Goal: Task Accomplishment & Management: Complete application form

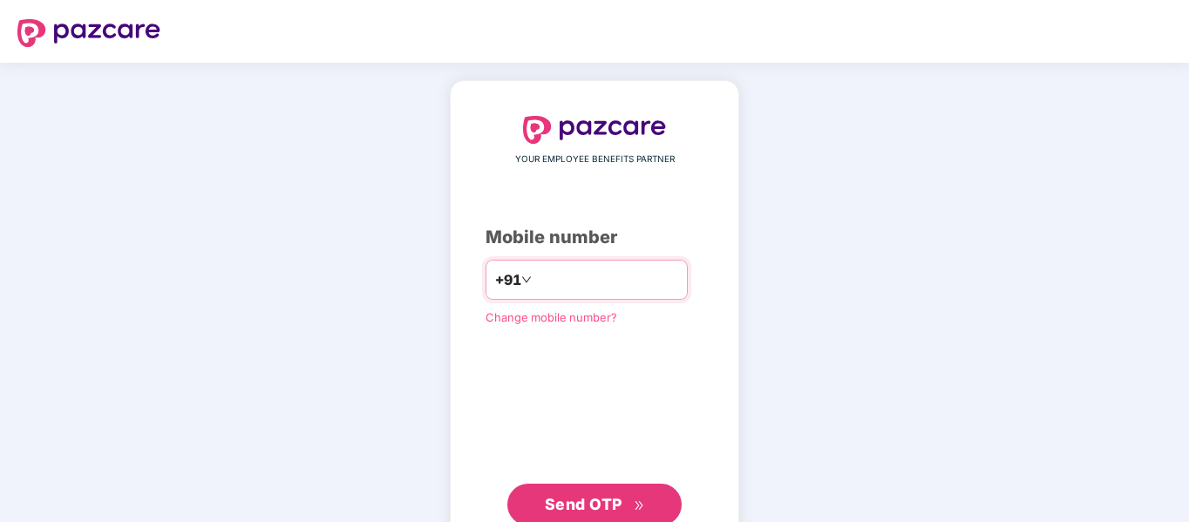
click at [539, 284] on input "number" at bounding box center [606, 280] width 143 height 28
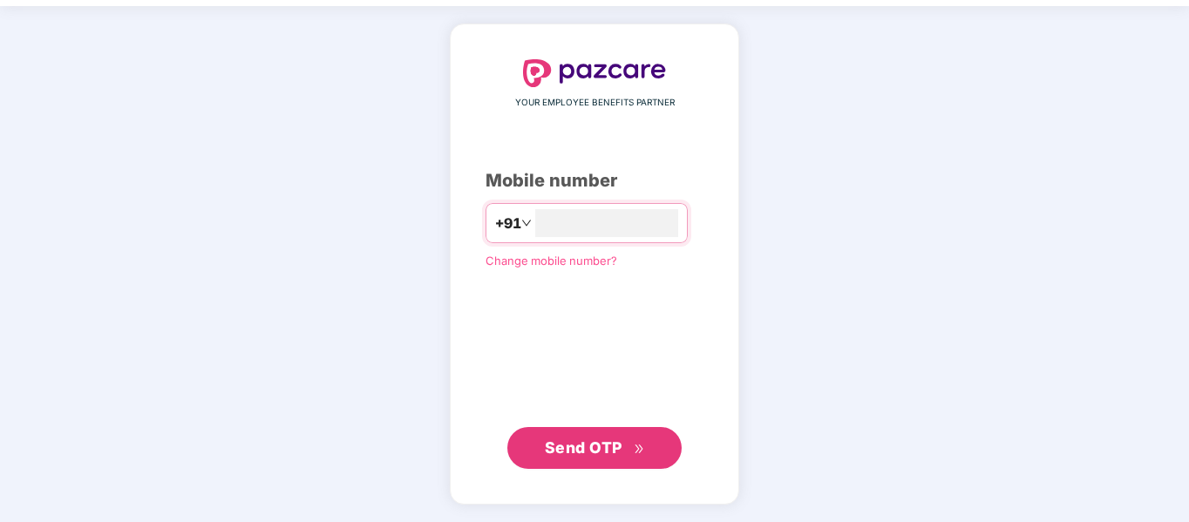
type input "**********"
click at [587, 438] on span "Send OTP" at bounding box center [584, 447] width 78 height 18
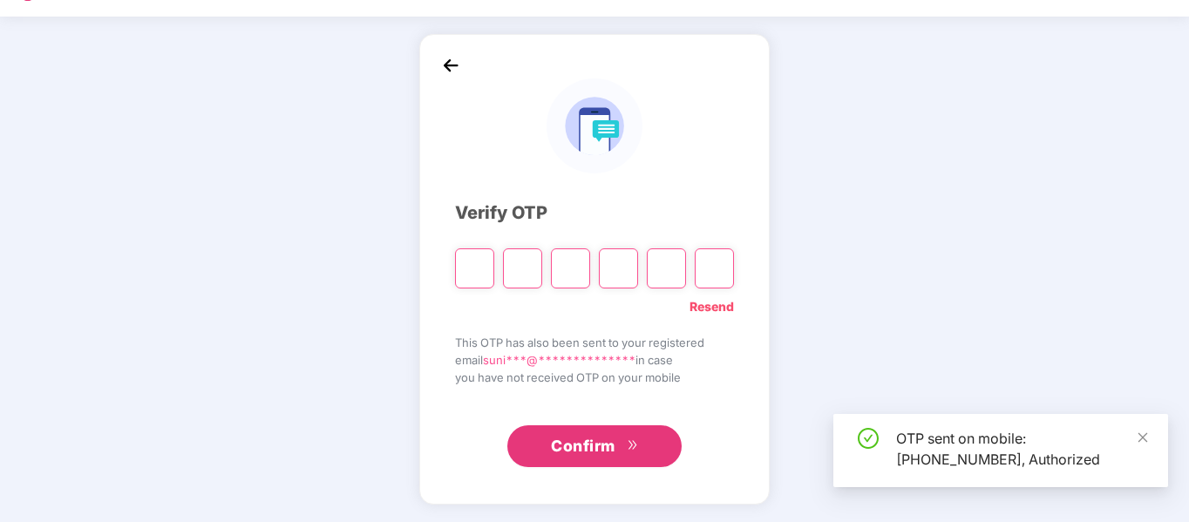
scroll to position [46, 0]
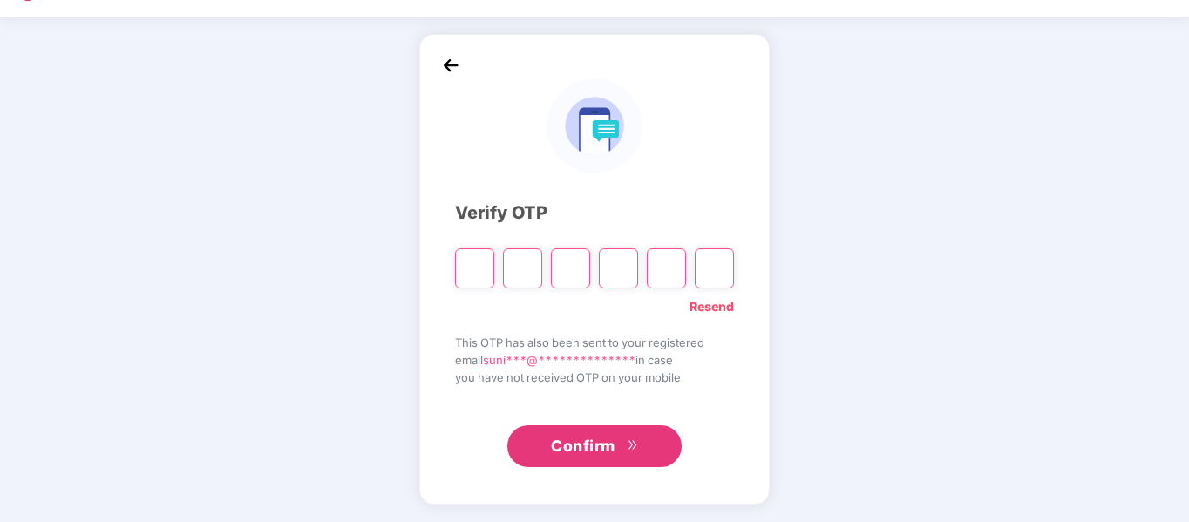
type input "*"
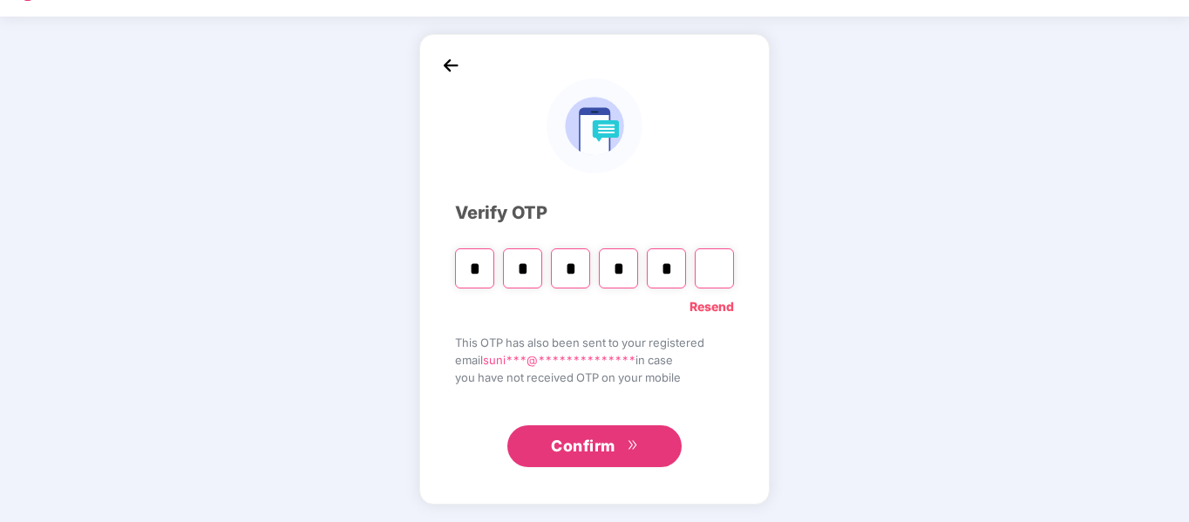
type input "*"
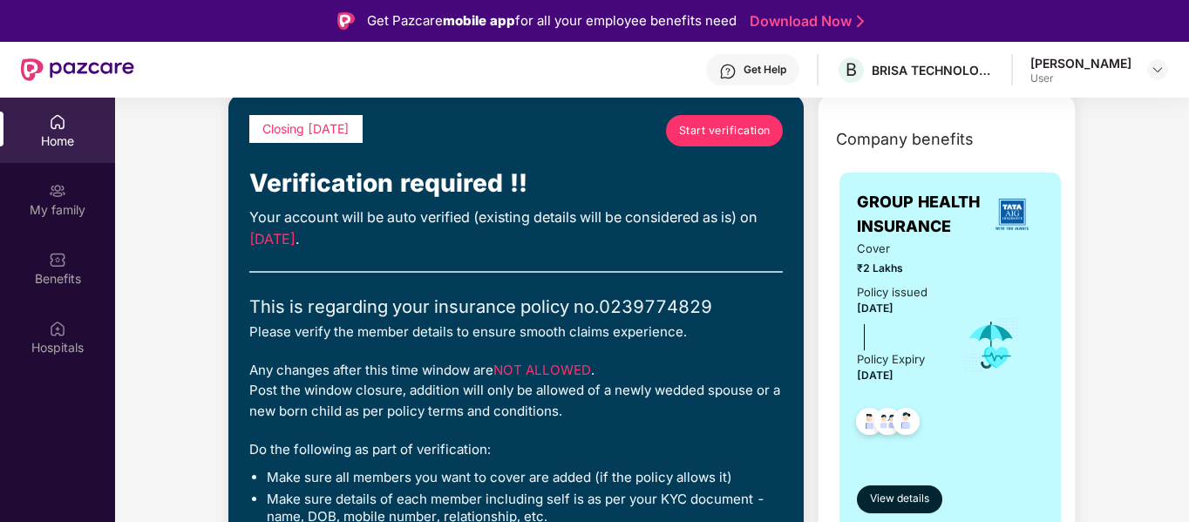
scroll to position [174, 0]
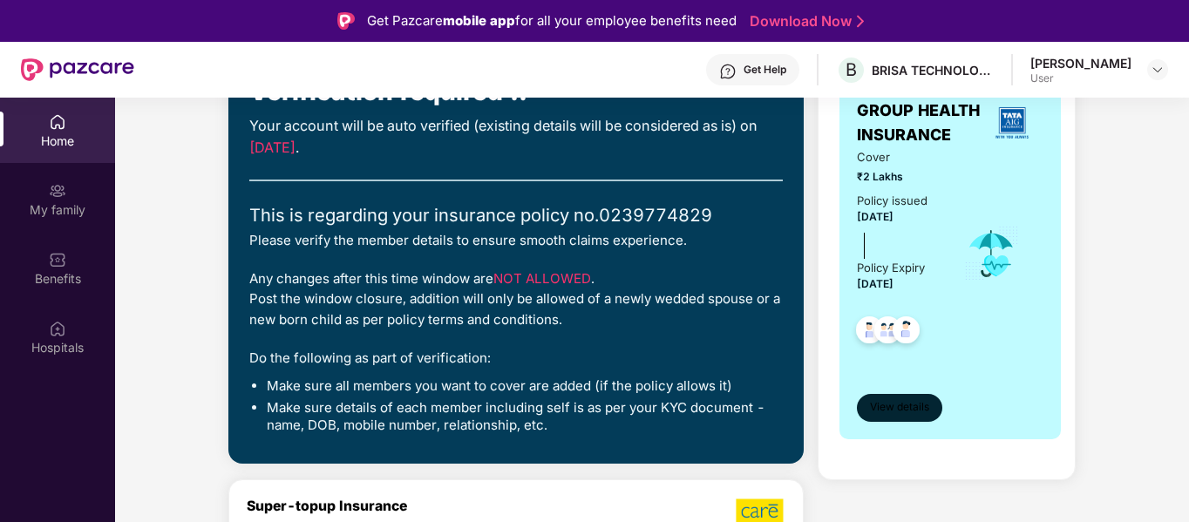
click at [902, 409] on span "View details" at bounding box center [899, 407] width 59 height 17
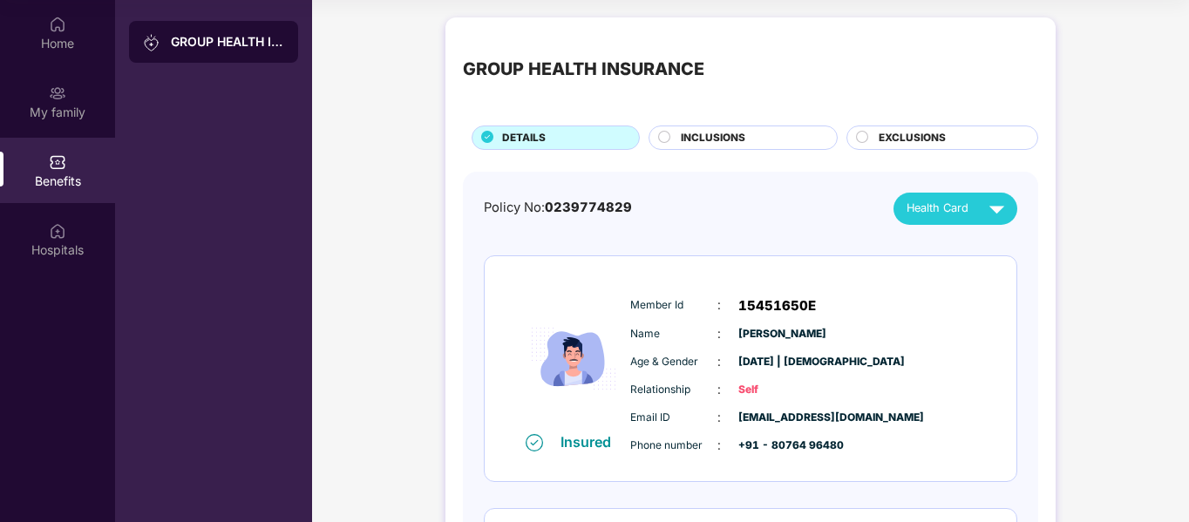
click at [730, 137] on span "INCLUSIONS" at bounding box center [713, 138] width 65 height 17
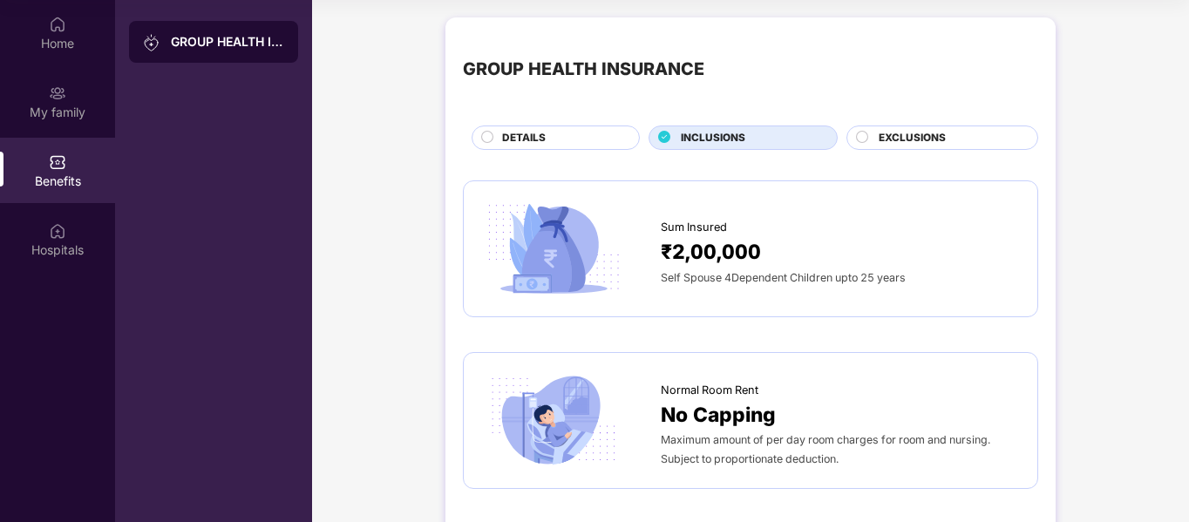
click at [921, 132] on span "EXCLUSIONS" at bounding box center [912, 138] width 67 height 17
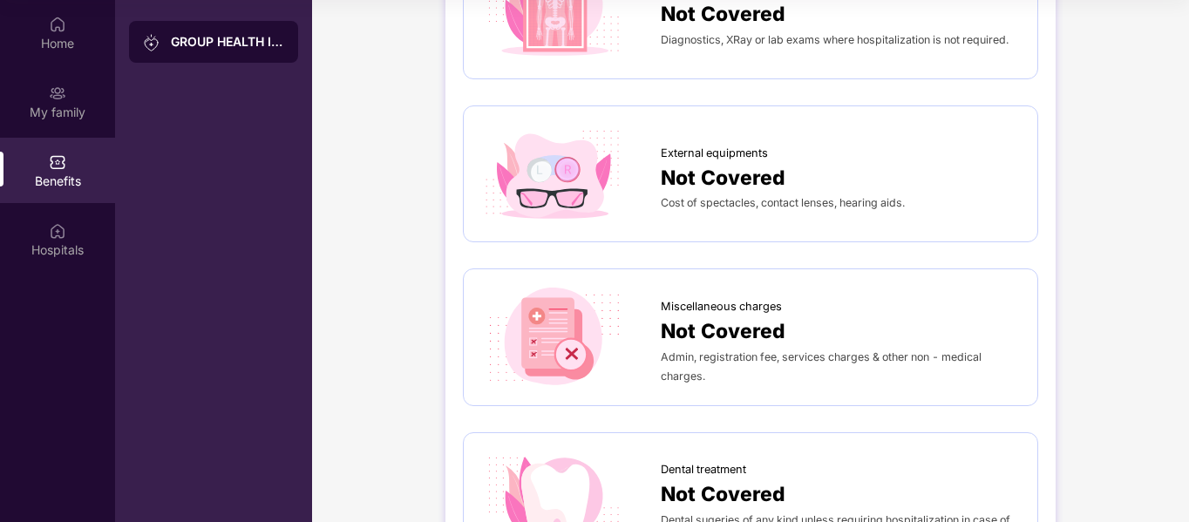
scroll to position [64, 0]
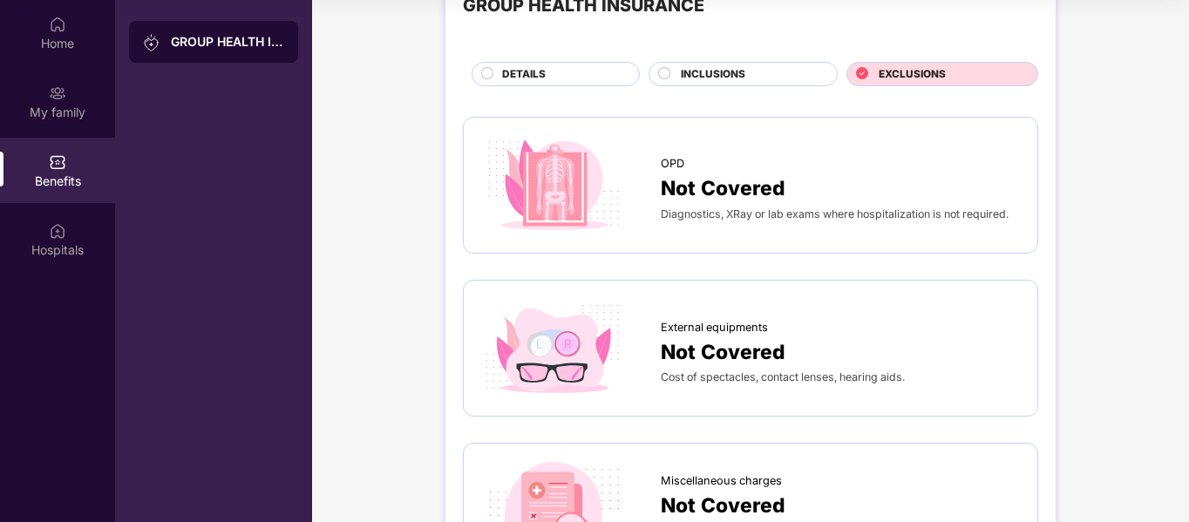
click at [732, 75] on span "INCLUSIONS" at bounding box center [713, 74] width 65 height 17
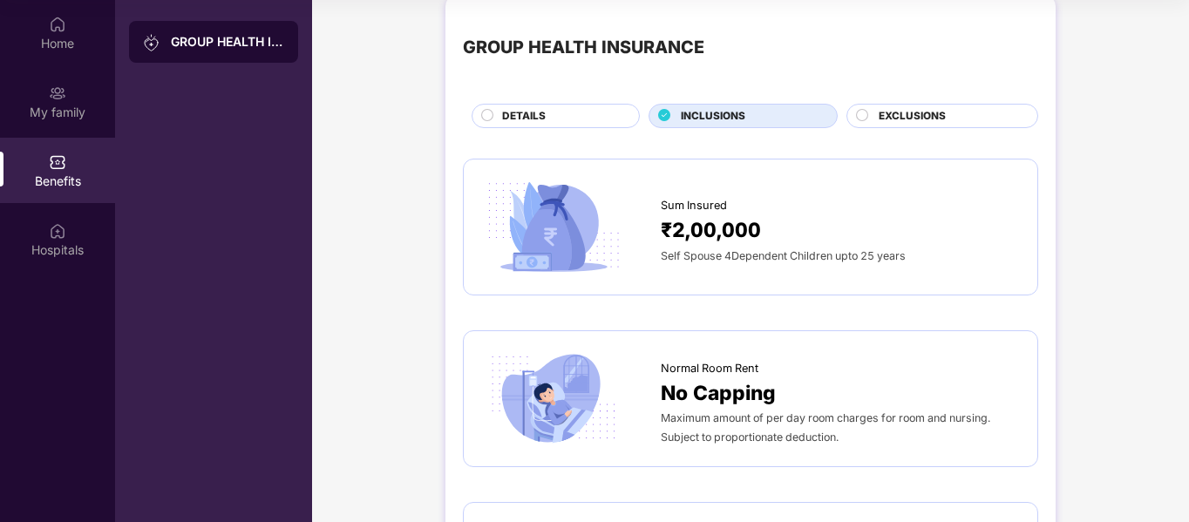
scroll to position [0, 0]
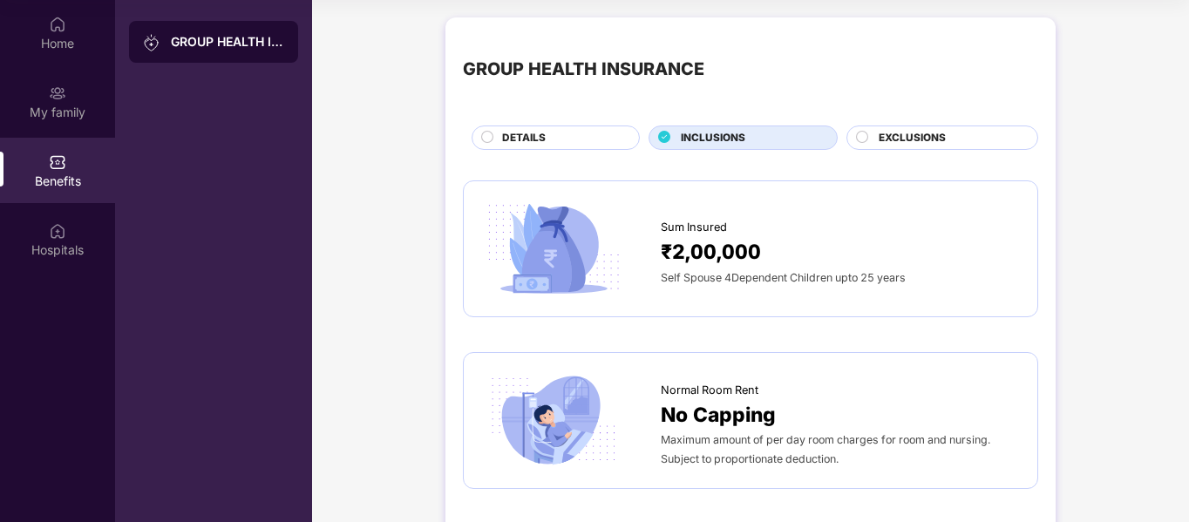
click at [551, 140] on div "DETAILS" at bounding box center [561, 139] width 137 height 19
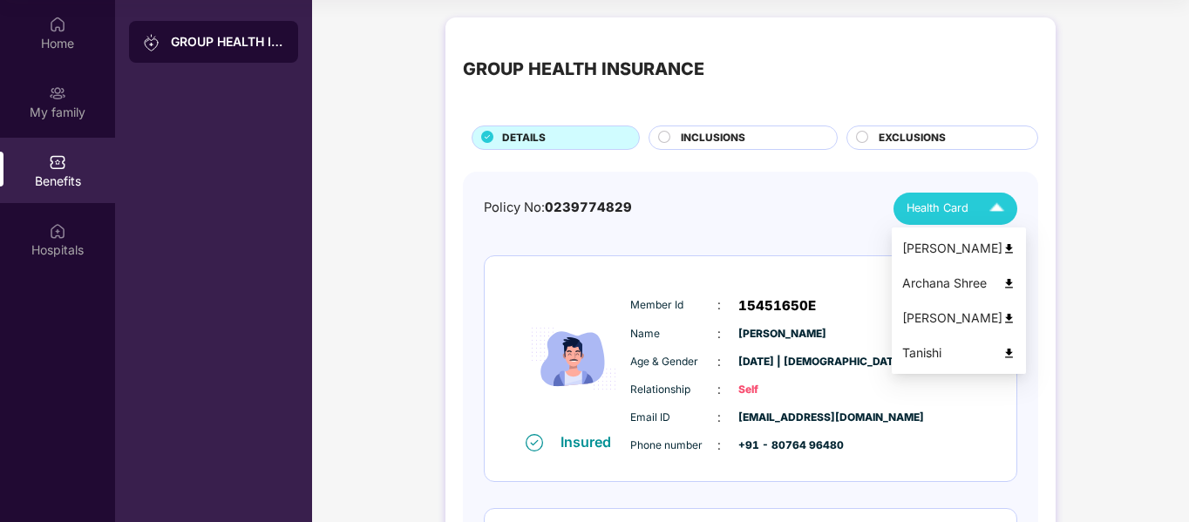
click at [992, 207] on img at bounding box center [997, 209] width 31 height 31
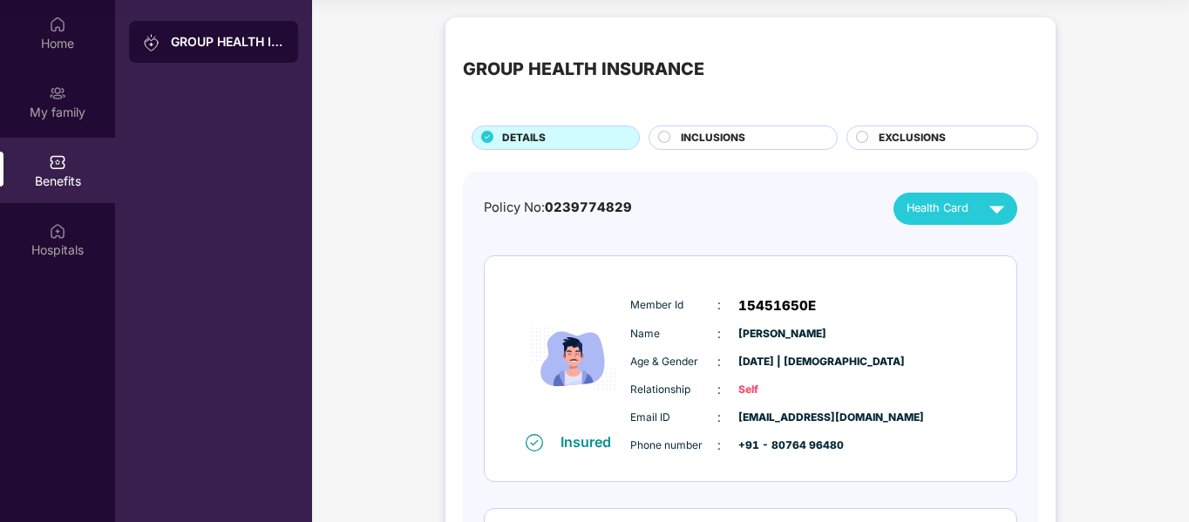
click at [207, 31] on div "GROUP HEALTH INSURANCE" at bounding box center [213, 42] width 169 height 42
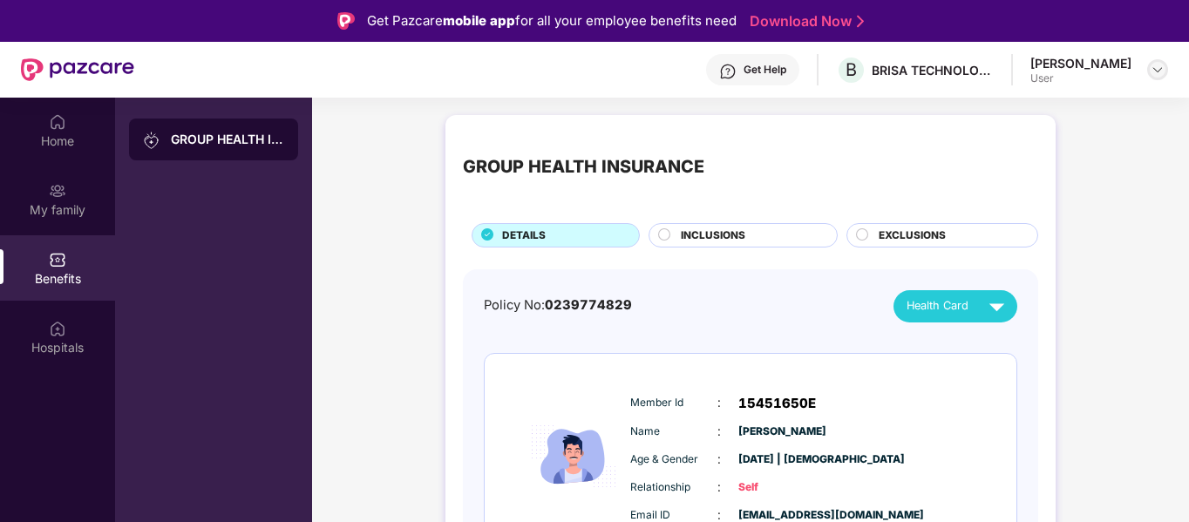
click at [1157, 70] on img at bounding box center [1158, 70] width 14 height 14
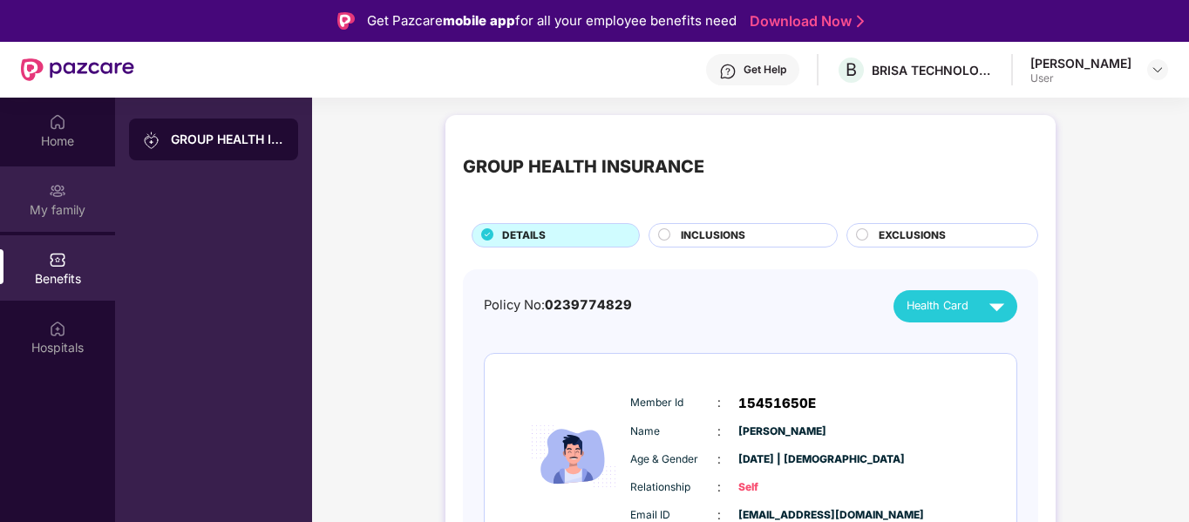
click at [41, 209] on div "My family" at bounding box center [57, 209] width 115 height 17
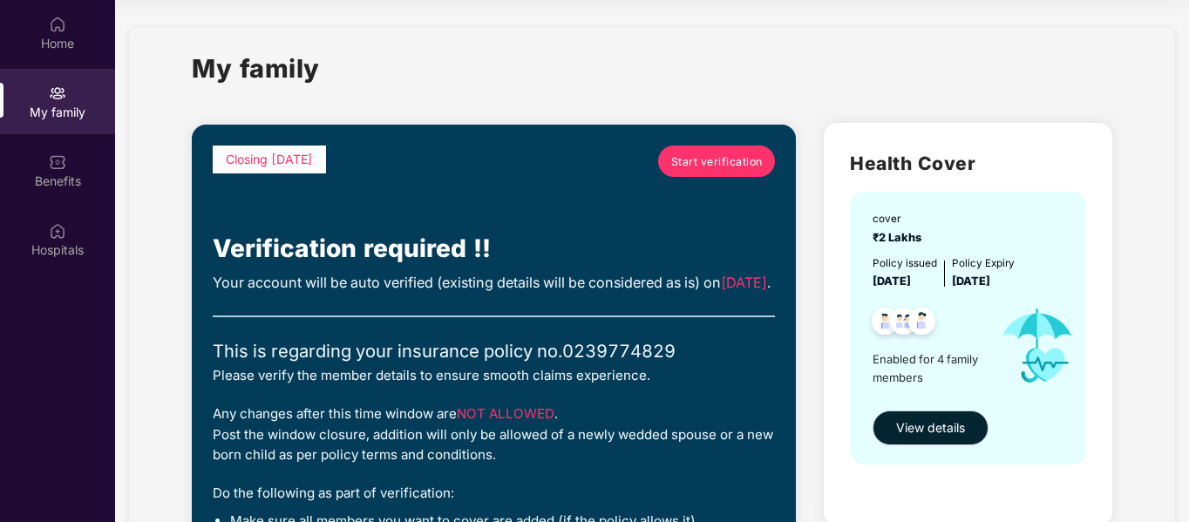
click at [710, 157] on span "Start verification" at bounding box center [717, 161] width 92 height 17
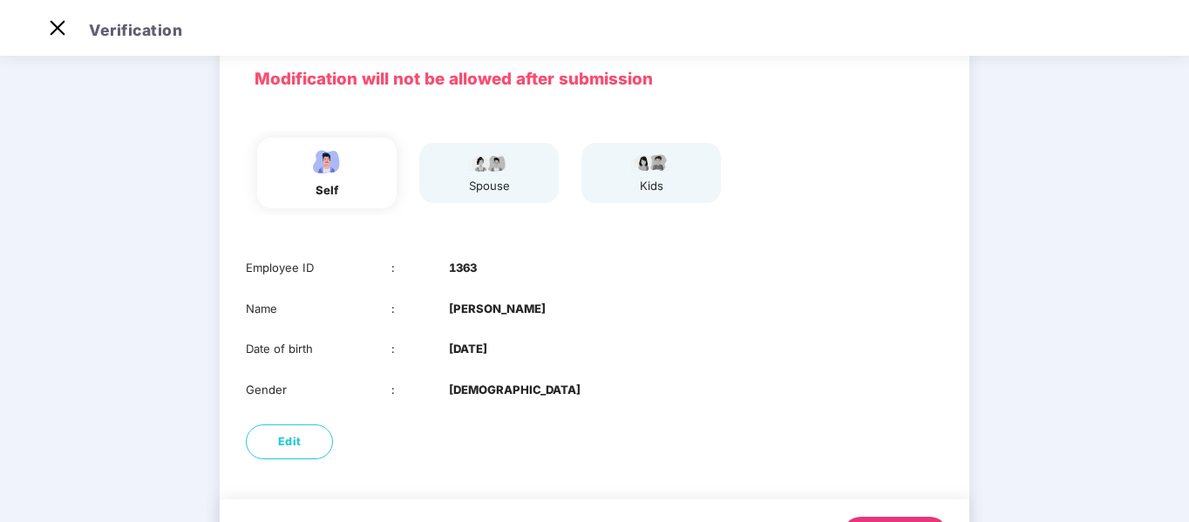
scroll to position [167, 0]
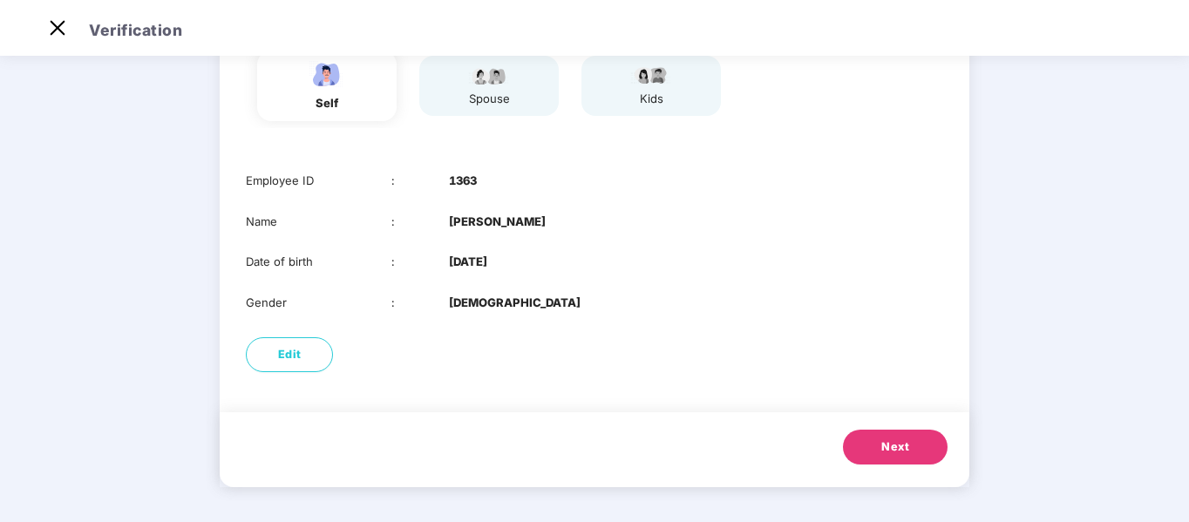
click at [893, 447] on span "Next" at bounding box center [895, 446] width 28 height 17
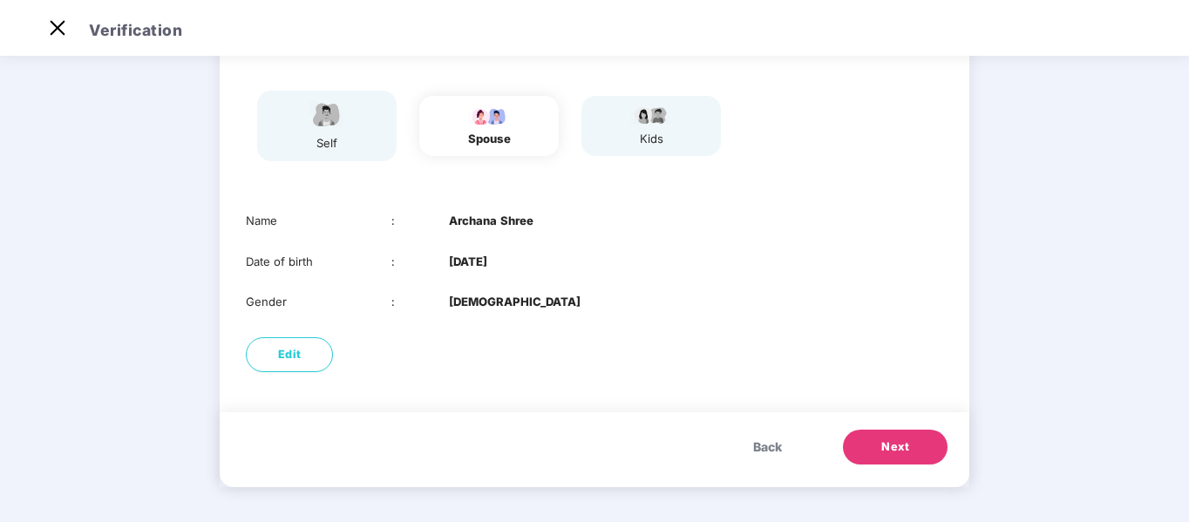
click at [900, 449] on span "Next" at bounding box center [895, 446] width 28 height 17
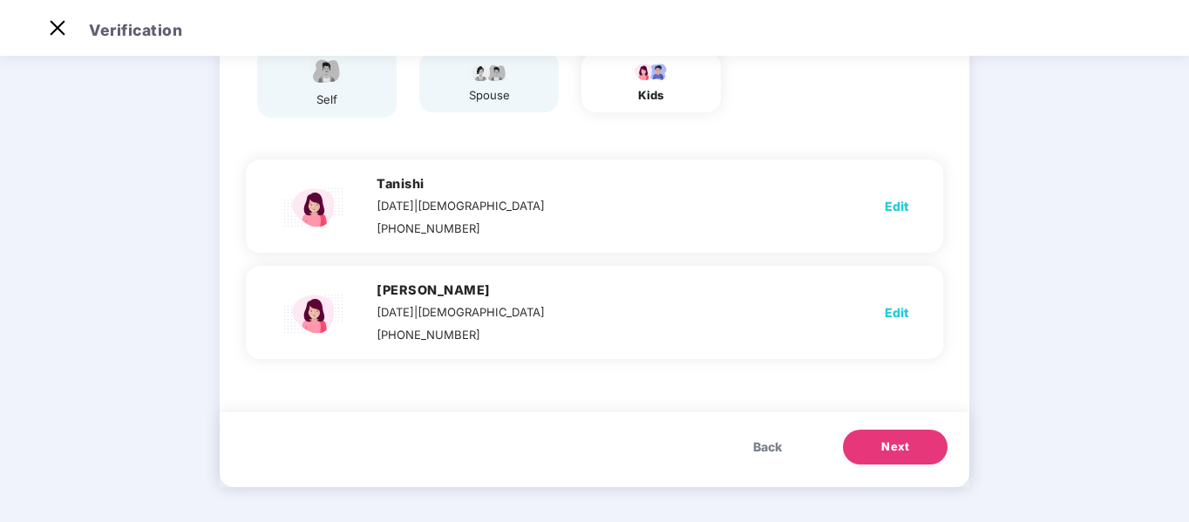
scroll to position [0, 0]
click at [902, 444] on span "Next" at bounding box center [895, 446] width 28 height 17
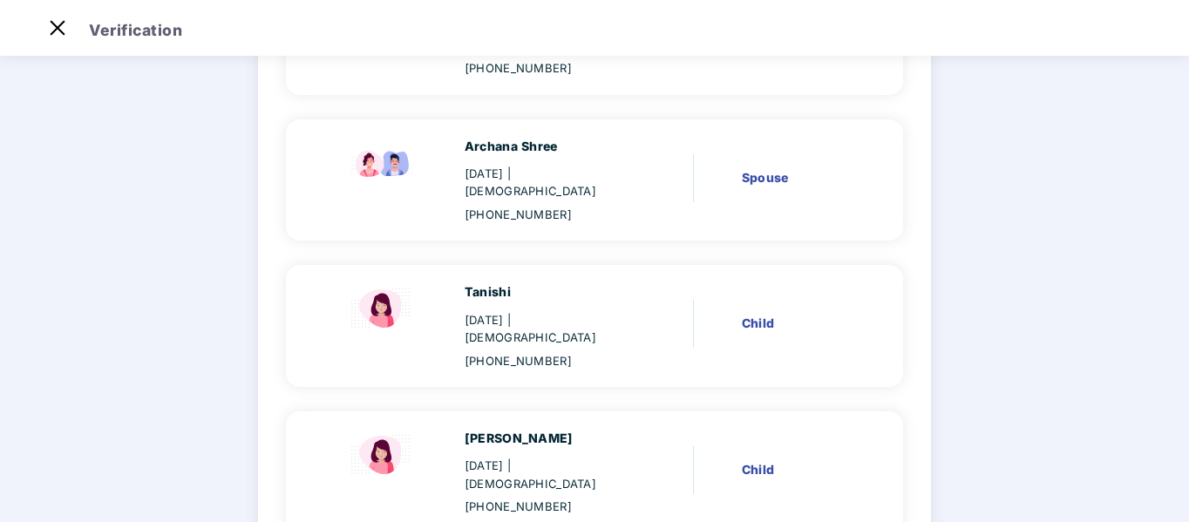
scroll to position [344, 0]
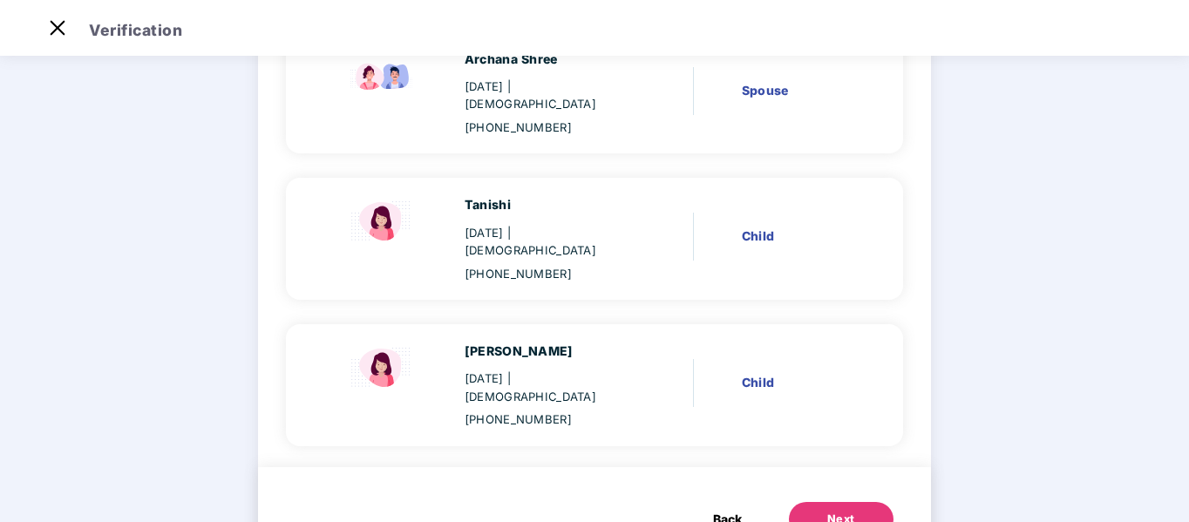
click at [828, 511] on div "Next" at bounding box center [841, 519] width 28 height 17
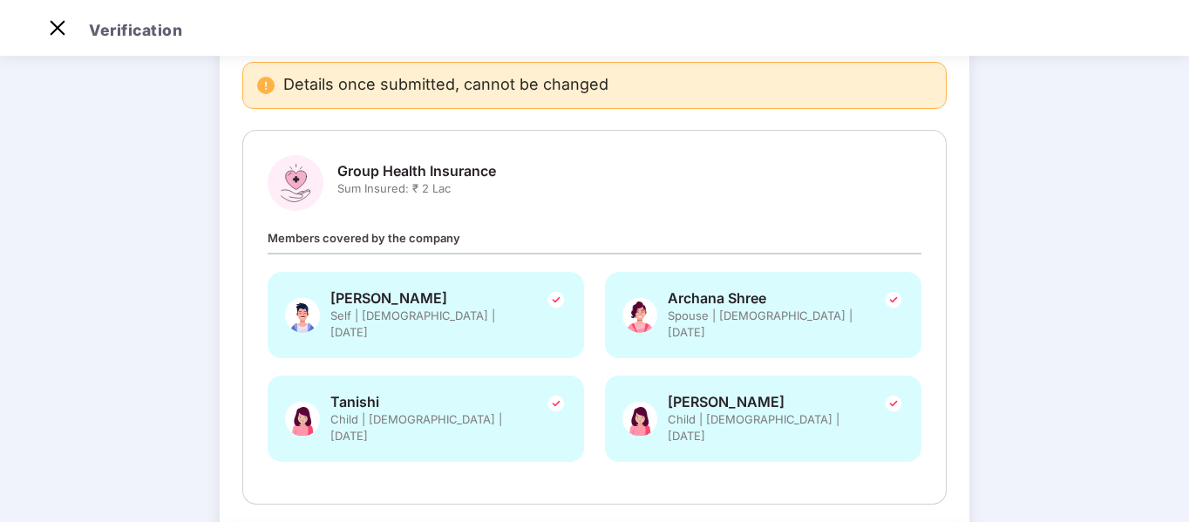
scroll to position [221, 0]
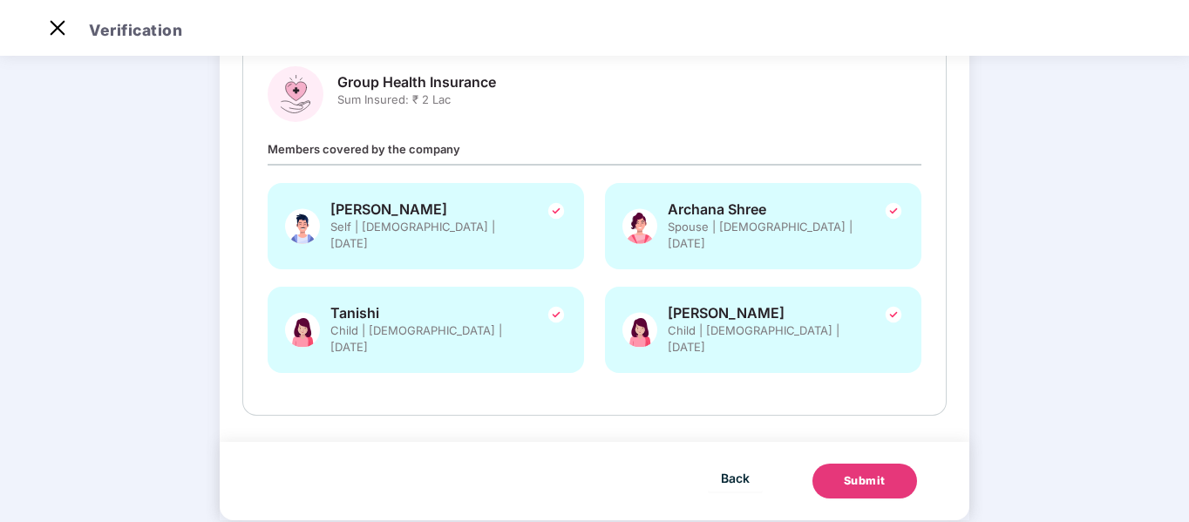
click at [857, 472] on div "Submit" at bounding box center [865, 480] width 42 height 17
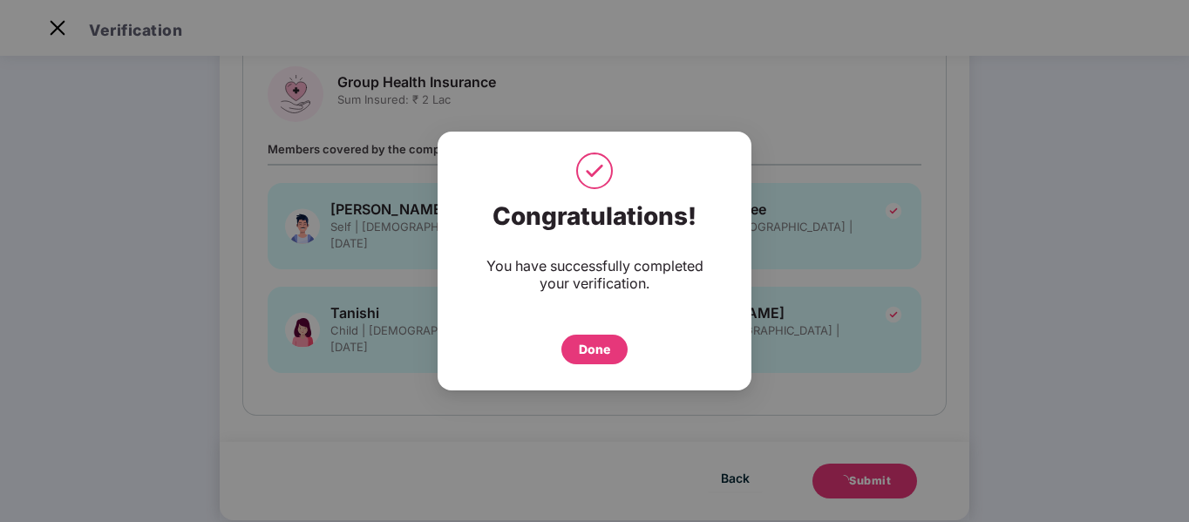
click at [606, 354] on div "Done" at bounding box center [594, 349] width 31 height 19
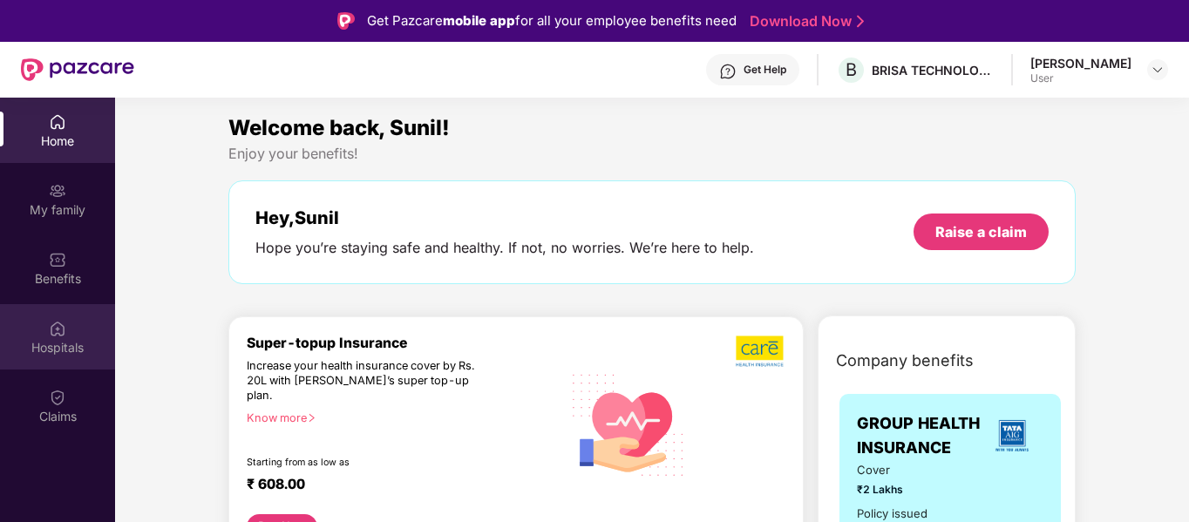
click at [58, 337] on div "Hospitals" at bounding box center [57, 336] width 115 height 65
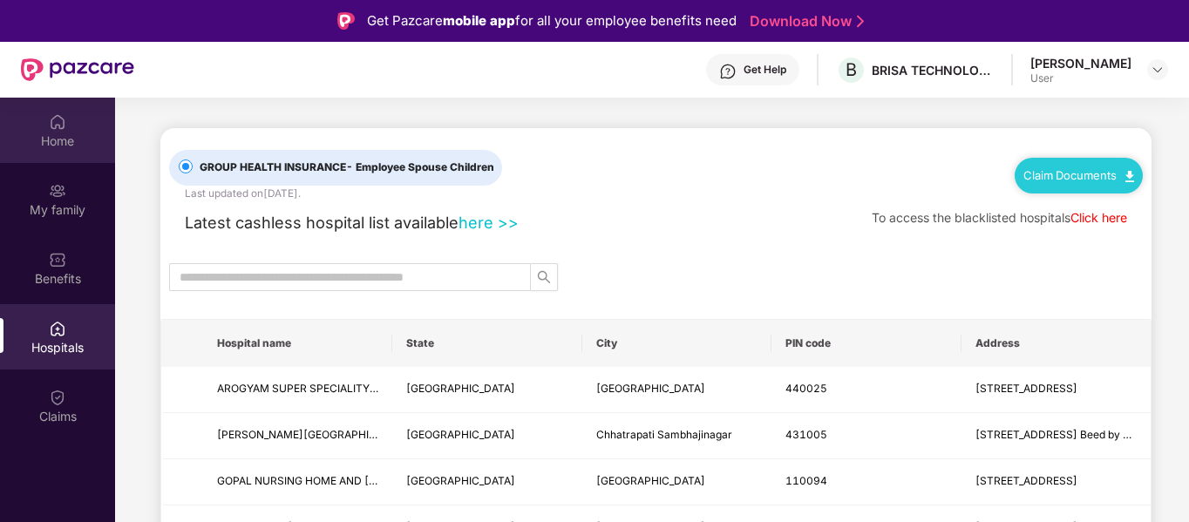
click at [33, 119] on div "Home" at bounding box center [57, 130] width 115 height 65
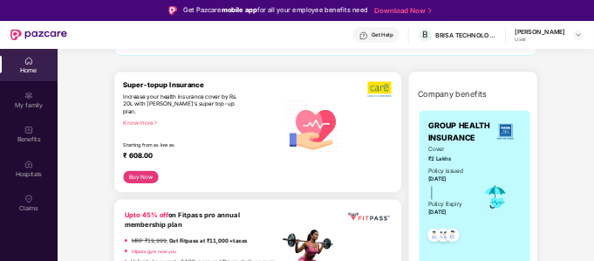
scroll to position [174, 0]
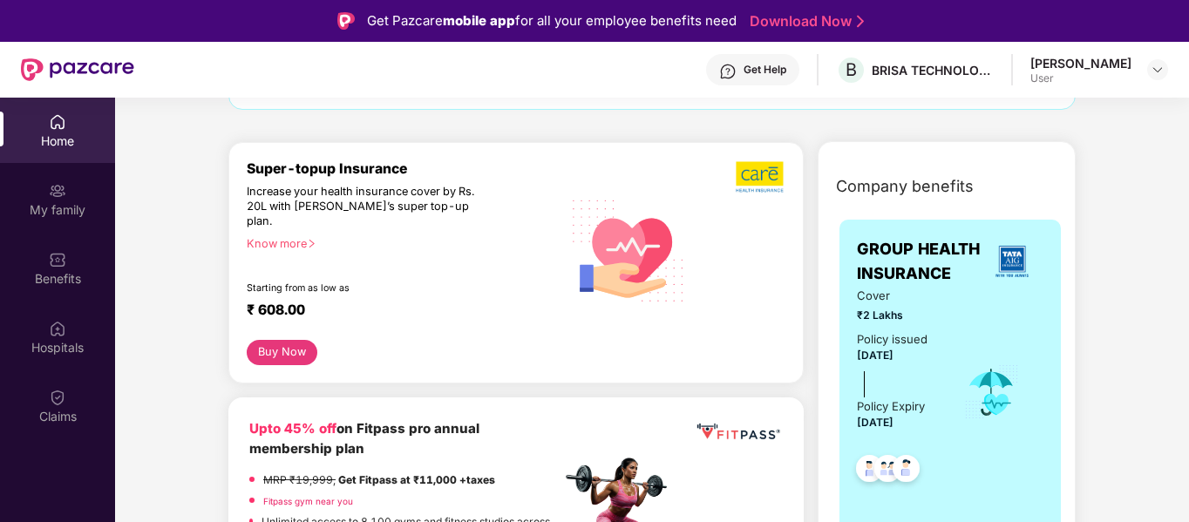
click at [1009, 268] on img at bounding box center [1011, 261] width 47 height 47
click at [1006, 268] on img at bounding box center [1011, 261] width 47 height 47
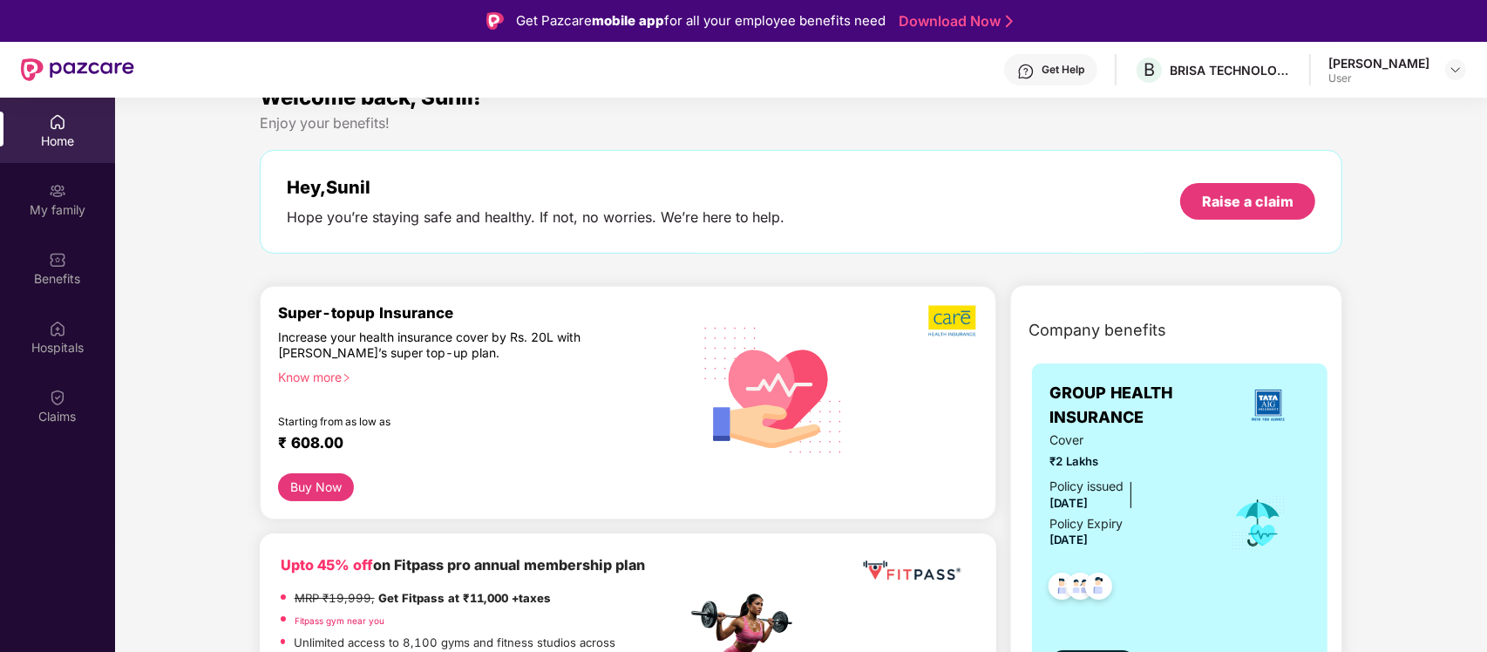
scroll to position [0, 0]
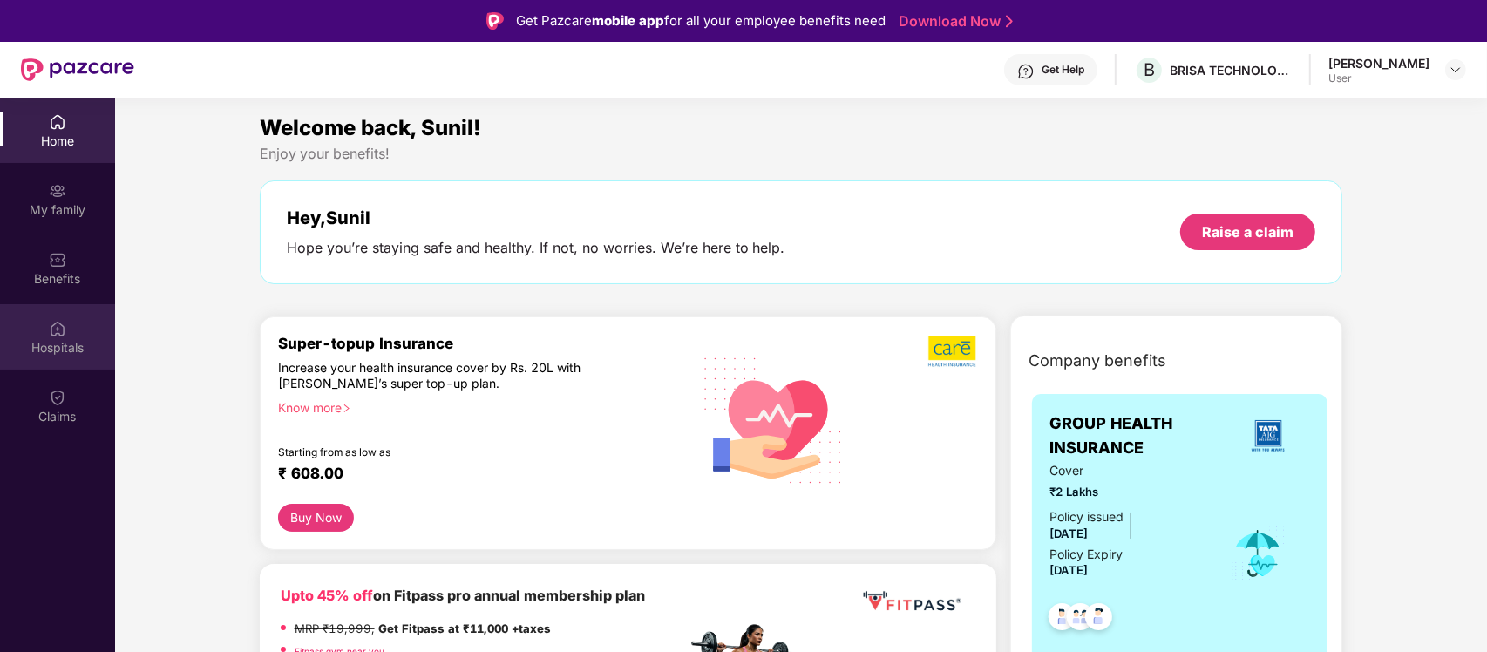
click at [51, 332] on img at bounding box center [57, 328] width 17 height 17
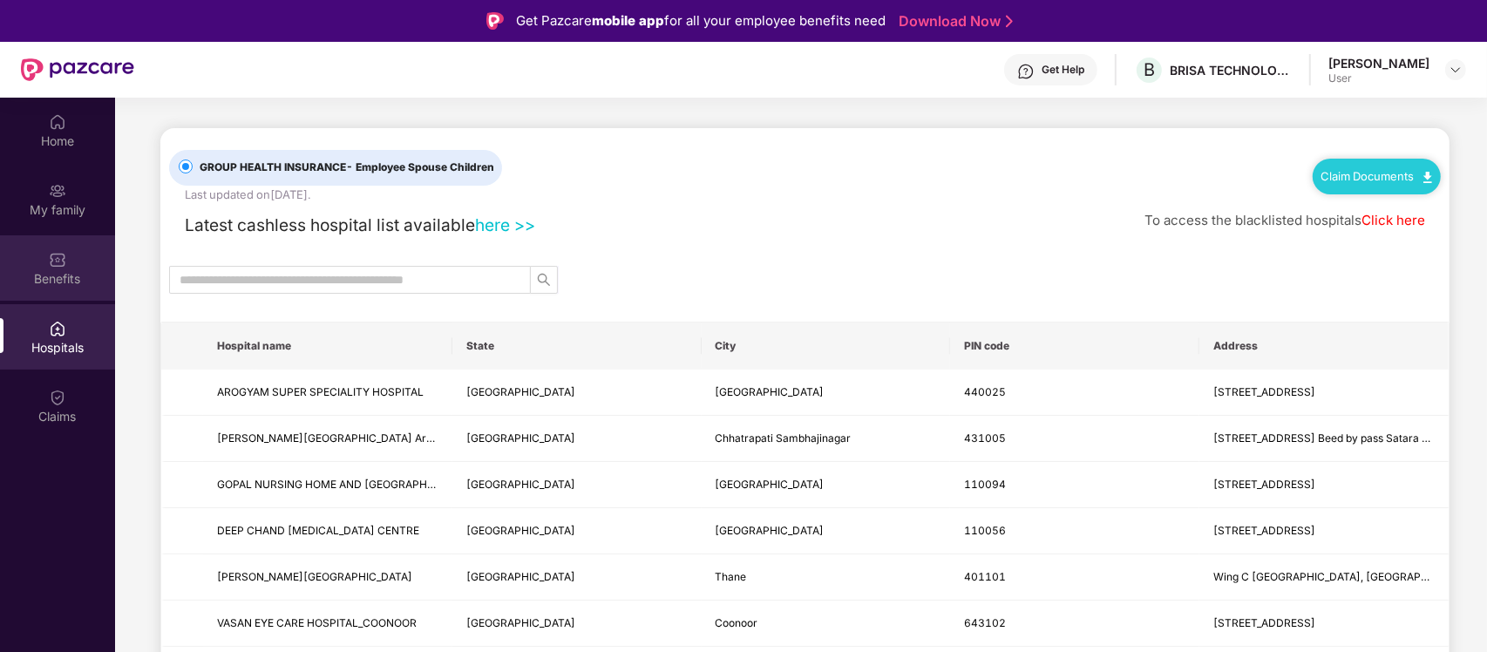
click at [37, 275] on div "Benefits" at bounding box center [57, 278] width 115 height 17
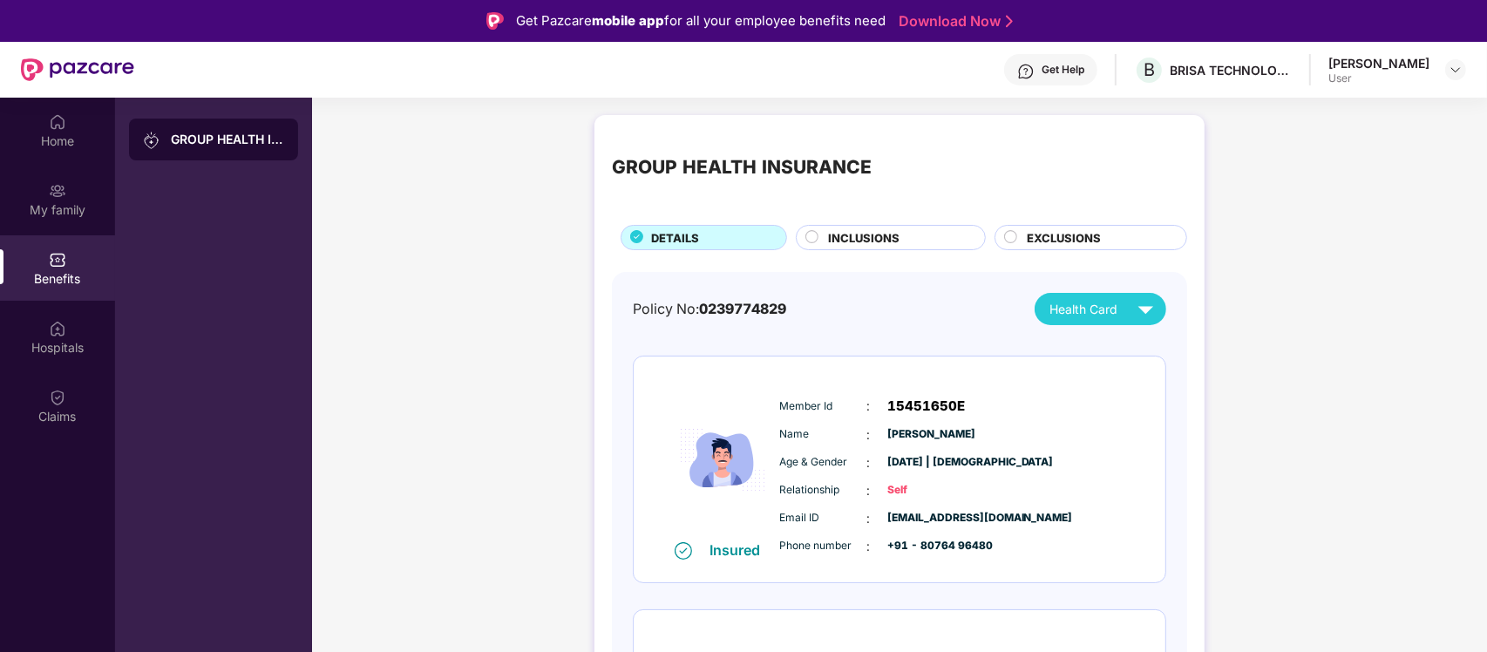
click at [859, 232] on span "INCLUSIONS" at bounding box center [863, 237] width 71 height 17
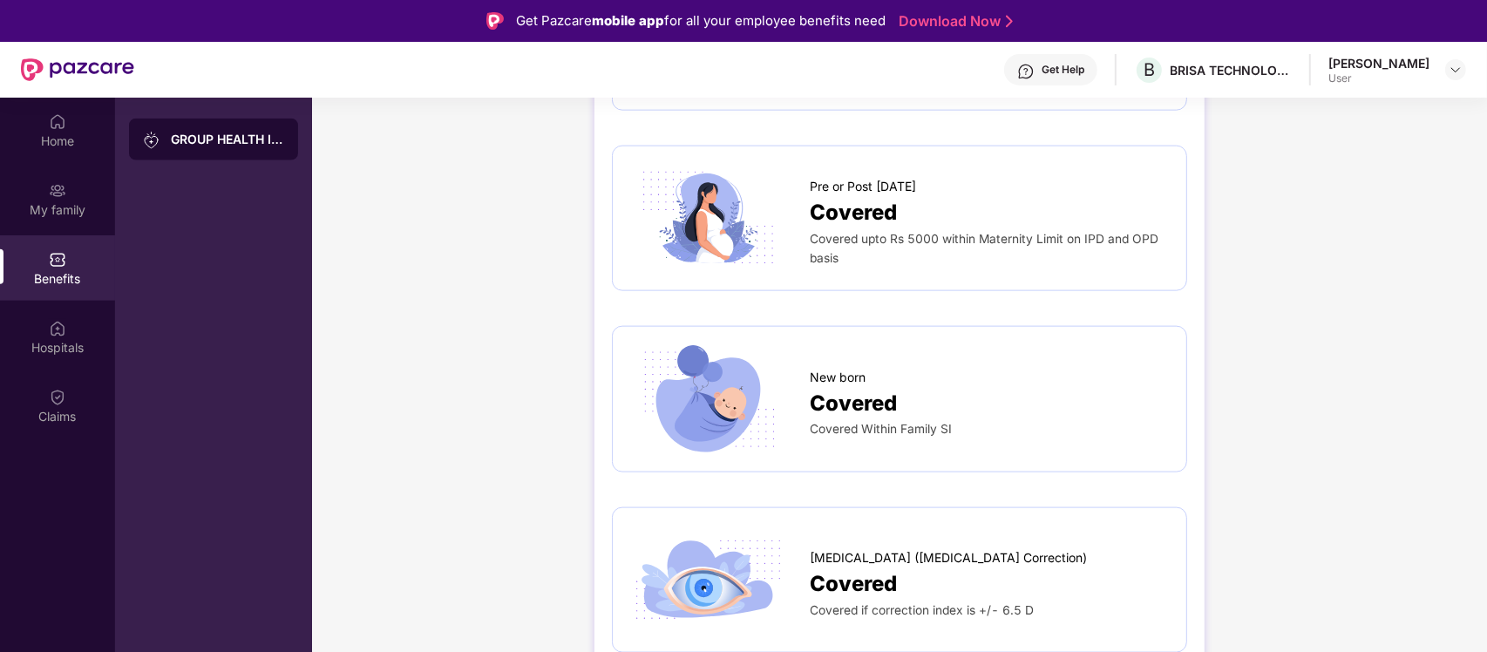
scroll to position [1961, 0]
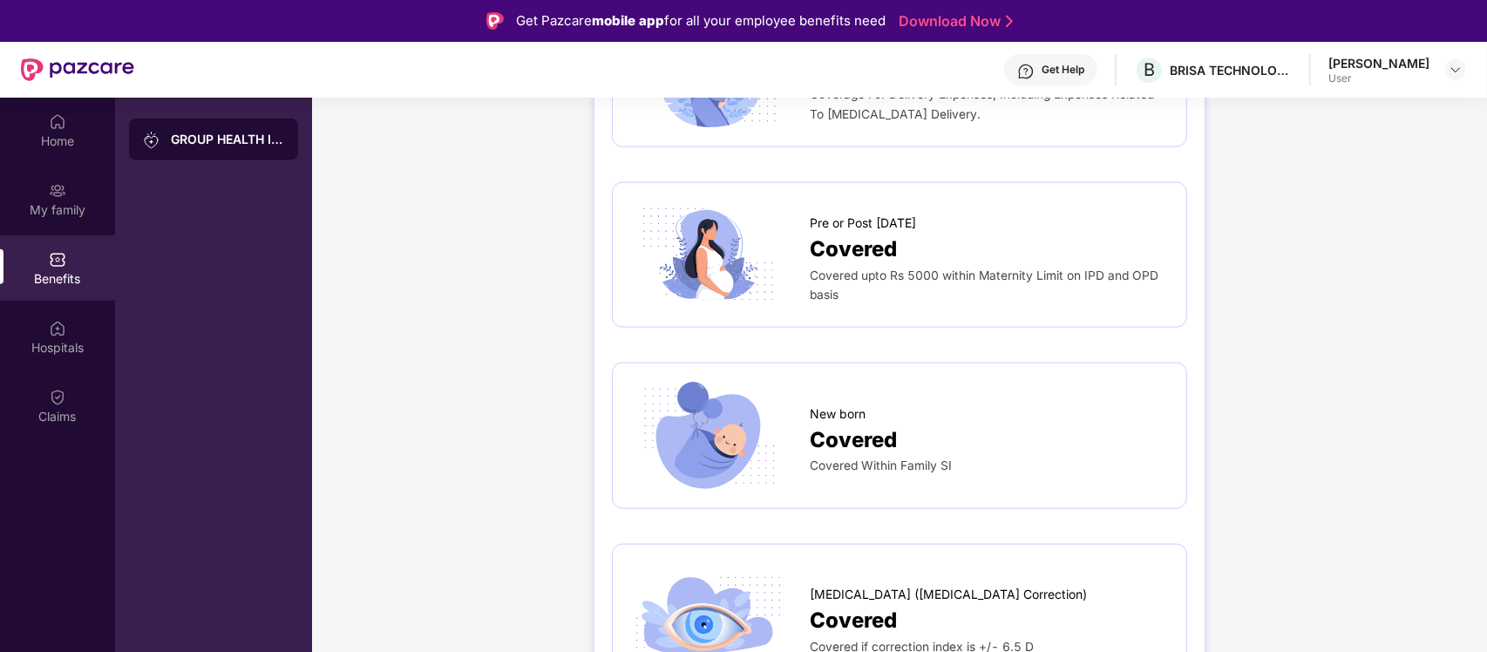
click at [869, 268] on span "Covered upto Rs 5000 within Maternity Limit on IPD and OPD basis" at bounding box center [984, 285] width 349 height 34
click at [820, 233] on span "Covered" at bounding box center [853, 249] width 87 height 33
click at [674, 247] on img at bounding box center [708, 255] width 157 height 110
drag, startPoint x: 852, startPoint y: 431, endPoint x: 1290, endPoint y: 384, distance: 441.1
click at [1188, 384] on div "GROUP HEALTH INSURANCE DETAILS INCLUSIONS EXCLUSIONS Sum Insured ₹2,00,000 Self…" at bounding box center [899, 187] width 1175 height 4085
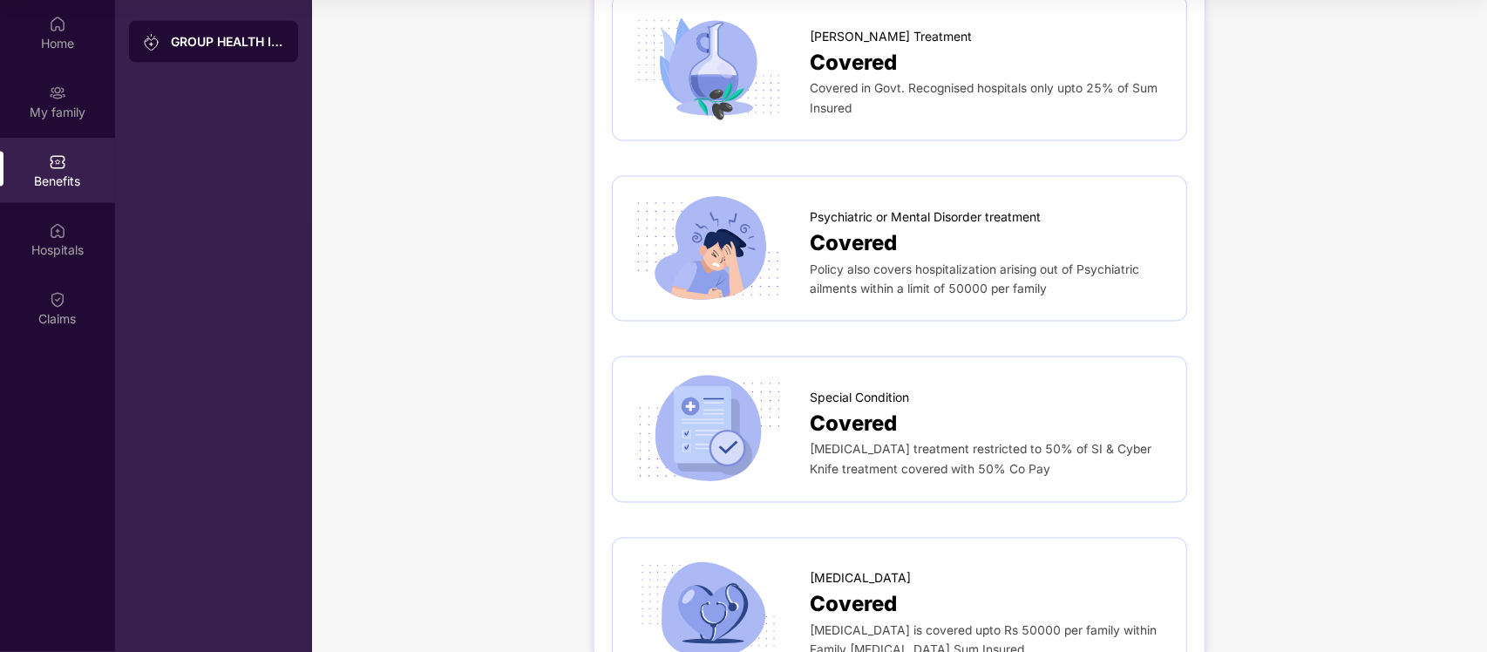
scroll to position [2249, 0]
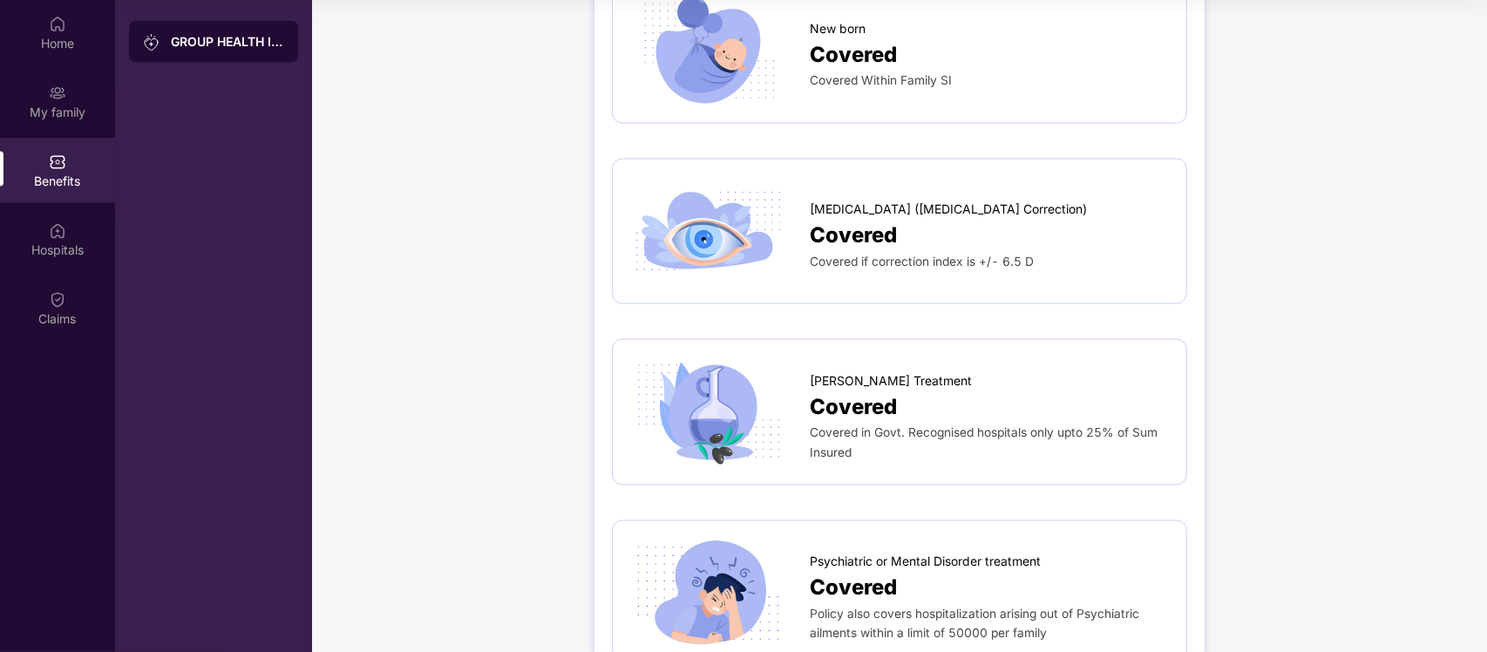
click at [228, 33] on div "GROUP HEALTH INSURANCE" at bounding box center [227, 41] width 113 height 17
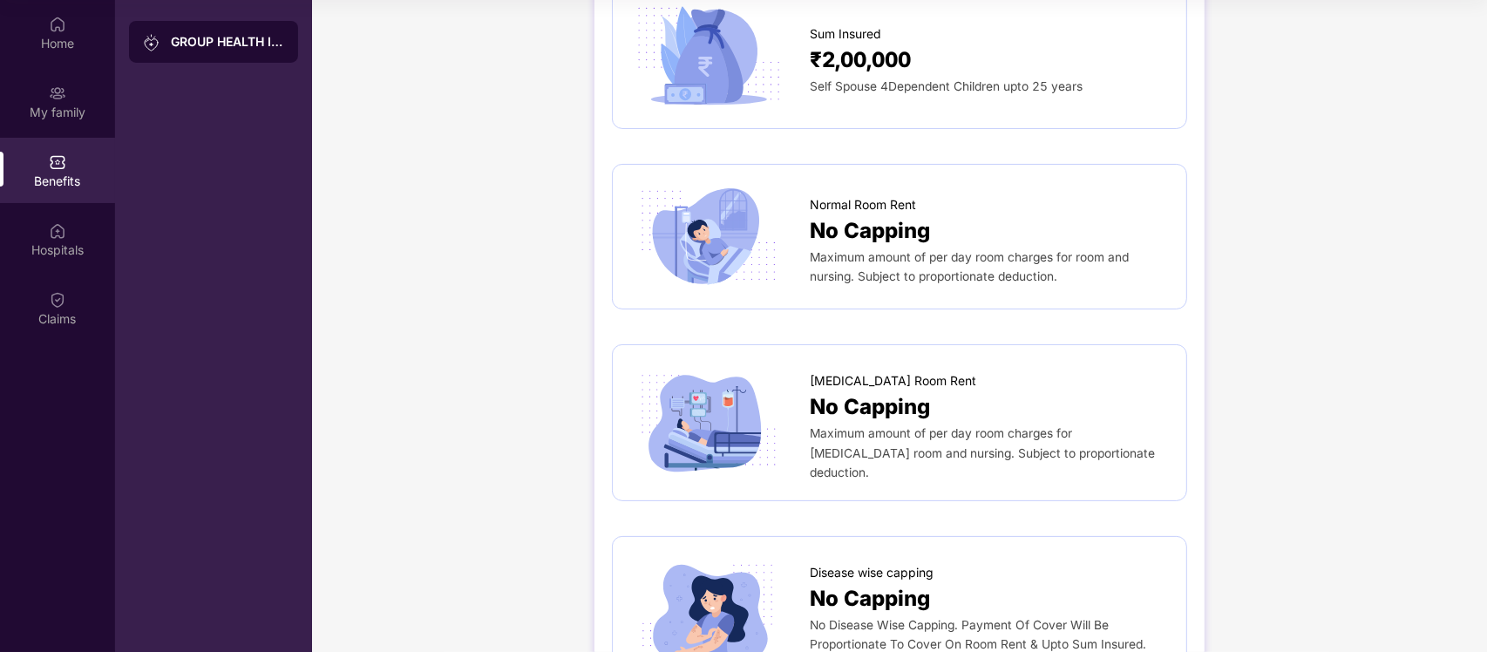
scroll to position [0, 0]
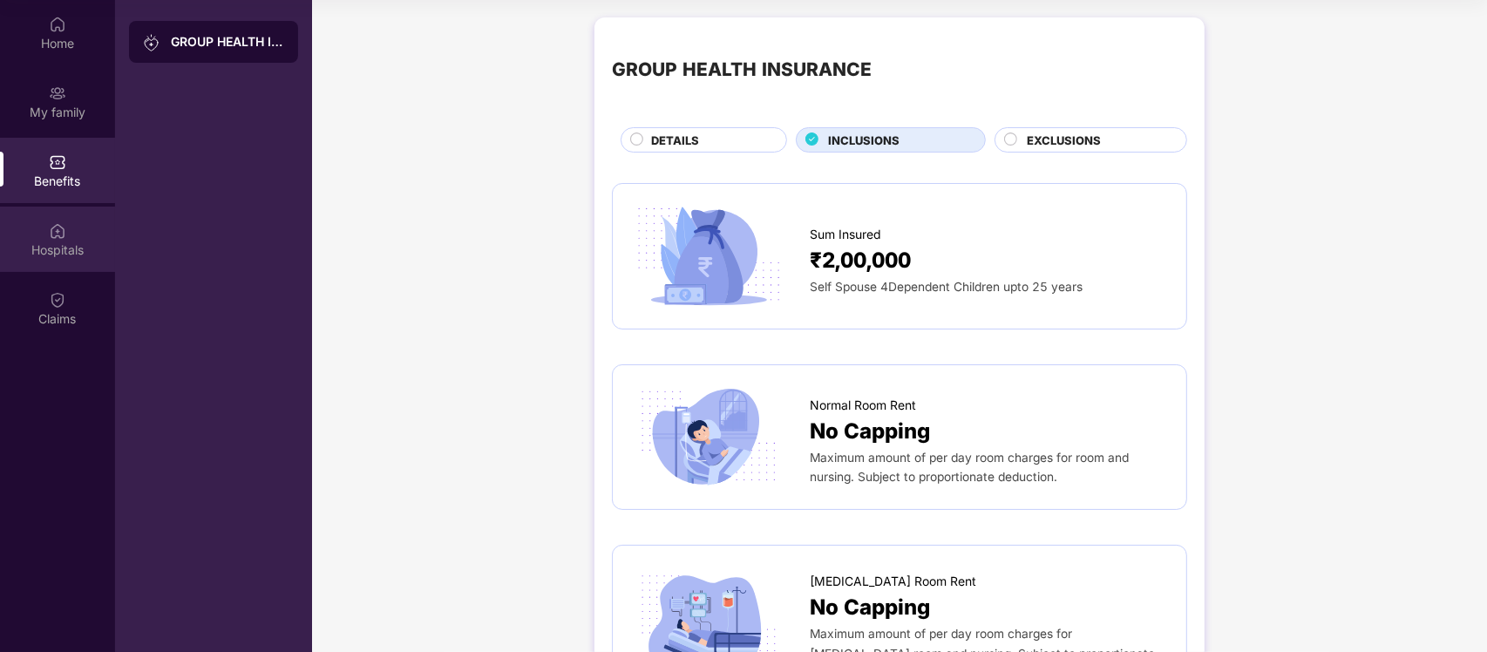
click at [58, 241] on div "Hospitals" at bounding box center [57, 249] width 115 height 17
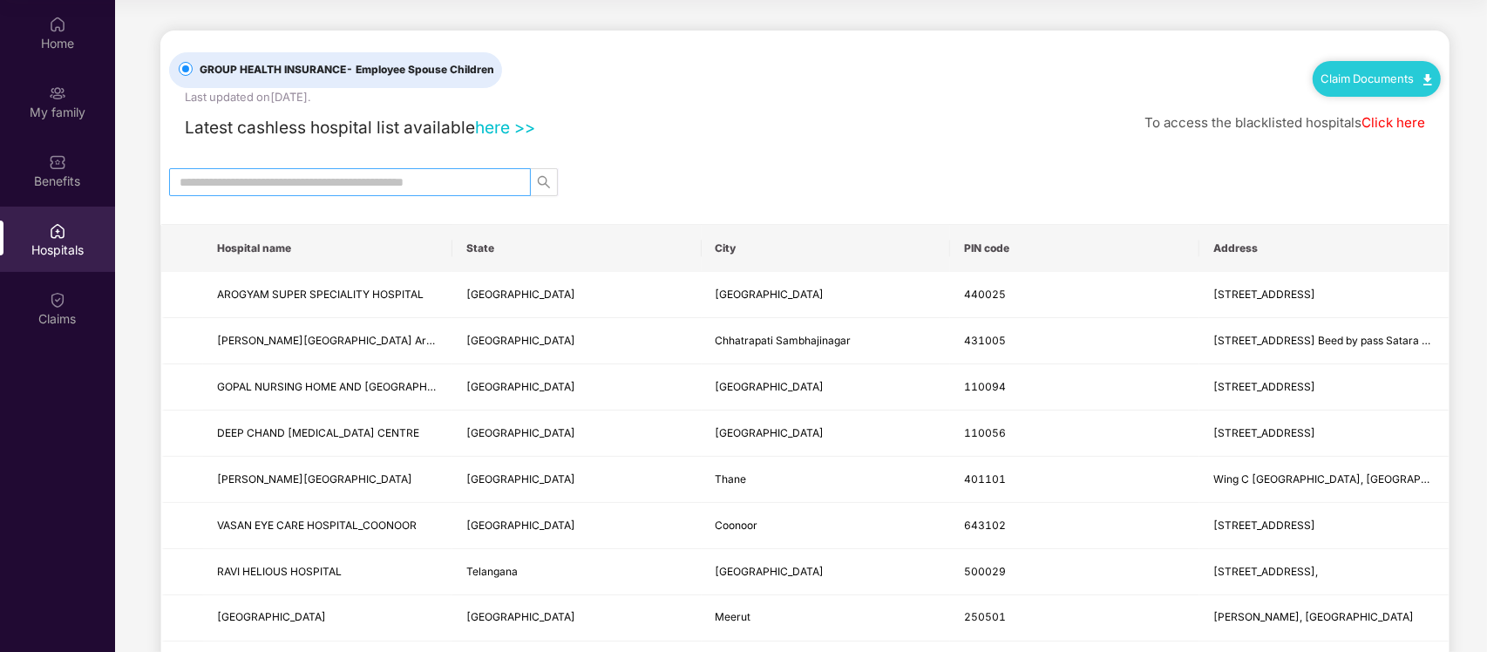
click at [353, 192] on span at bounding box center [350, 182] width 362 height 28
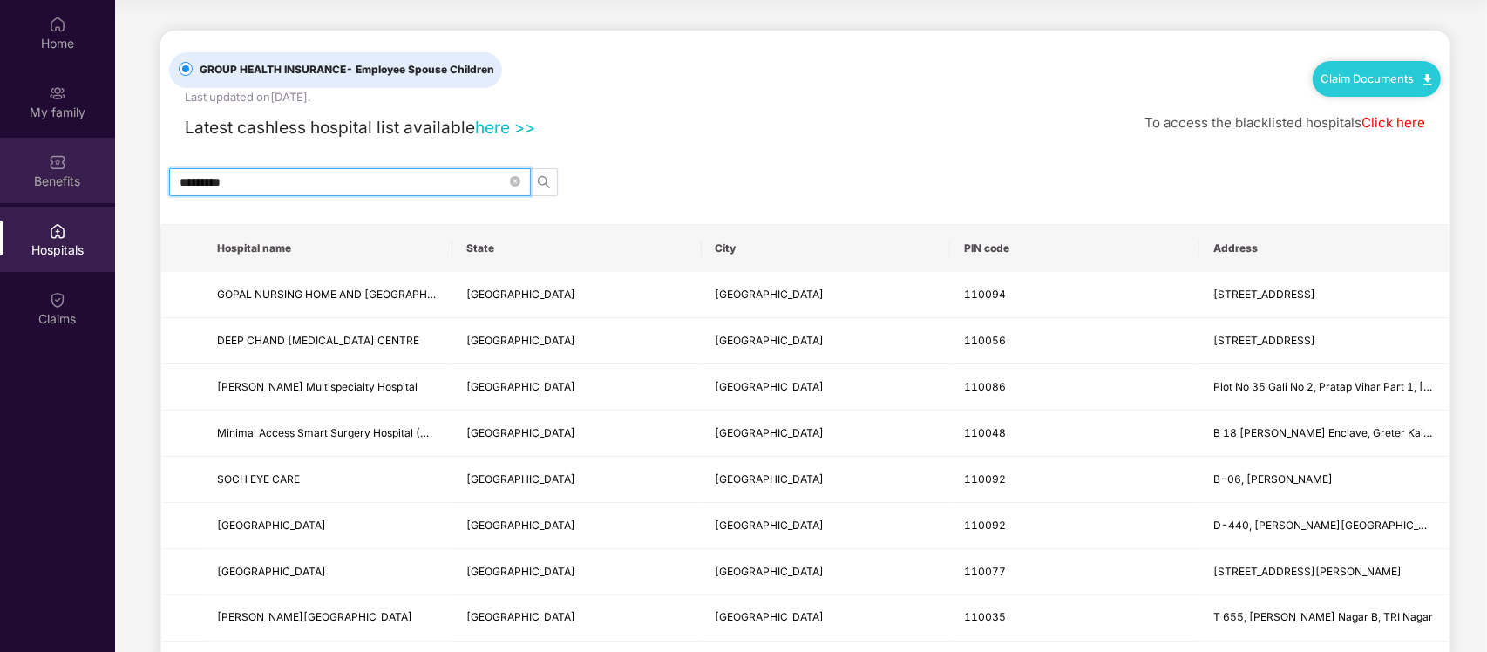
drag, startPoint x: 67, startPoint y: 183, endPoint x: 26, endPoint y: 183, distance: 41.0
click at [26, 183] on div "Home My family Benefits Hospitals Claims GROUP HEALTH INSURANCE - Employee Spou…" at bounding box center [743, 326] width 1487 height 652
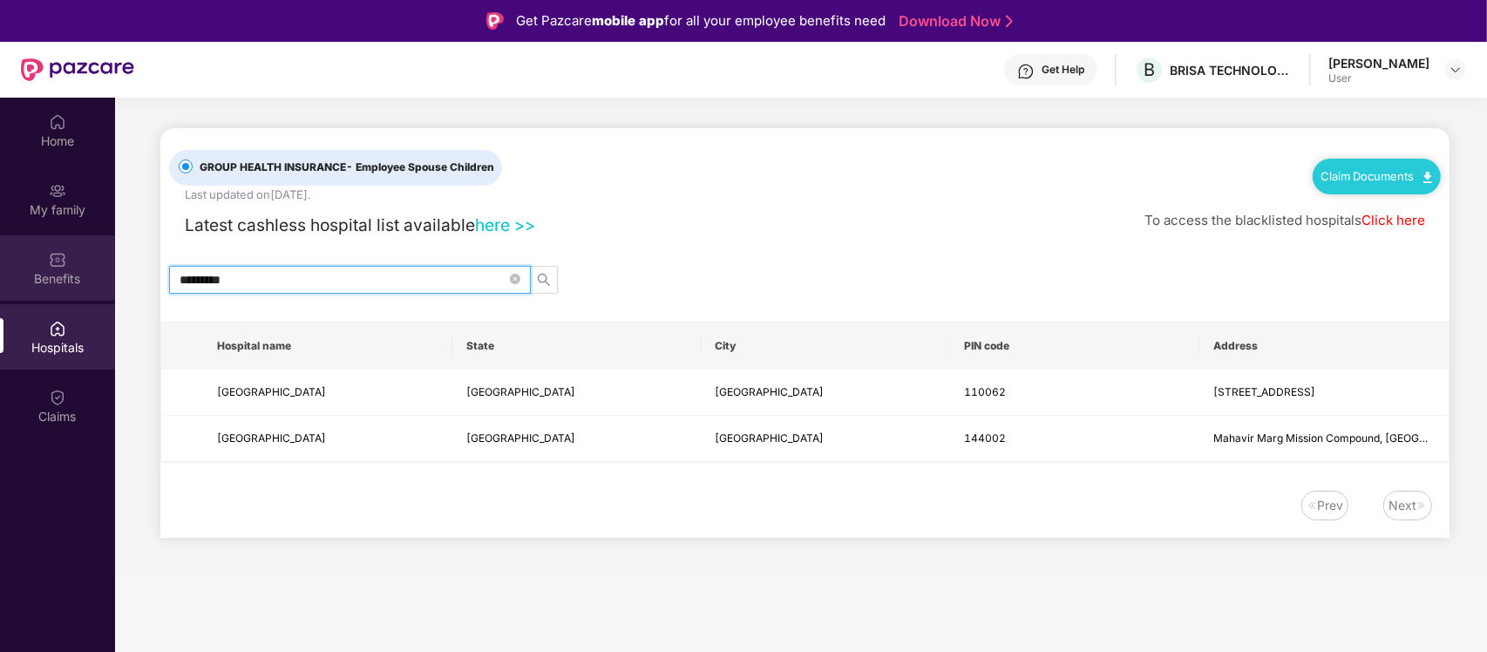
drag, startPoint x: 290, startPoint y: 279, endPoint x: 66, endPoint y: 279, distance: 224.0
click at [67, 279] on div "Home My family Benefits Hospitals Claims GROUP HEALTH INSURANCE - Employee Spou…" at bounding box center [743, 424] width 1487 height 652
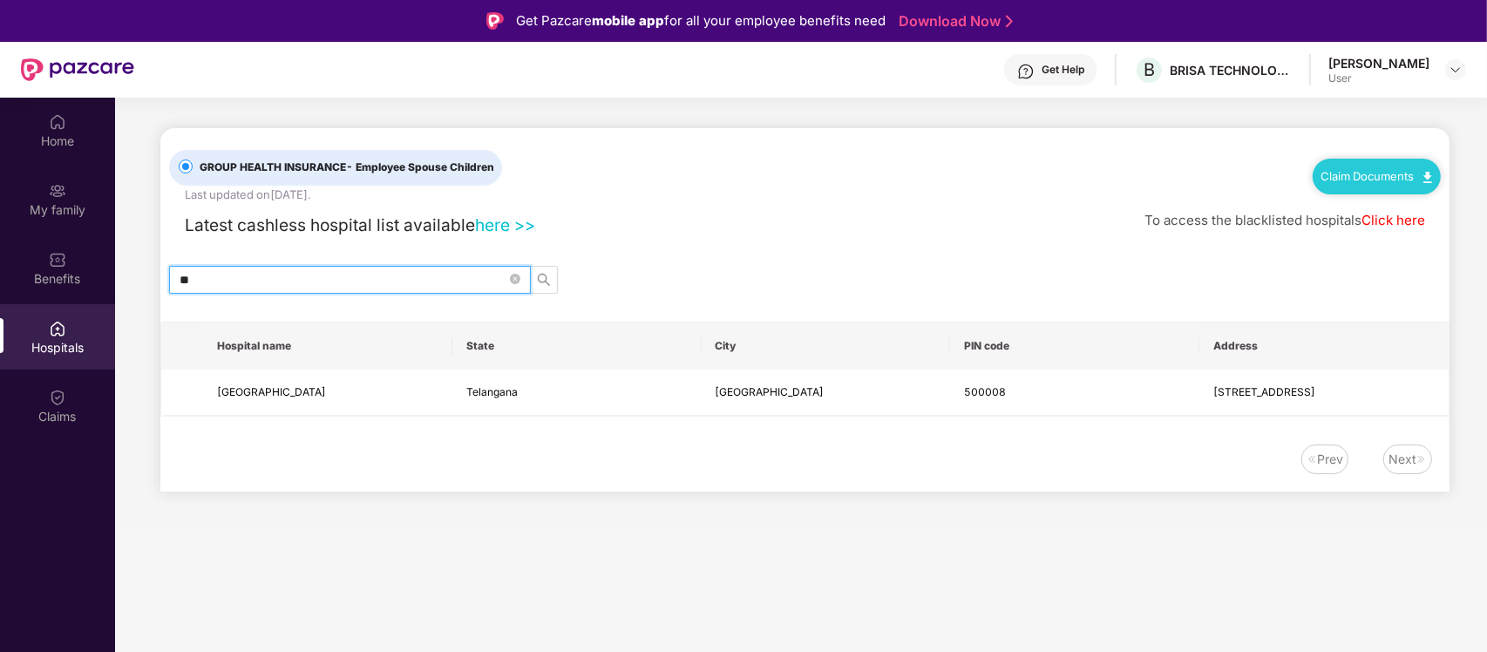
type input "*"
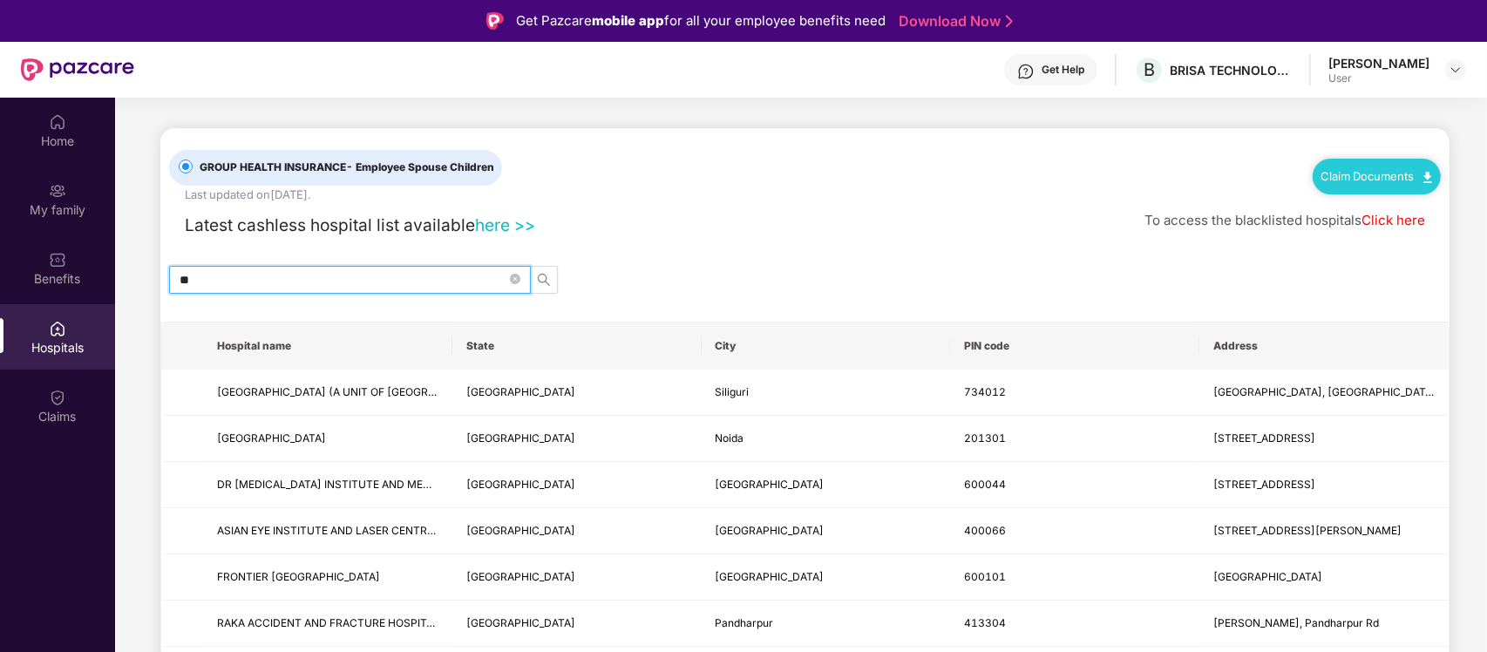
type input "*"
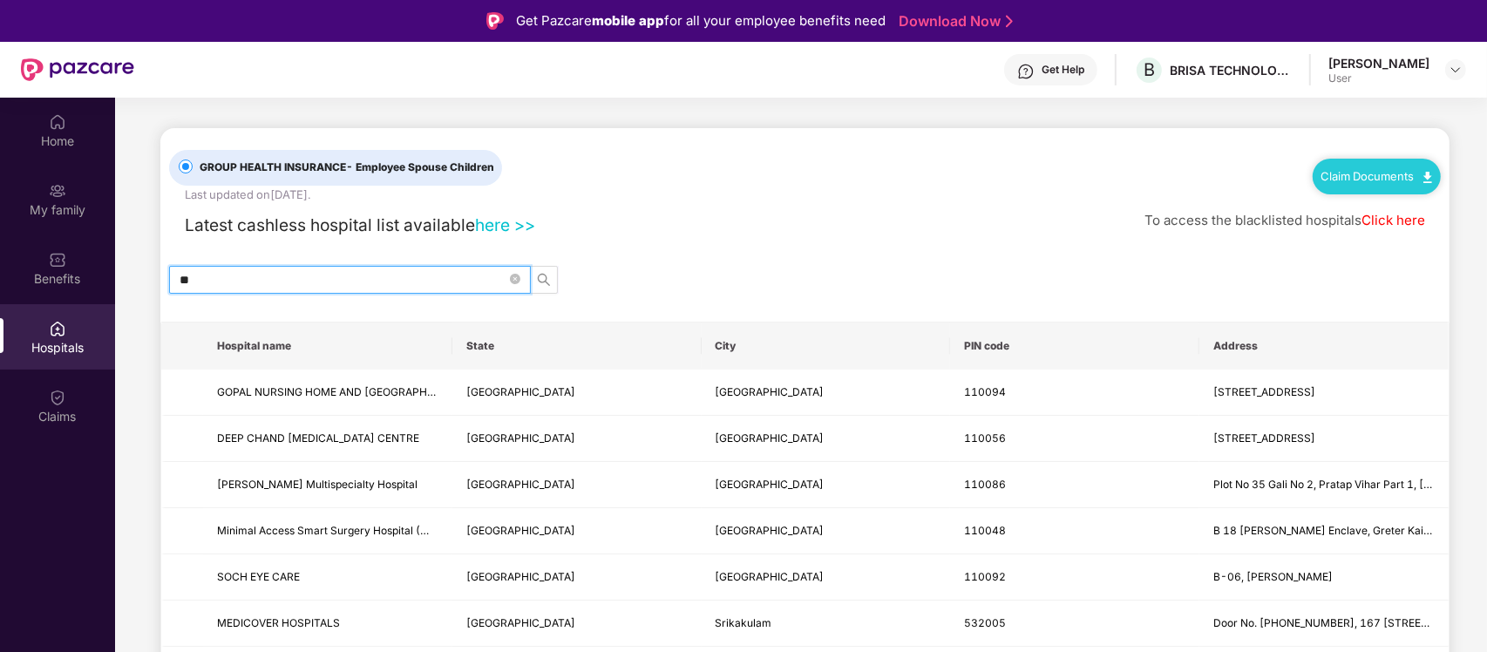
type input "*"
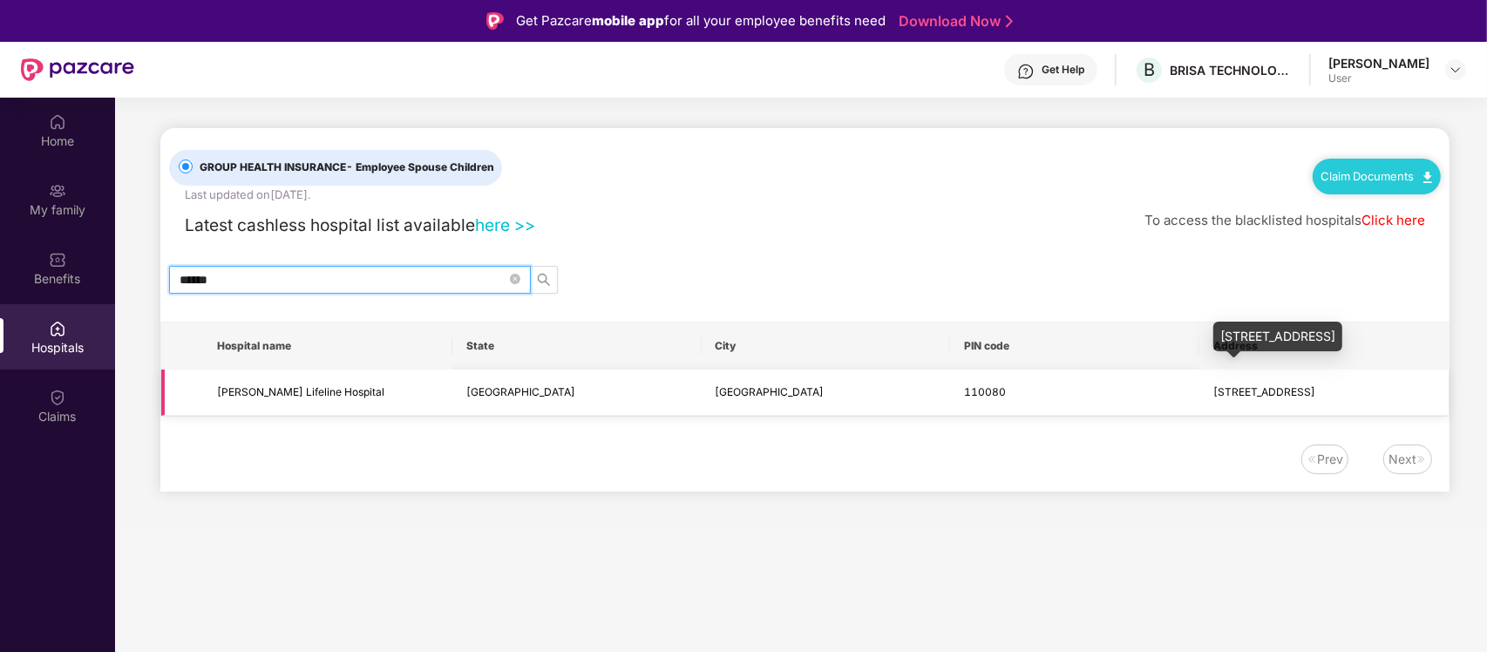
click at [1188, 397] on span "507 Durga Vihar, Sangam Vihar Road" at bounding box center [1264, 391] width 102 height 13
click at [279, 277] on input "******" at bounding box center [343, 279] width 327 height 19
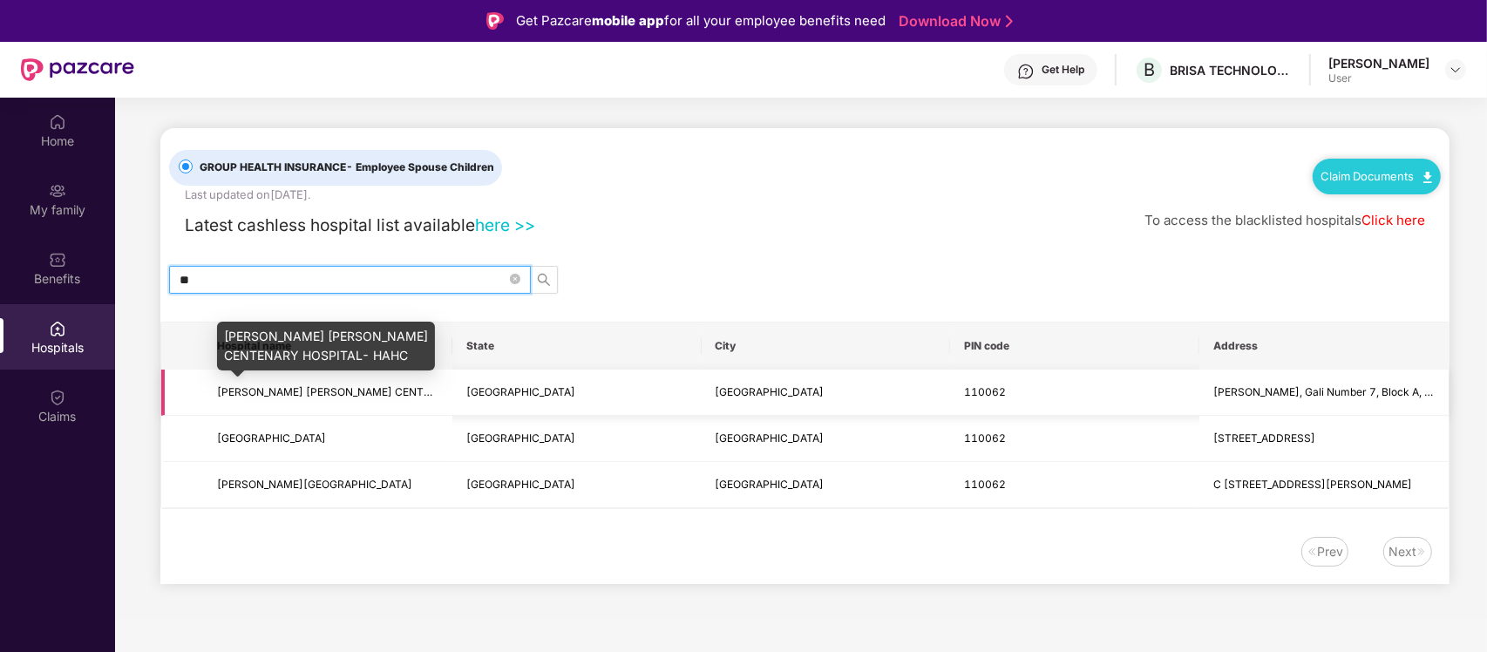
type input "*"
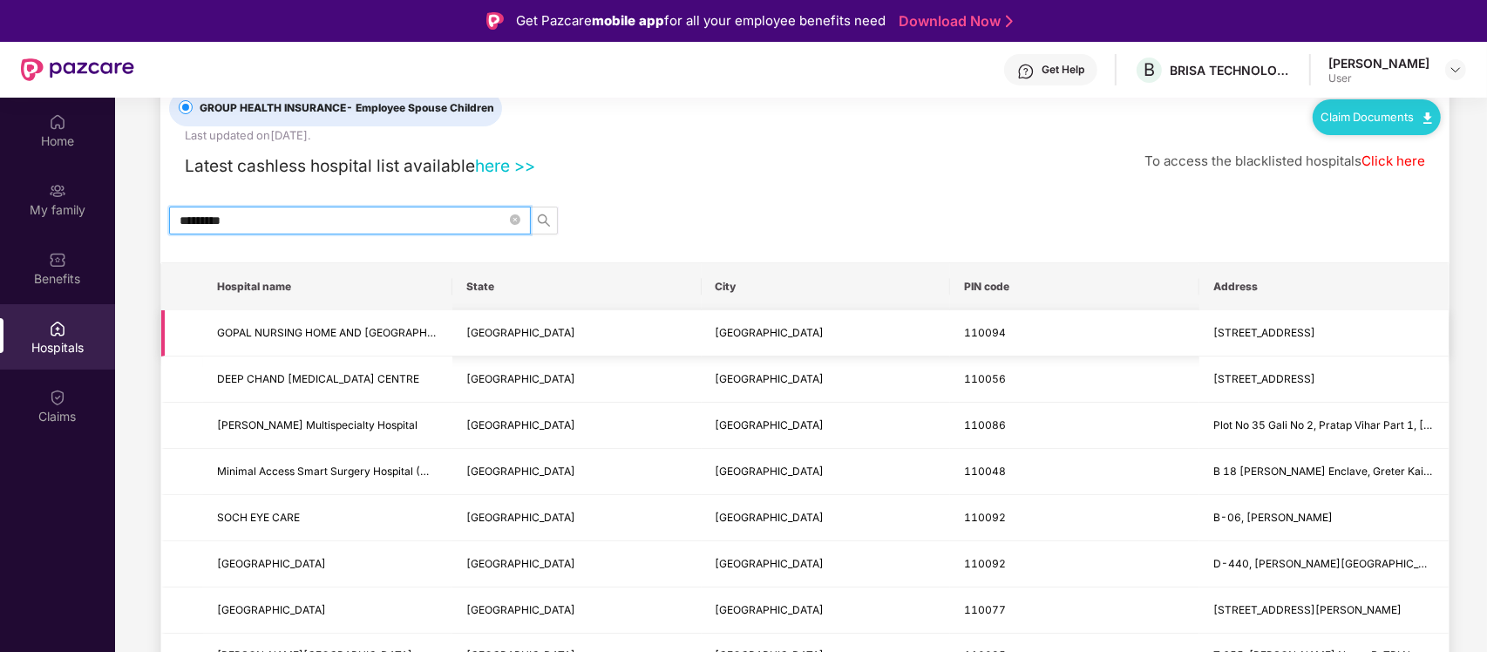
scroll to position [109, 0]
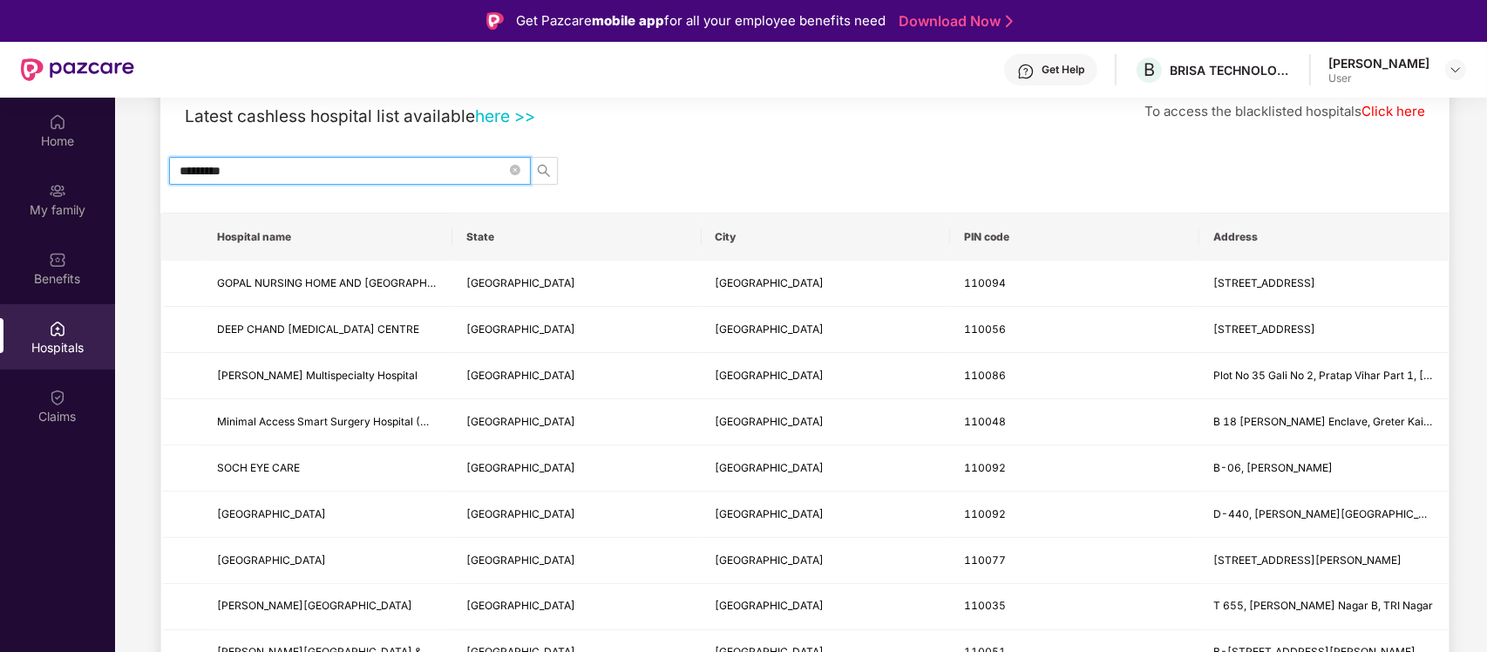
click at [288, 170] on input "*********" at bounding box center [343, 170] width 327 height 19
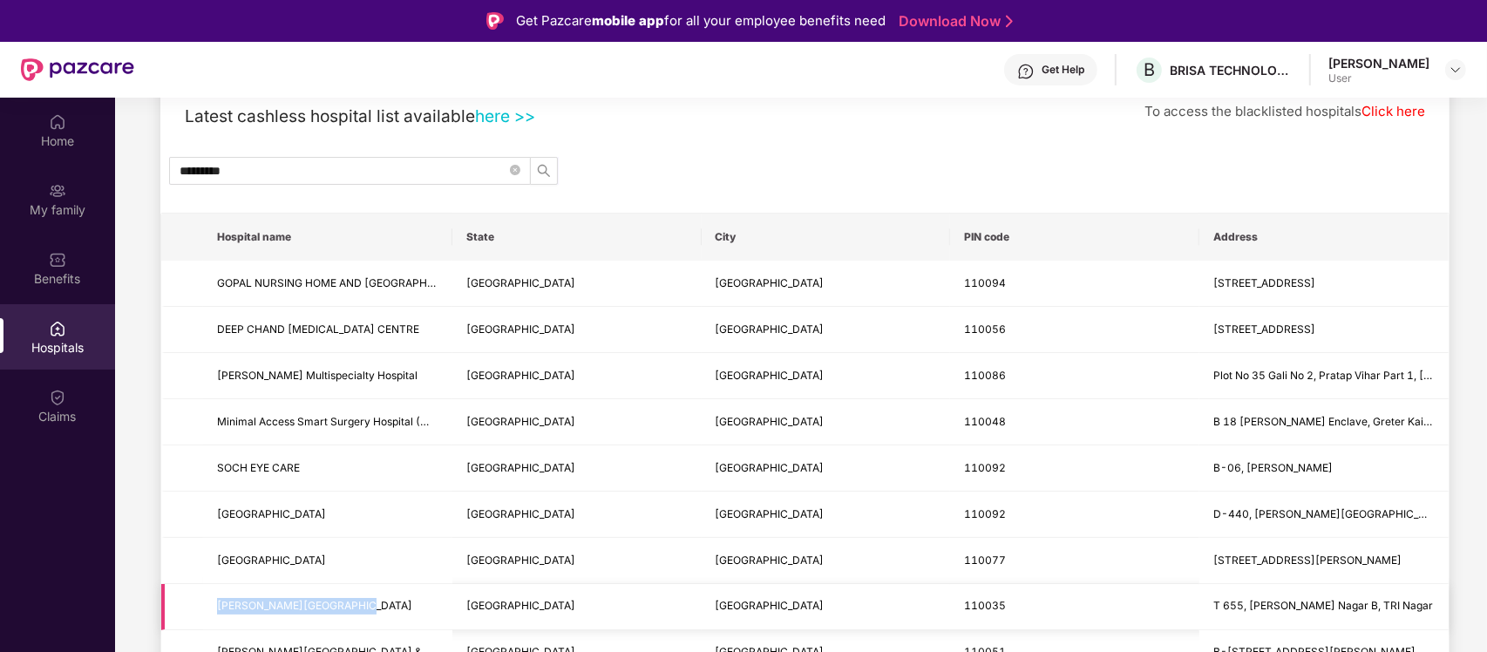
drag, startPoint x: 391, startPoint y: 606, endPoint x: 189, endPoint y: 607, distance: 201.4
click at [189, 521] on tr "NAVJEEVAN MEDICAL CENTRE Delhi New Delhi 110035 T 655, Onkar Nagar B, TRI Nagar" at bounding box center [804, 607] width 1287 height 46
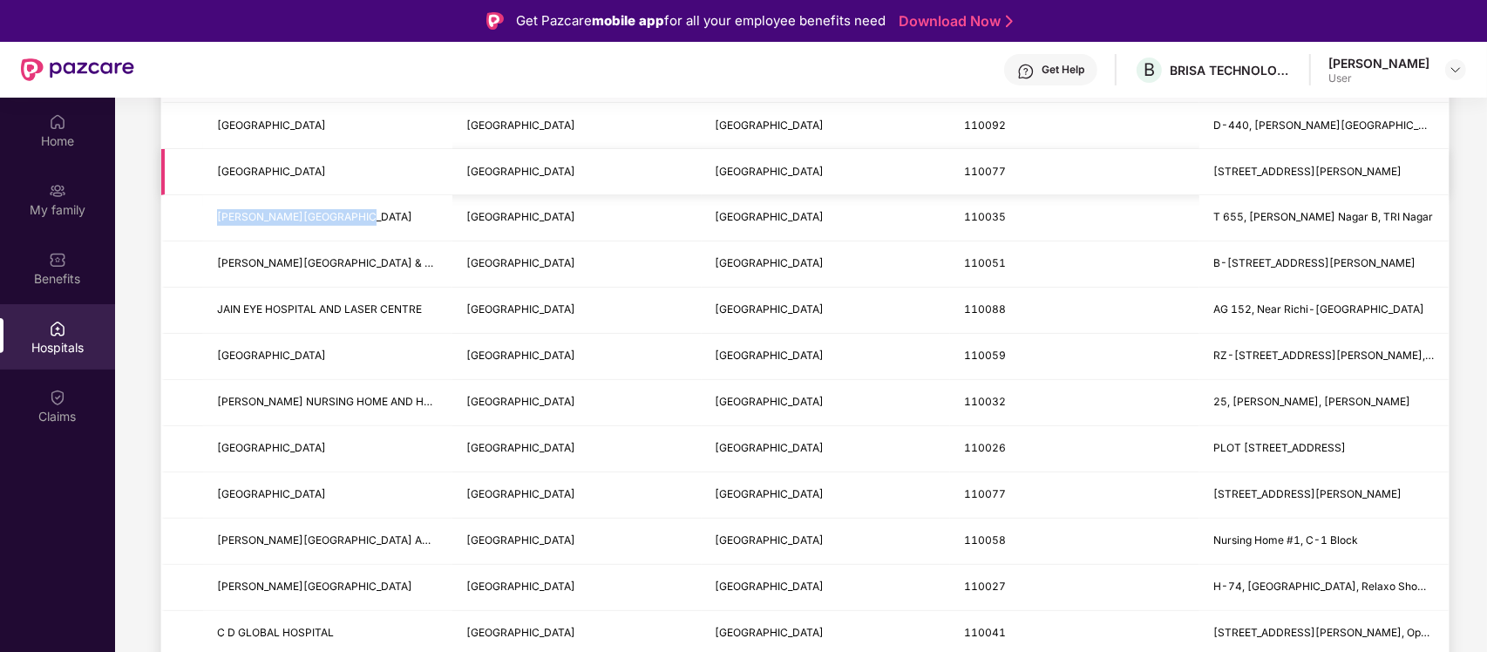
scroll to position [545, 0]
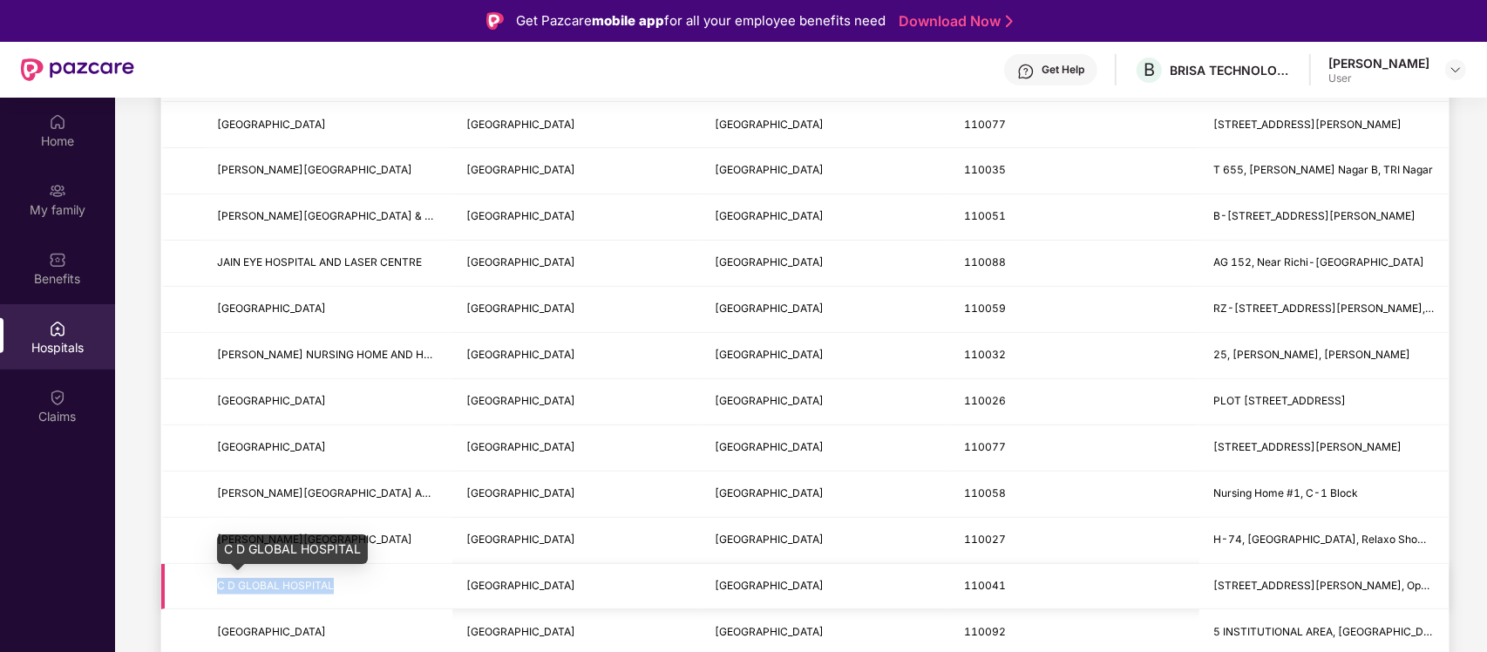
drag, startPoint x: 350, startPoint y: 581, endPoint x: 184, endPoint y: 581, distance: 166.5
click at [184, 521] on tr "C D GLOBAL HOSPITAL Delhi New Delhi 110041 Plot No. 897, 4, Rohtak Road Swaran …" at bounding box center [804, 587] width 1287 height 46
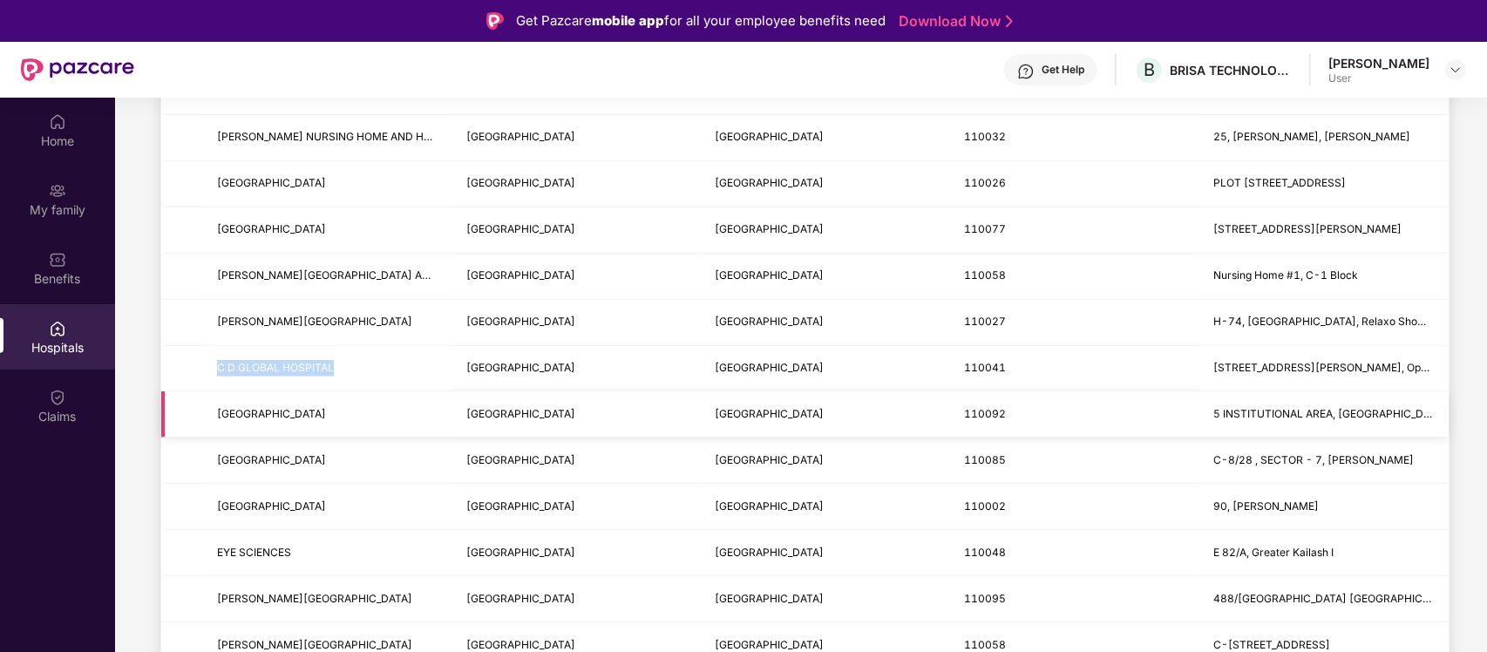
scroll to position [872, 0]
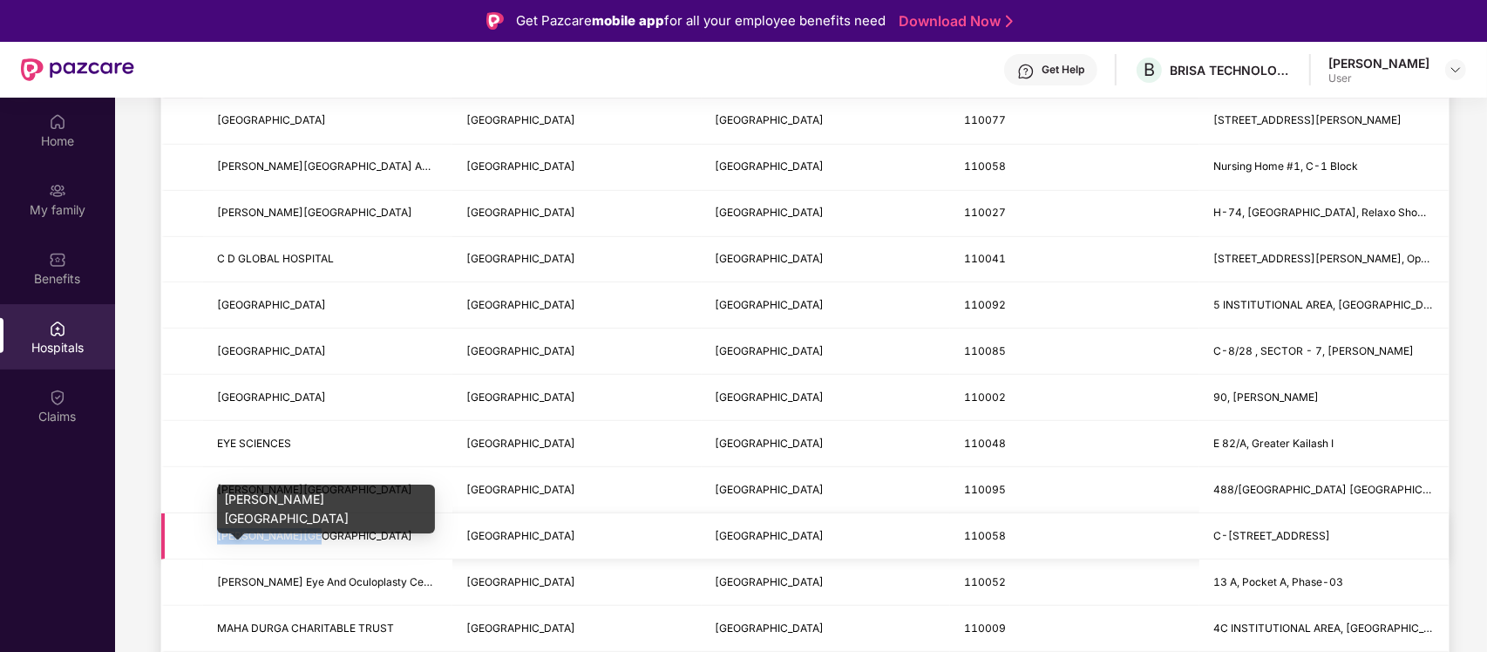
drag, startPoint x: 325, startPoint y: 533, endPoint x: 209, endPoint y: 539, distance: 116.1
click at [210, 521] on td "DASHMESH HOSPITAL" at bounding box center [327, 536] width 249 height 46
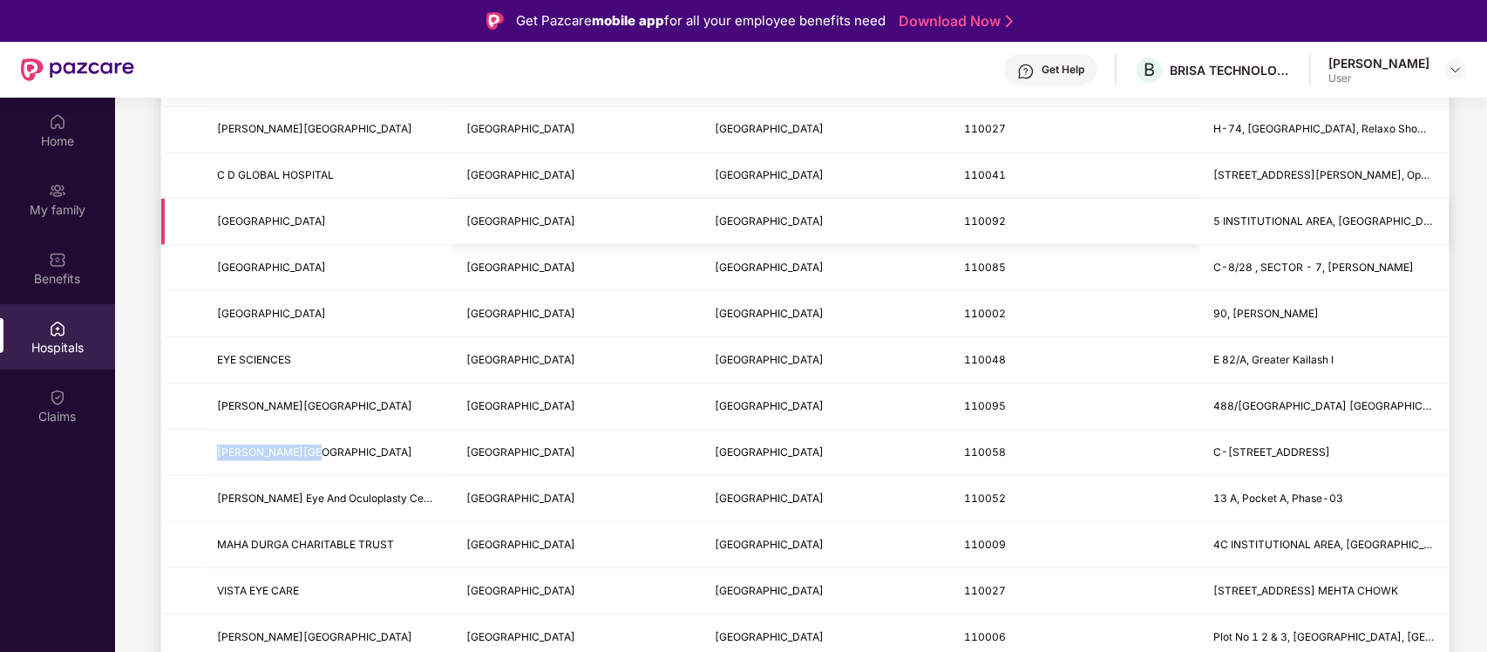
scroll to position [1090, 0]
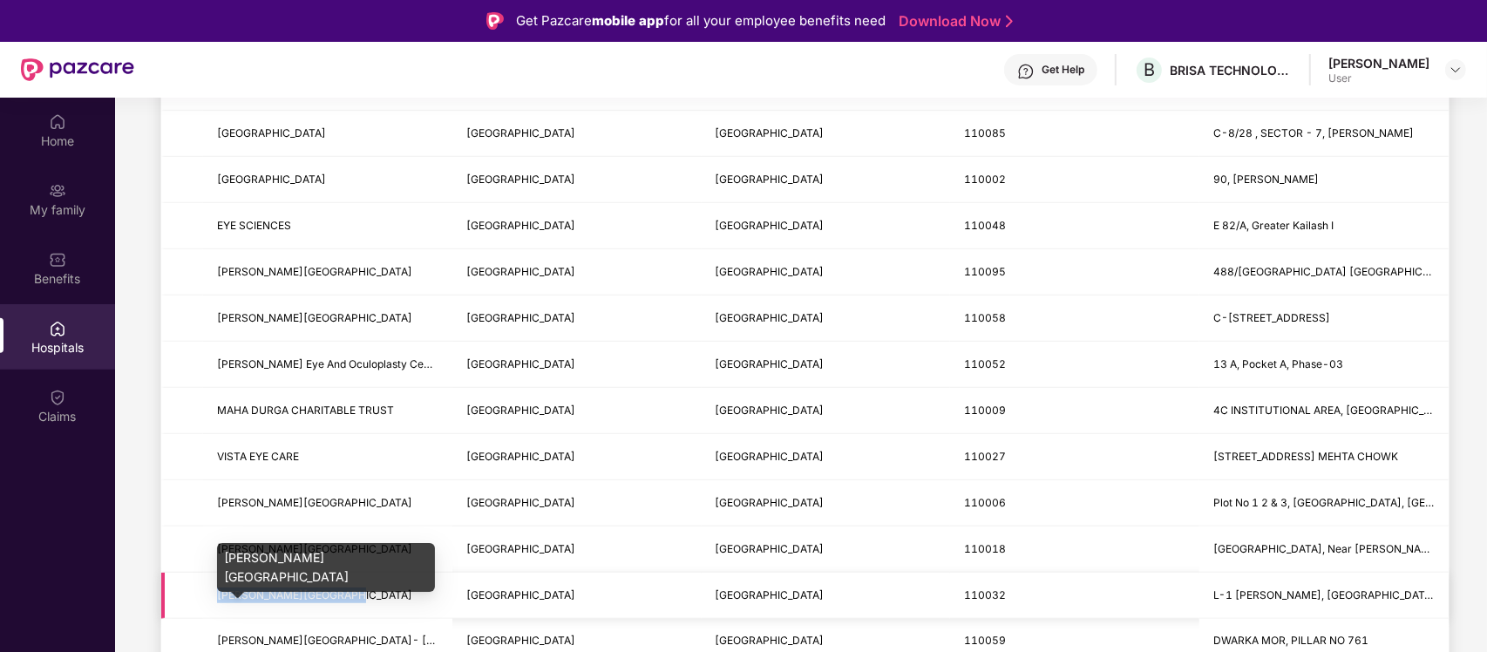
drag, startPoint x: 353, startPoint y: 590, endPoint x: 210, endPoint y: 593, distance: 143.0
click at [210, 521] on td "DR. ROSHAN LAL HOSPITAL" at bounding box center [327, 596] width 249 height 46
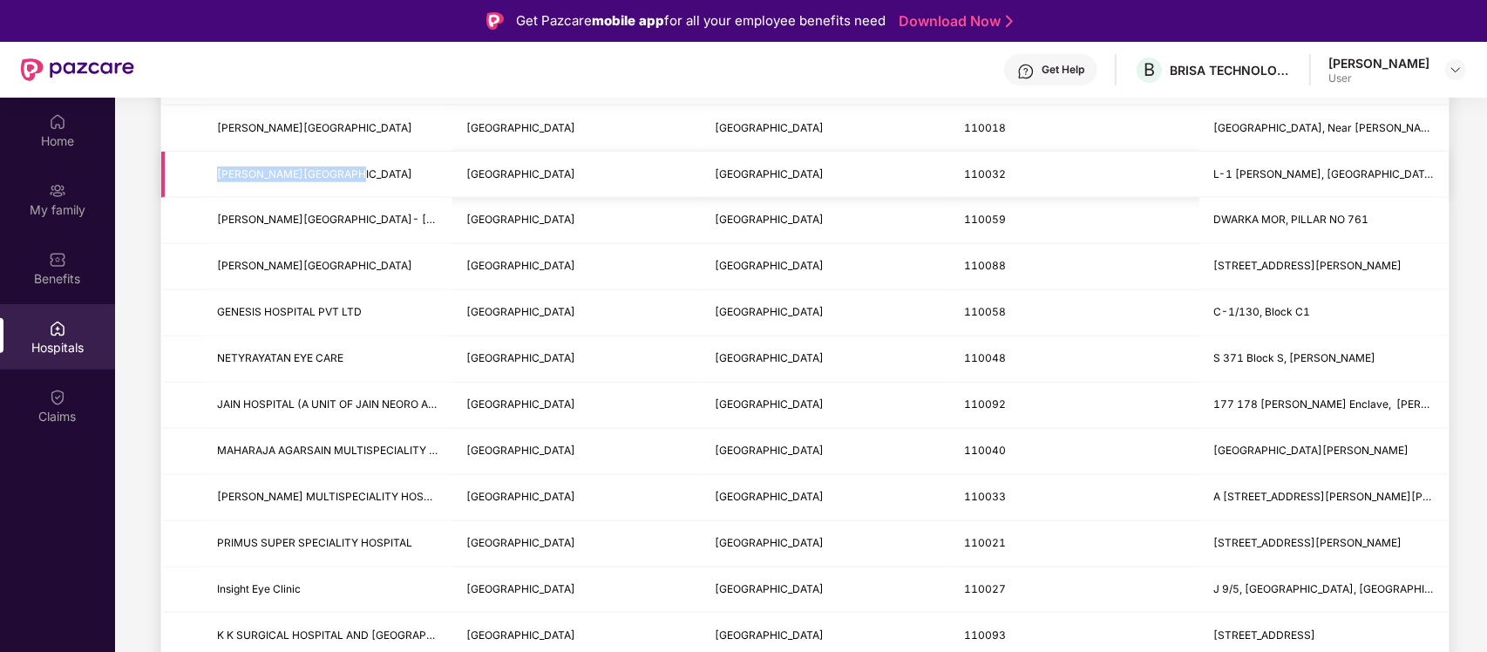
scroll to position [1525, 0]
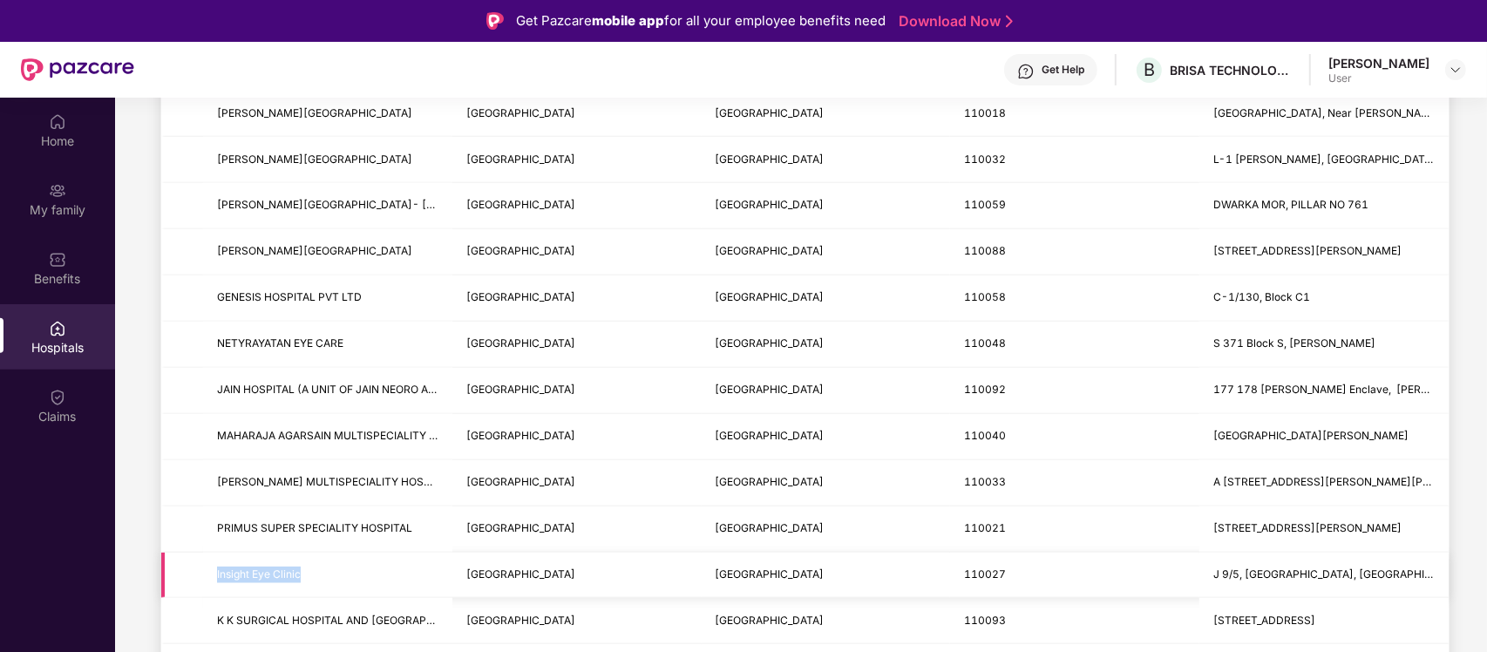
drag, startPoint x: 306, startPoint y: 580, endPoint x: 209, endPoint y: 582, distance: 96.8
click at [209, 521] on td "Insight Eye Clinic" at bounding box center [327, 576] width 249 height 46
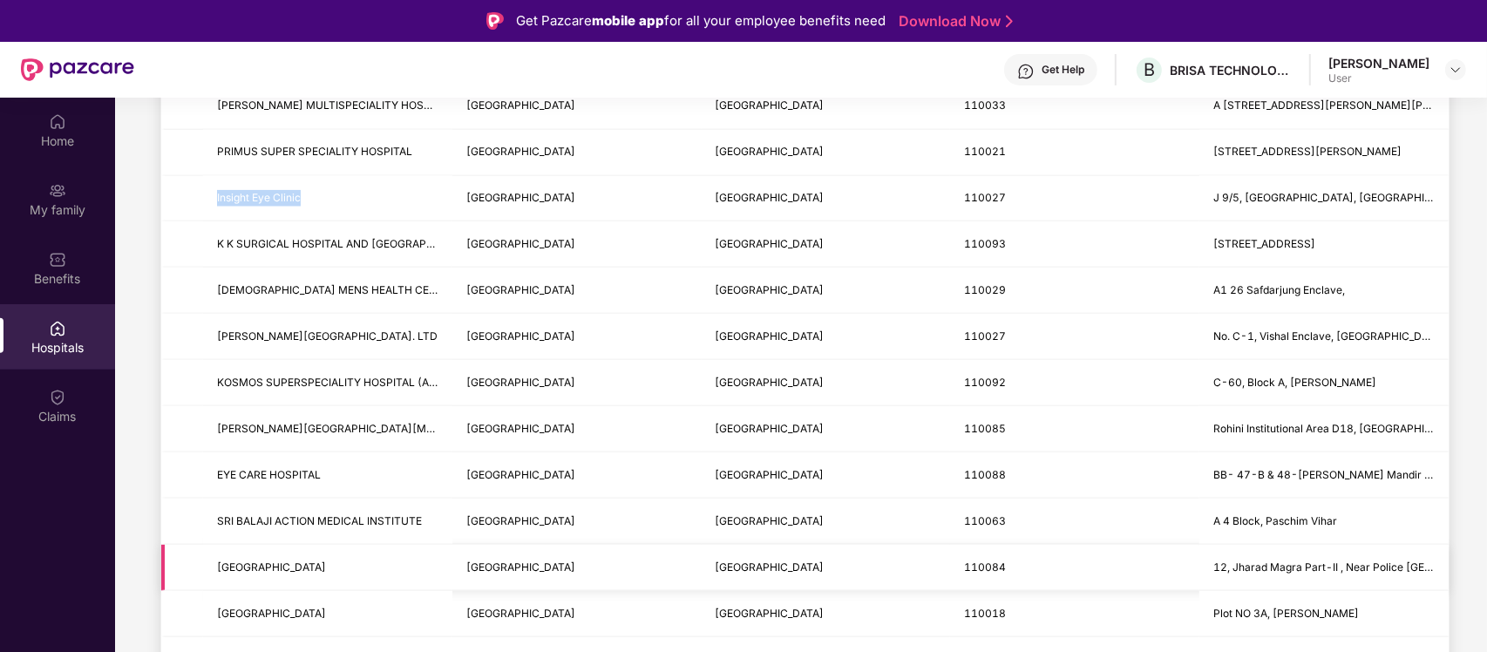
scroll to position [1961, 0]
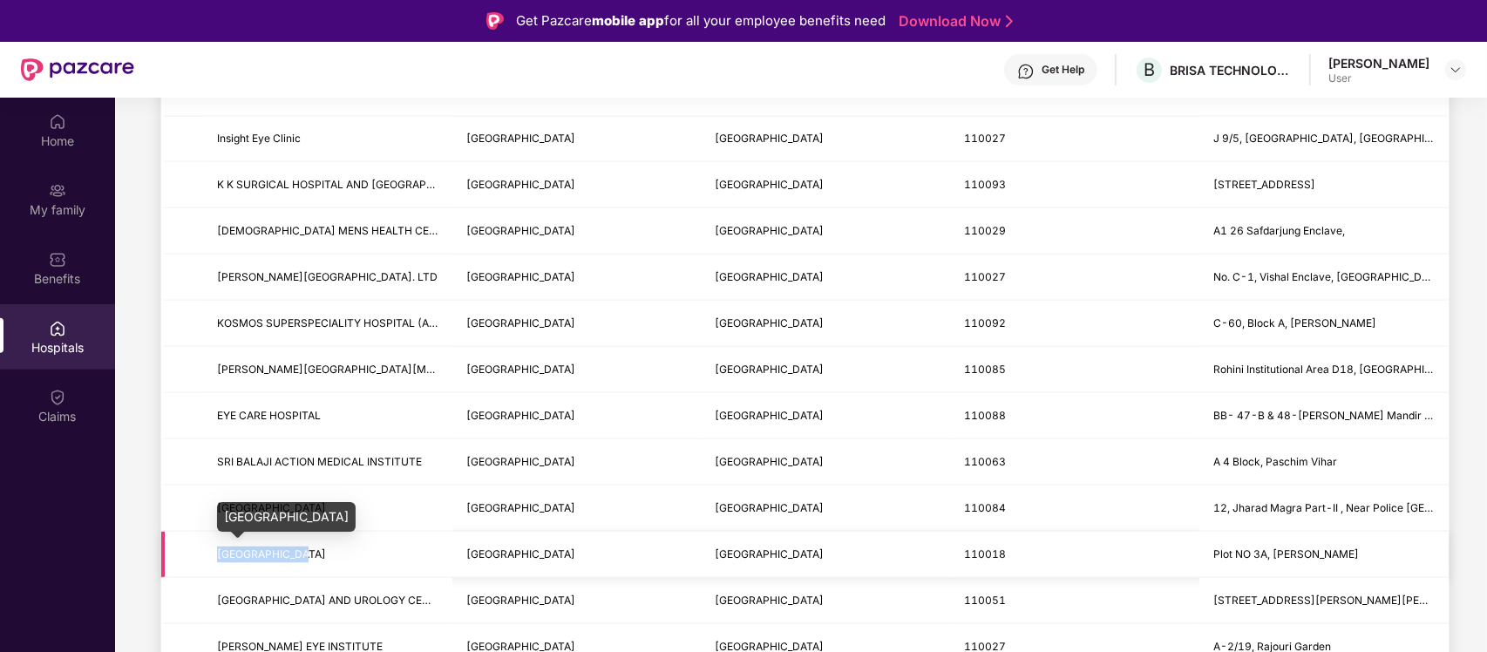
drag, startPoint x: 305, startPoint y: 554, endPoint x: 205, endPoint y: 554, distance: 100.2
click at [205, 521] on td "SINHA HOSPITAL" at bounding box center [327, 555] width 249 height 46
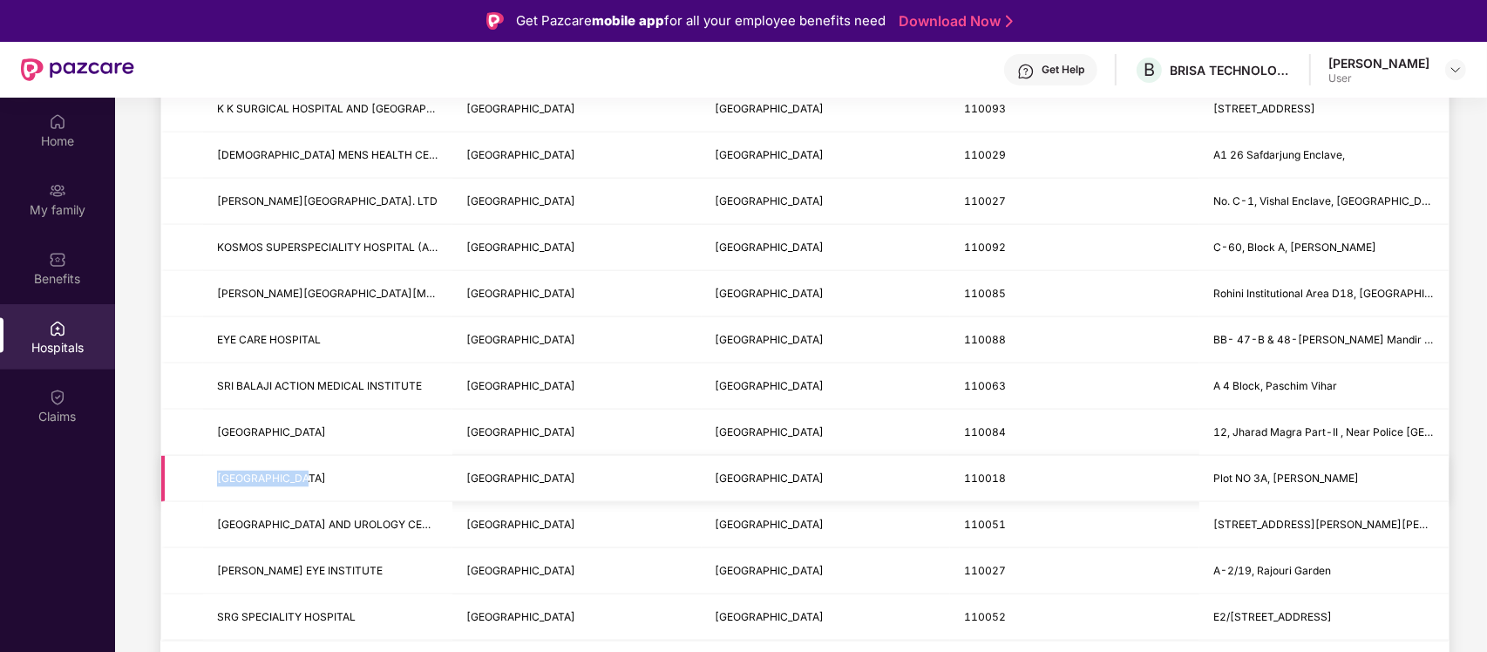
scroll to position [98, 0]
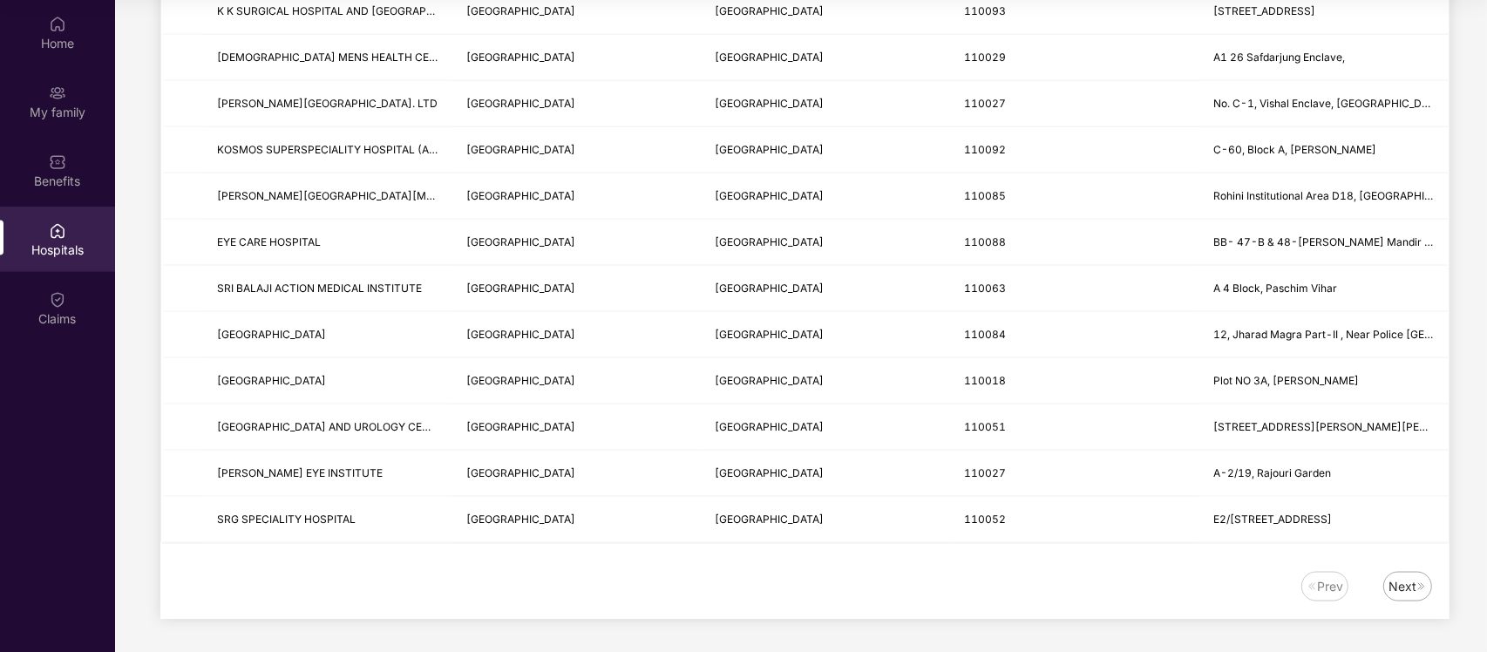
click at [1188, 521] on div "Next" at bounding box center [1403, 586] width 28 height 19
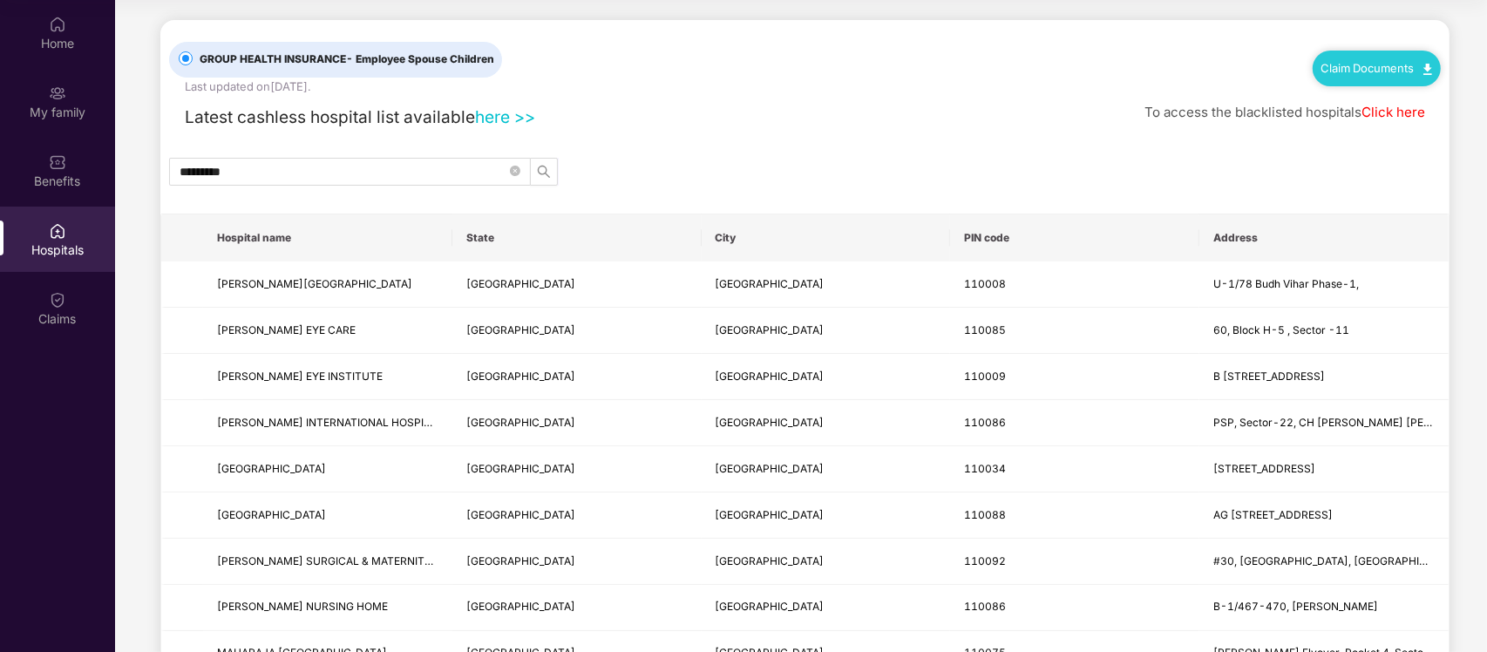
scroll to position [0, 0]
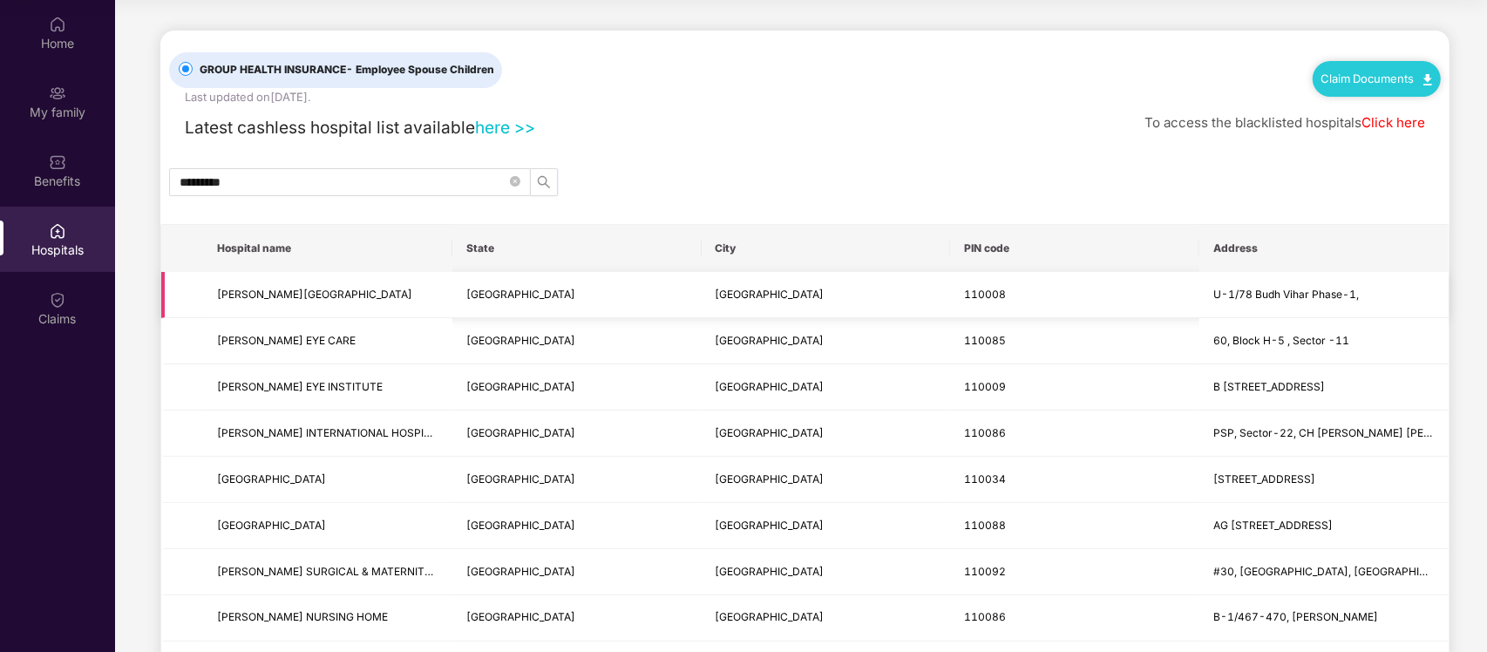
drag, startPoint x: 440, startPoint y: 290, endPoint x: 189, endPoint y: 294, distance: 251.1
click at [189, 294] on tr "BRAHM SHAKTI HOSPITAL & RESEARCH CENTRE Delhi New Delhi 110008 U-1/78 Budh Viha…" at bounding box center [804, 295] width 1287 height 46
drag, startPoint x: 258, startPoint y: 336, endPoint x: 202, endPoint y: 350, distance: 57.5
click at [203, 343] on td "JINDAL EYE CARE" at bounding box center [327, 341] width 249 height 46
drag, startPoint x: 350, startPoint y: 385, endPoint x: 221, endPoint y: 411, distance: 131.6
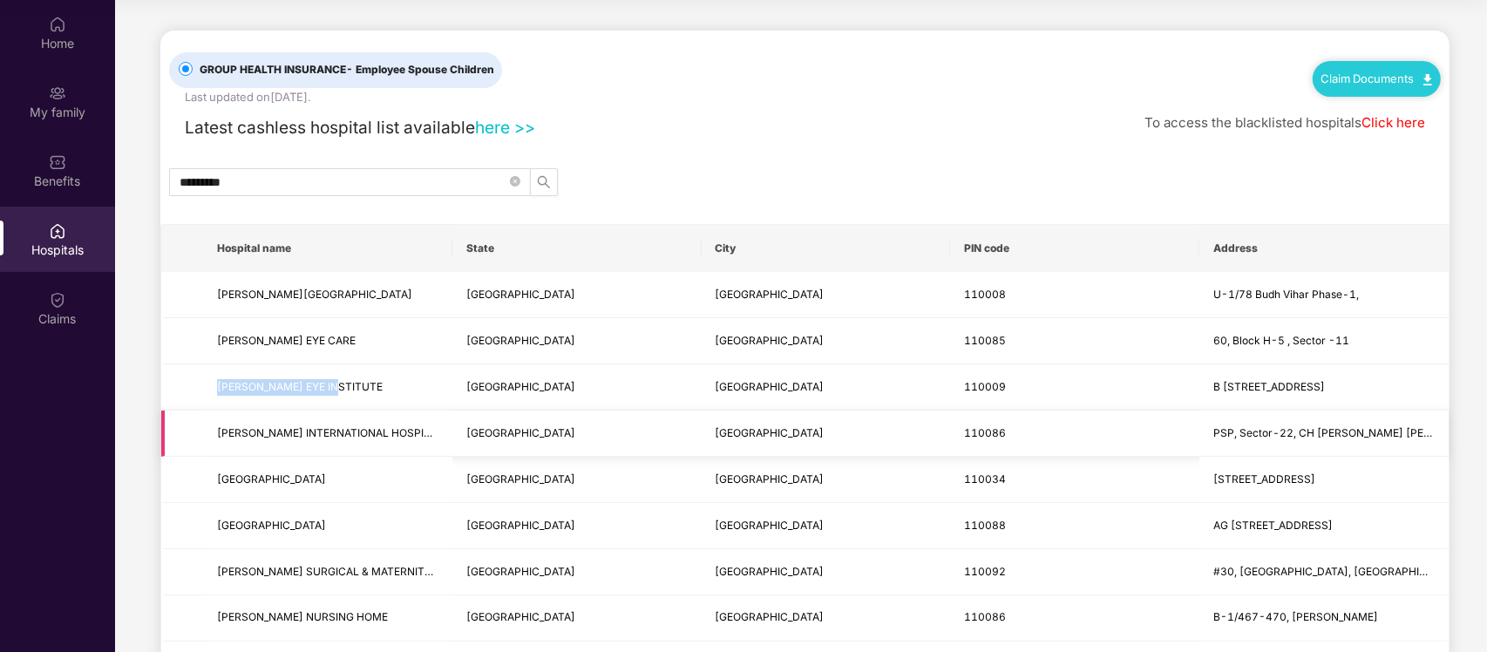
click at [206, 388] on td "NARANG EYE INSTITUTE" at bounding box center [327, 387] width 249 height 46
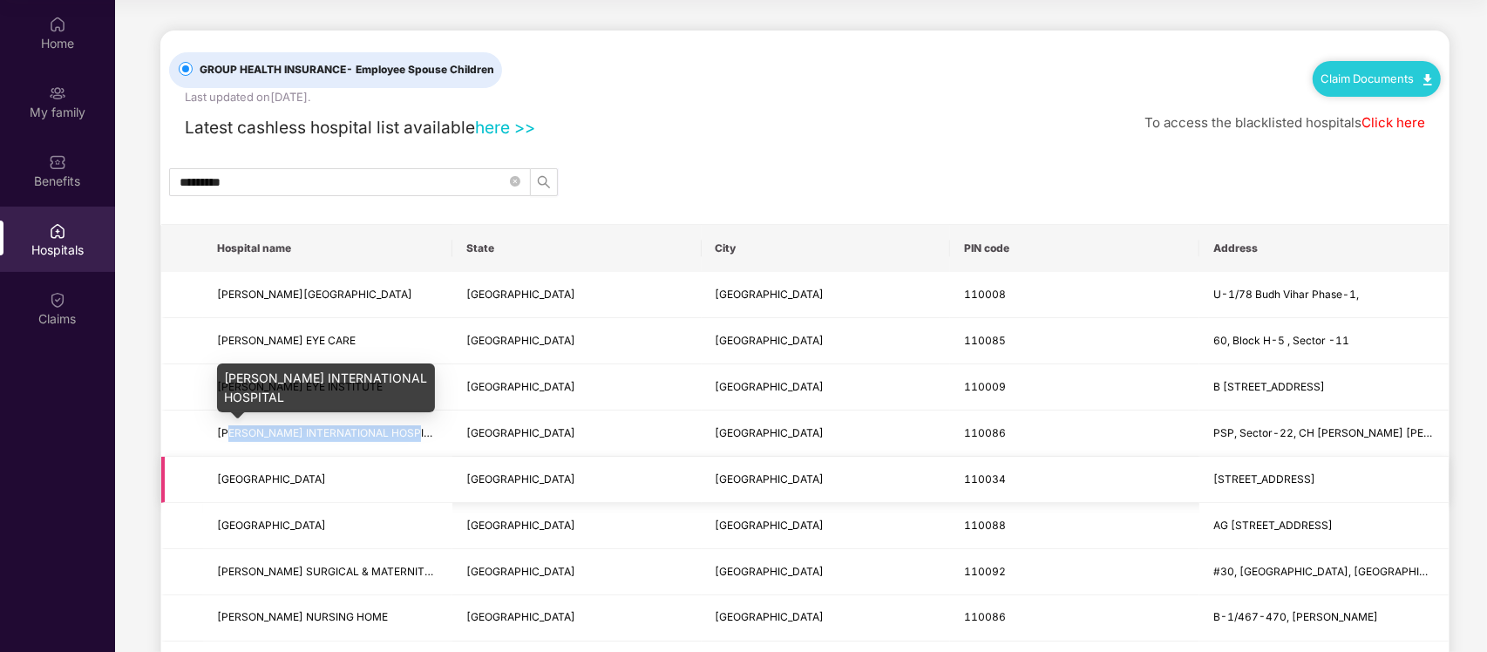
drag, startPoint x: 416, startPoint y: 432, endPoint x: 229, endPoint y: 466, distance: 189.6
click at [229, 453] on td "SHREE AGGARSAIN INTERNATIONAL HOSPITAL" at bounding box center [327, 434] width 249 height 46
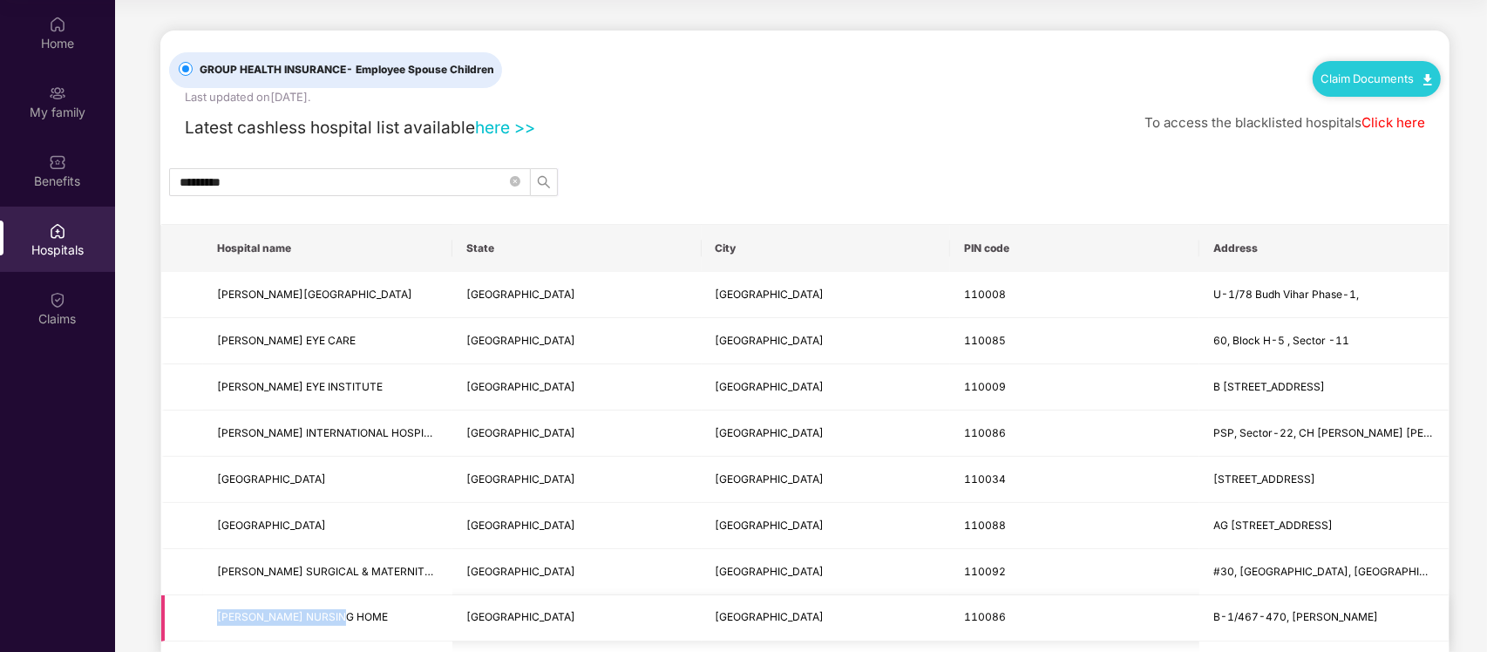
drag, startPoint x: 360, startPoint y: 615, endPoint x: 207, endPoint y: 616, distance: 152.5
click at [207, 521] on td "NAMOKAR NURSING HOME" at bounding box center [327, 618] width 249 height 46
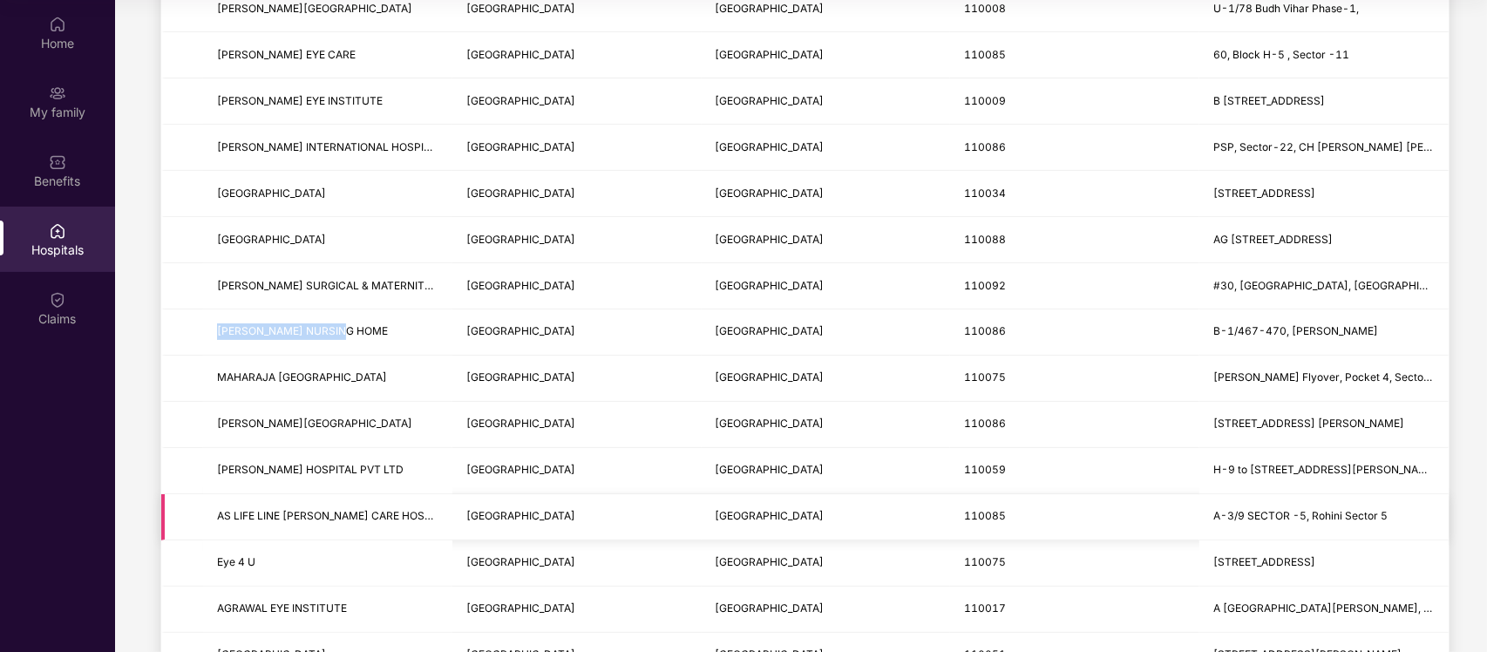
scroll to position [327, 0]
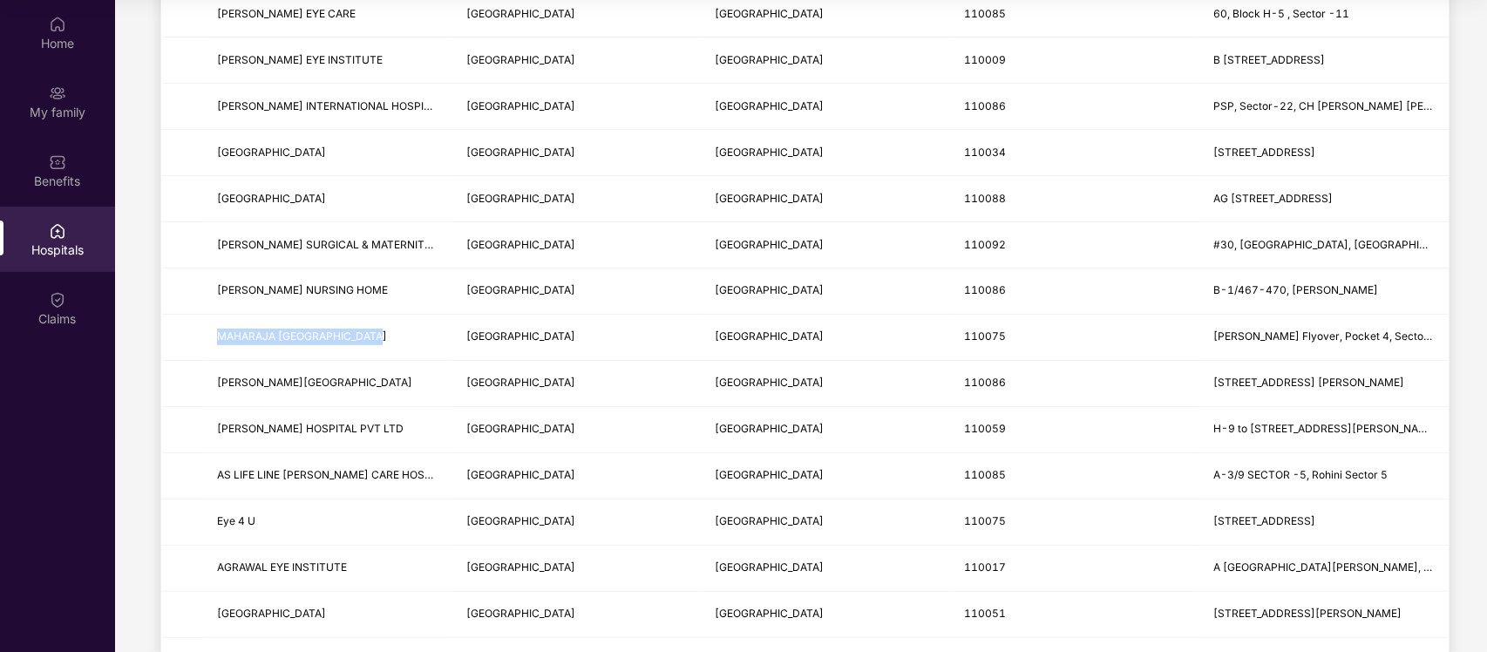
drag, startPoint x: 386, startPoint y: 332, endPoint x: 160, endPoint y: 353, distance: 227.6
click at [161, 344] on tr "MAHARAJA AGRASEN HOSPITAL Delhi New Delhi 110075 Dwaraka Flyover, Pocket 4, Sec…" at bounding box center [804, 338] width 1287 height 46
drag, startPoint x: 362, startPoint y: 567, endPoint x: 207, endPoint y: 567, distance: 154.3
click at [207, 521] on td "AGRAWAL EYE INSTITUTE" at bounding box center [327, 569] width 249 height 46
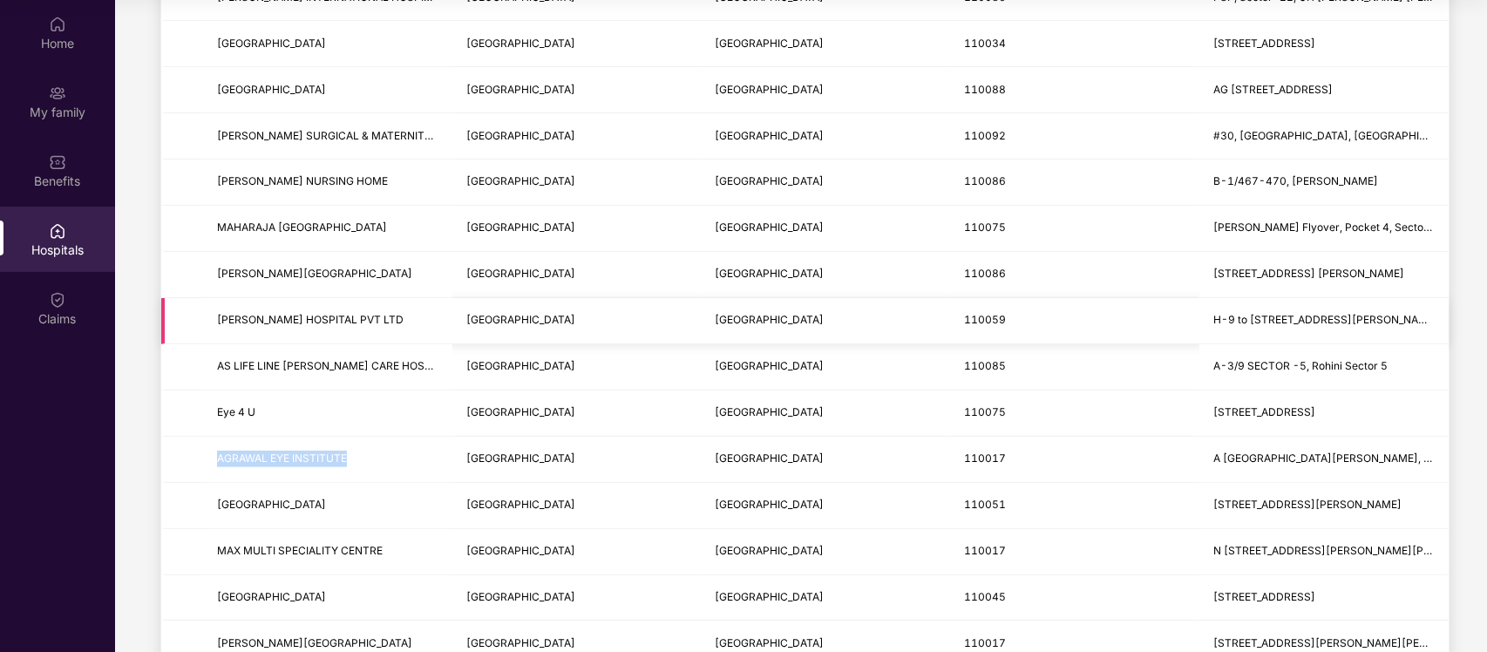
scroll to position [654, 0]
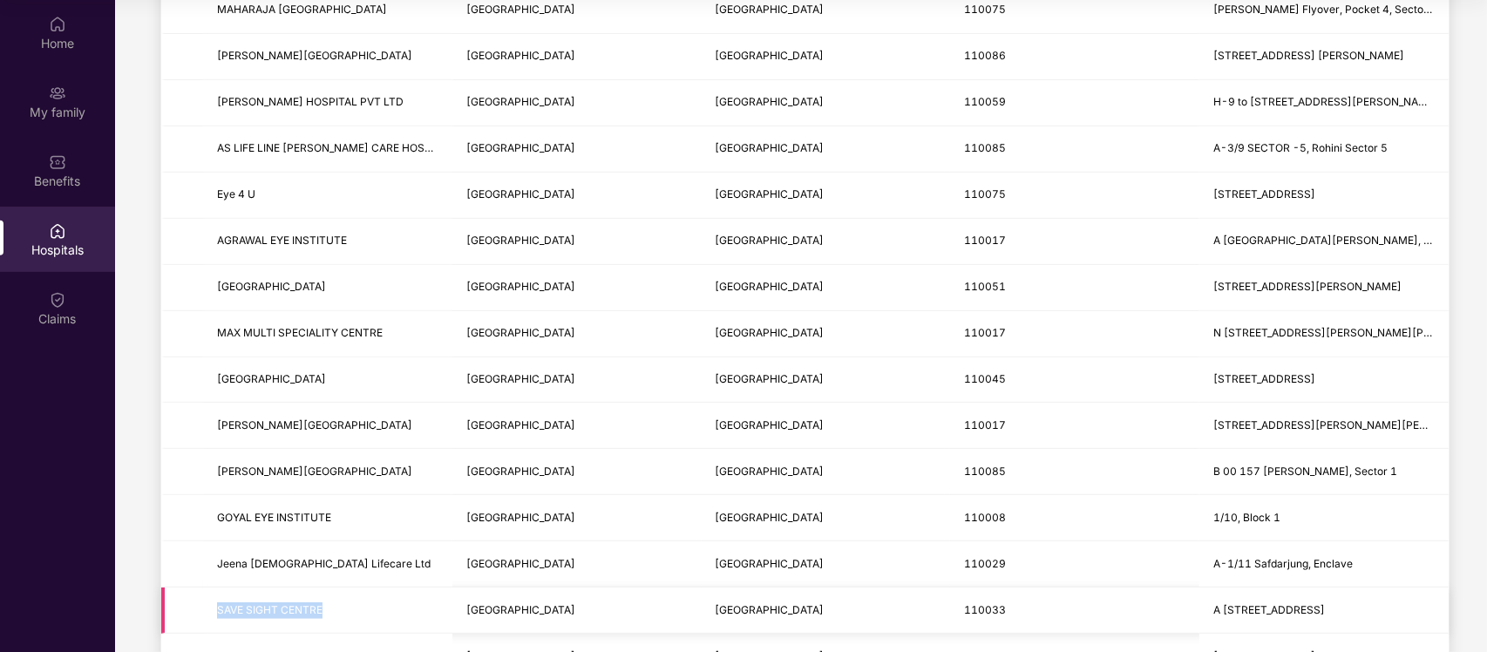
drag, startPoint x: 343, startPoint y: 604, endPoint x: 184, endPoint y: 619, distance: 159.3
click at [184, 521] on tr "SAVE SIGHT CENTRE Delhi New Delhi 110033 A 14, G T, Karnal Road" at bounding box center [804, 611] width 1287 height 46
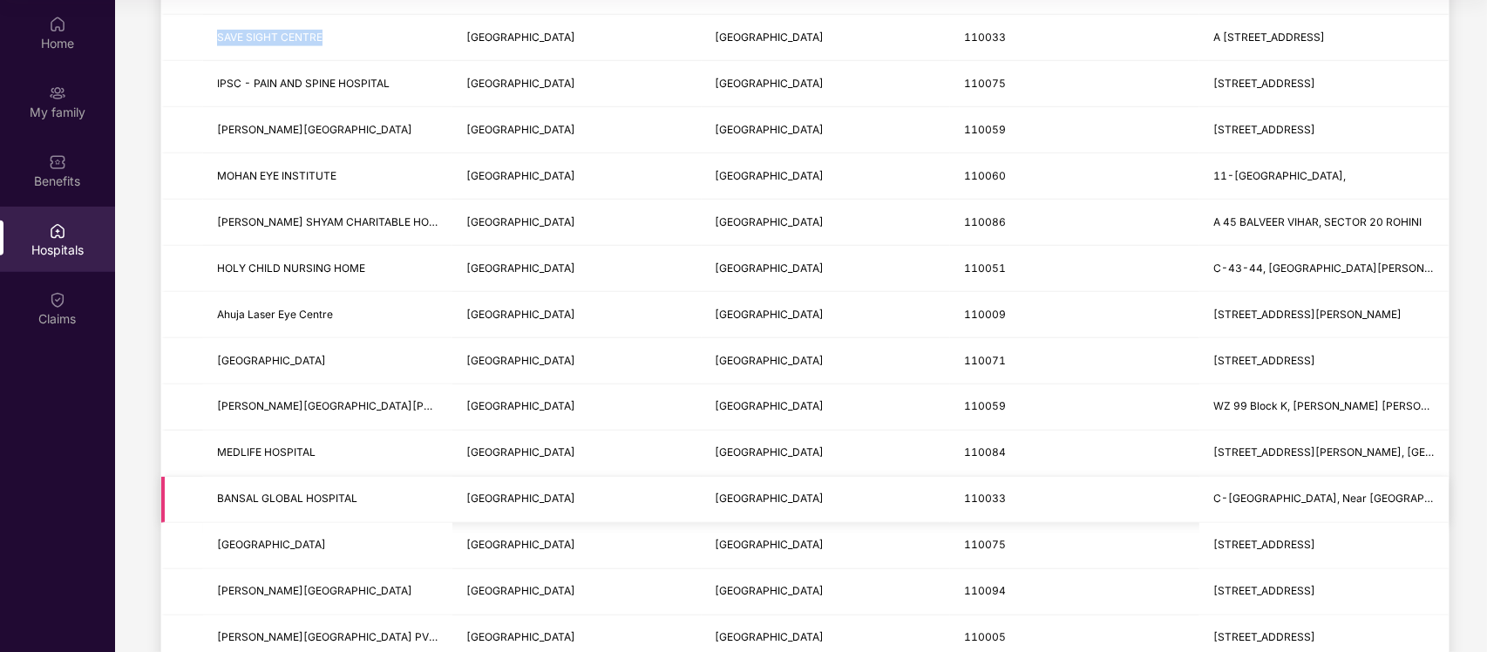
scroll to position [1308, 0]
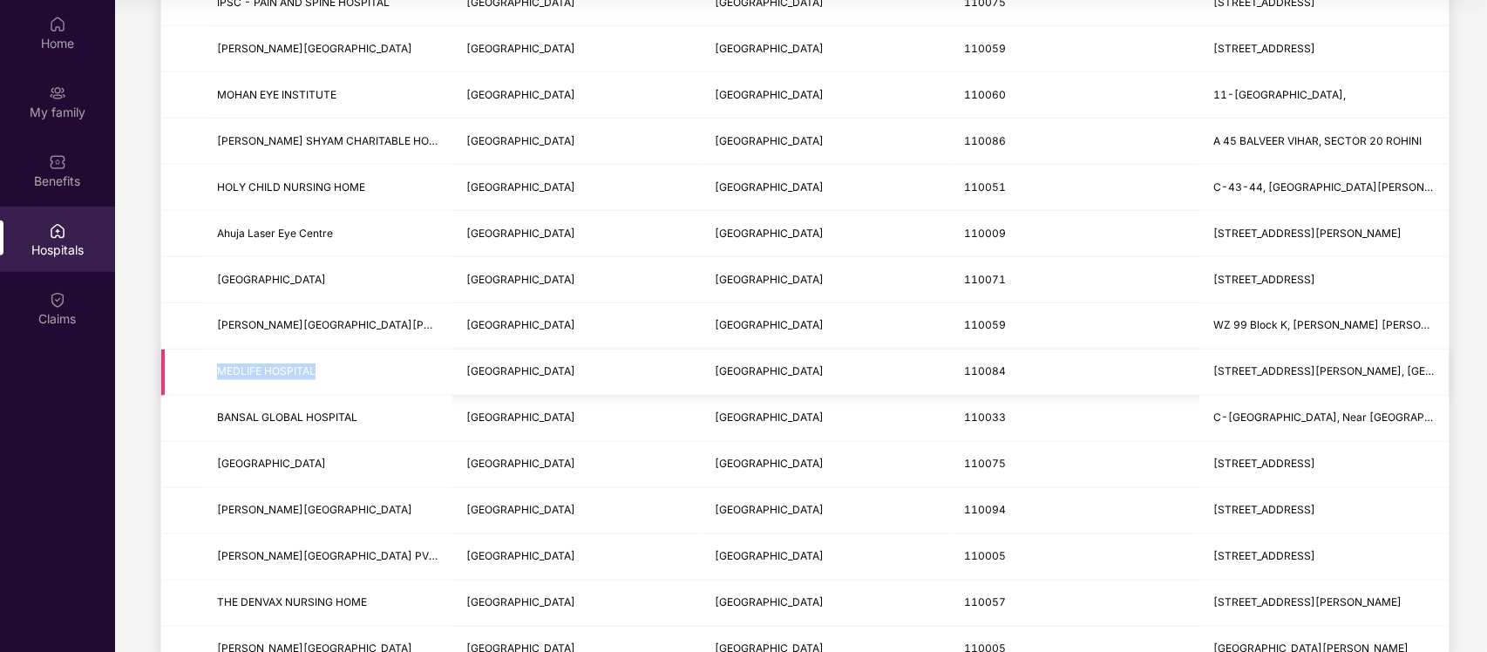
drag, startPoint x: 316, startPoint y: 375, endPoint x: 189, endPoint y: 373, distance: 126.4
click at [189, 373] on tr "MEDLIFE HOSPITAL Delhi New Delhi 110084 Kh No -346 ,Main Road, Lal Dora,Village…" at bounding box center [804, 373] width 1287 height 46
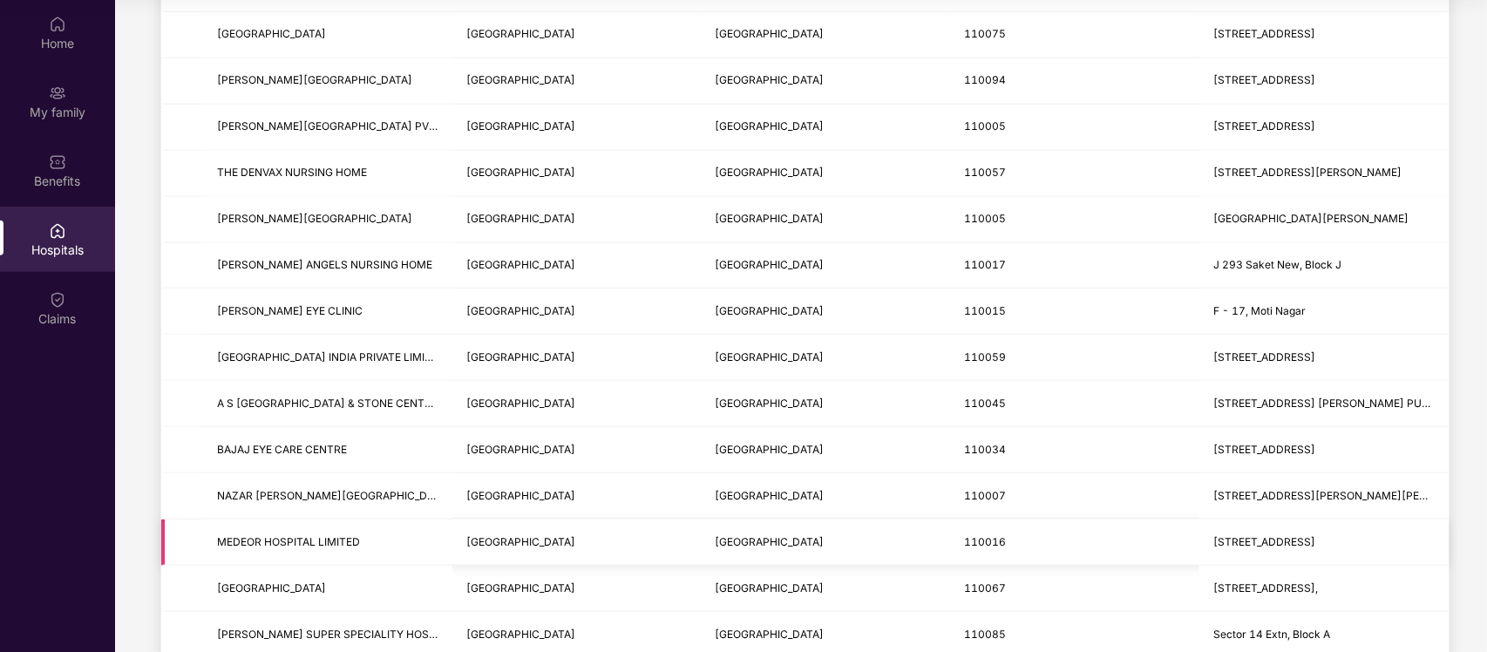
scroll to position [1743, 0]
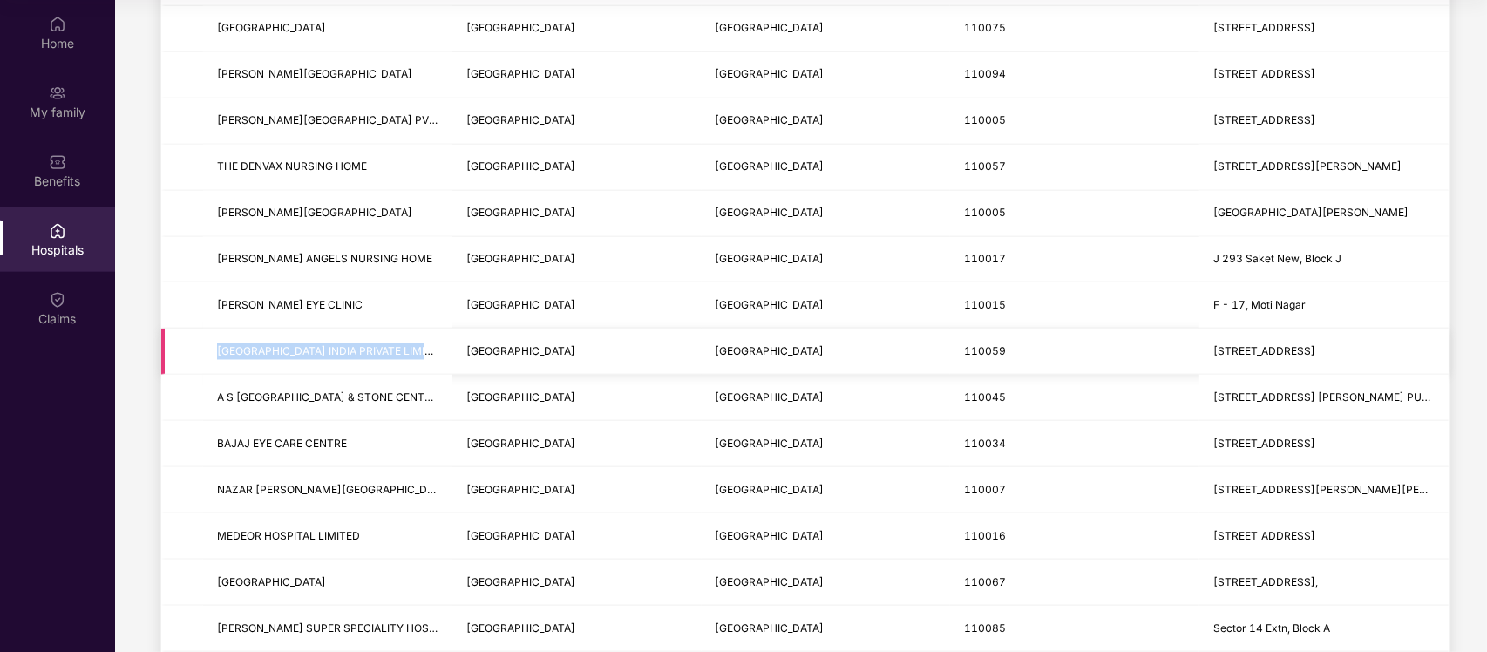
drag, startPoint x: 440, startPoint y: 336, endPoint x: 180, endPoint y: 340, distance: 259.8
click at [180, 340] on tr "TARAK HOSPITAL INDIA PRIVATE LIMITED Delhi New Delhi 110059 Jai Bharat Enclave,…" at bounding box center [804, 352] width 1287 height 46
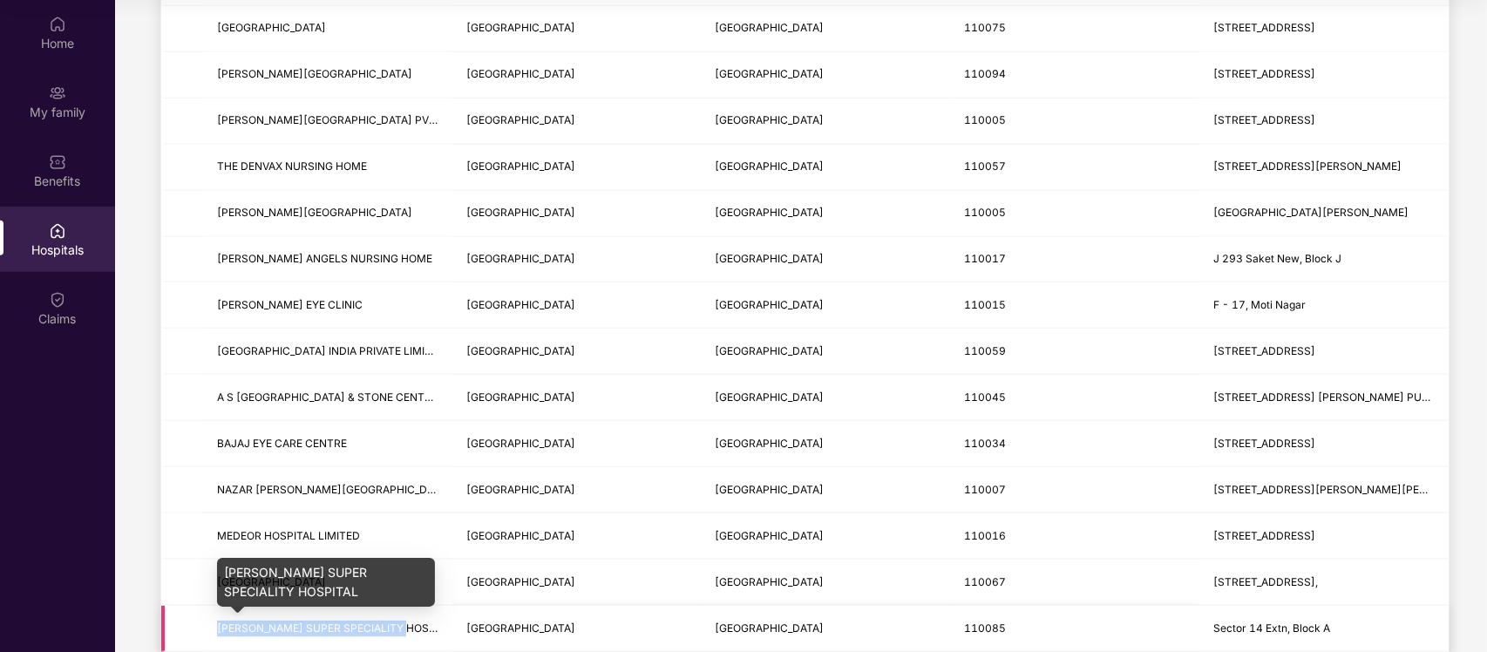
drag, startPoint x: 403, startPoint y: 626, endPoint x: 214, endPoint y: 626, distance: 188.3
click at [214, 521] on td "SAROJ SUPER SPECIALITY HOSPITAL" at bounding box center [327, 629] width 249 height 46
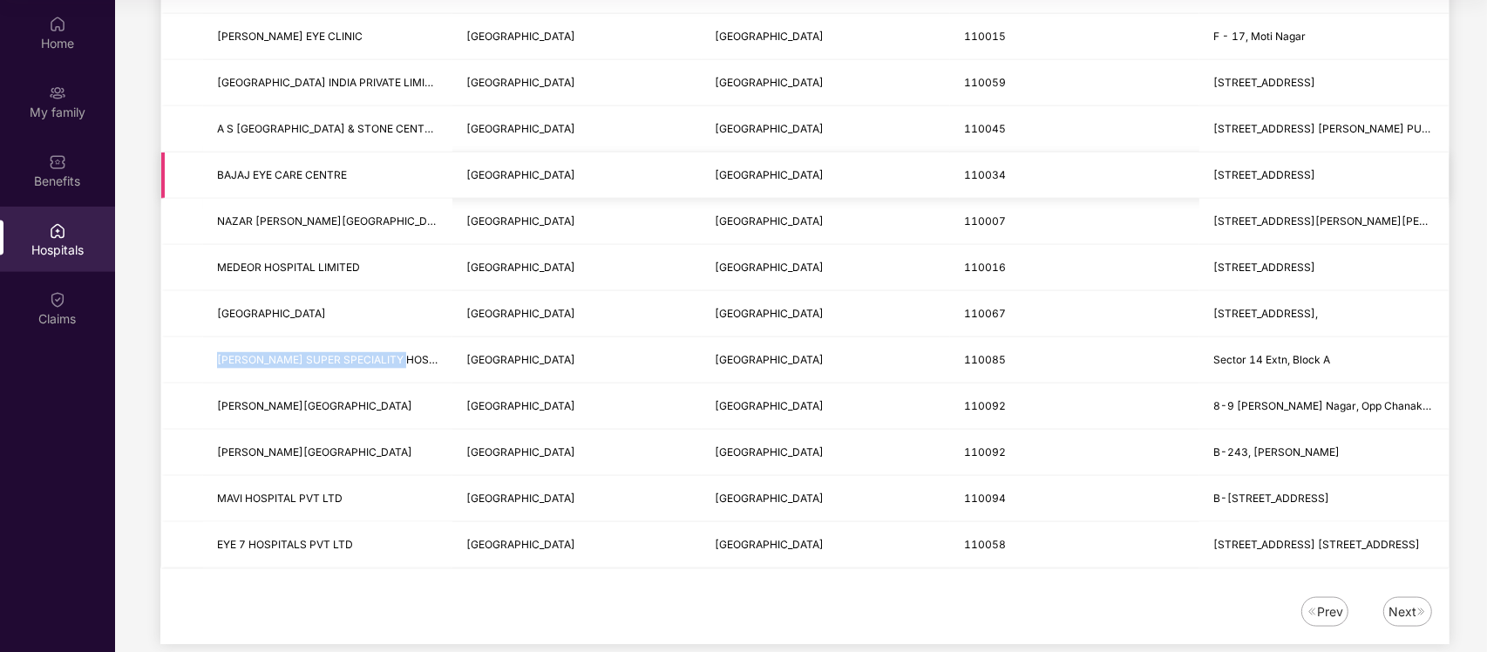
scroll to position [2037, 0]
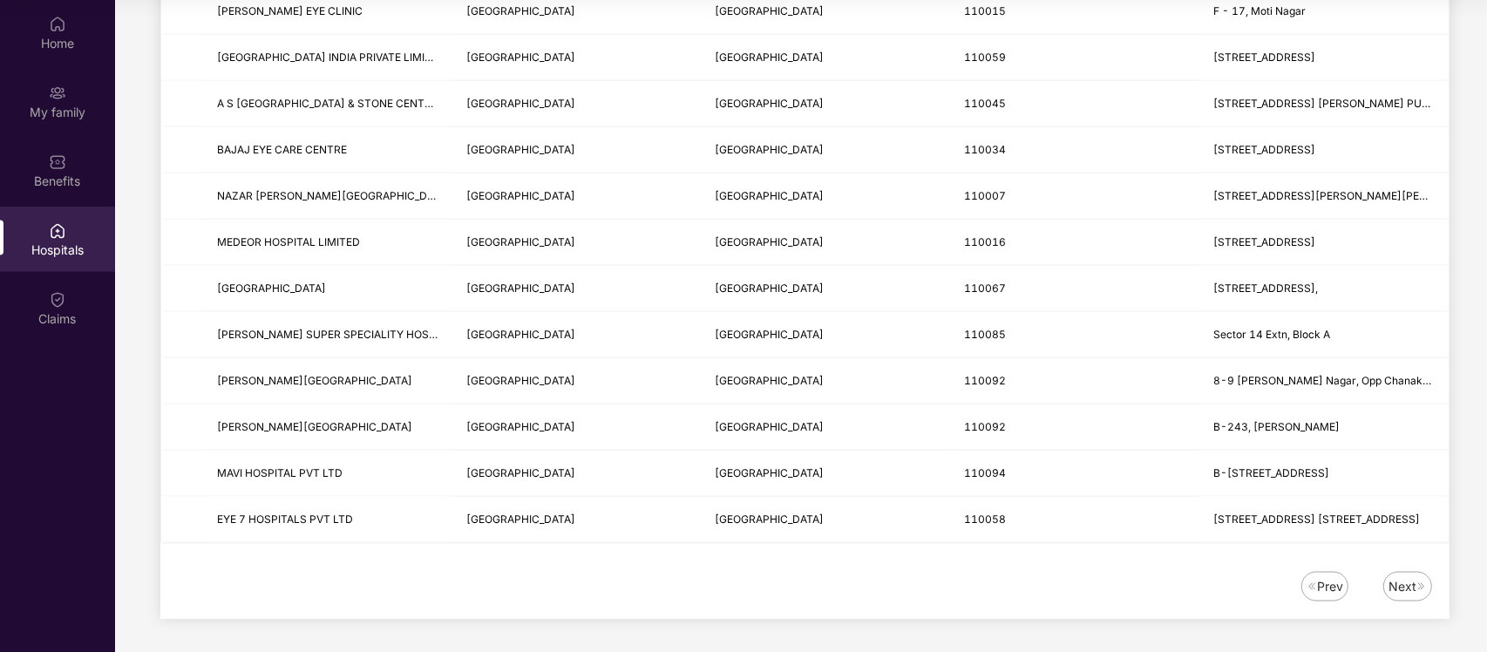
click at [1188, 521] on div "Next" at bounding box center [1403, 586] width 28 height 19
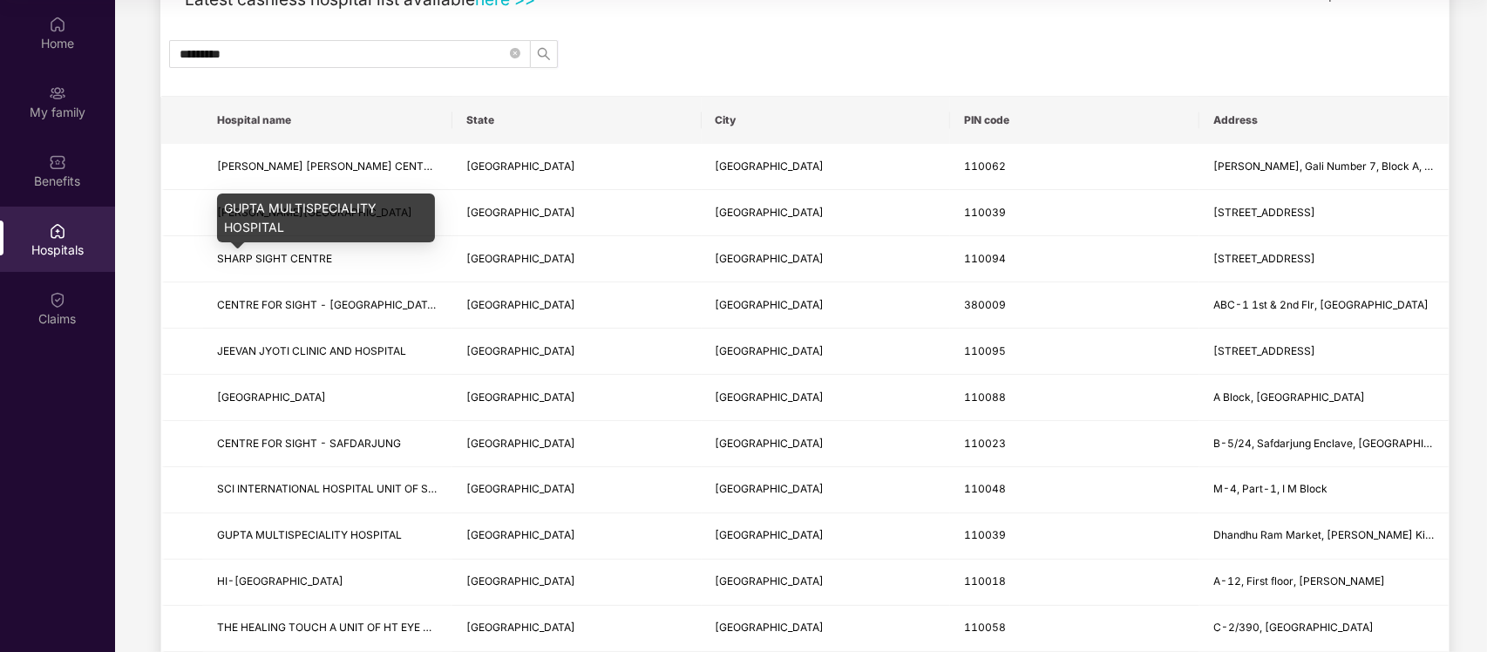
scroll to position [76, 0]
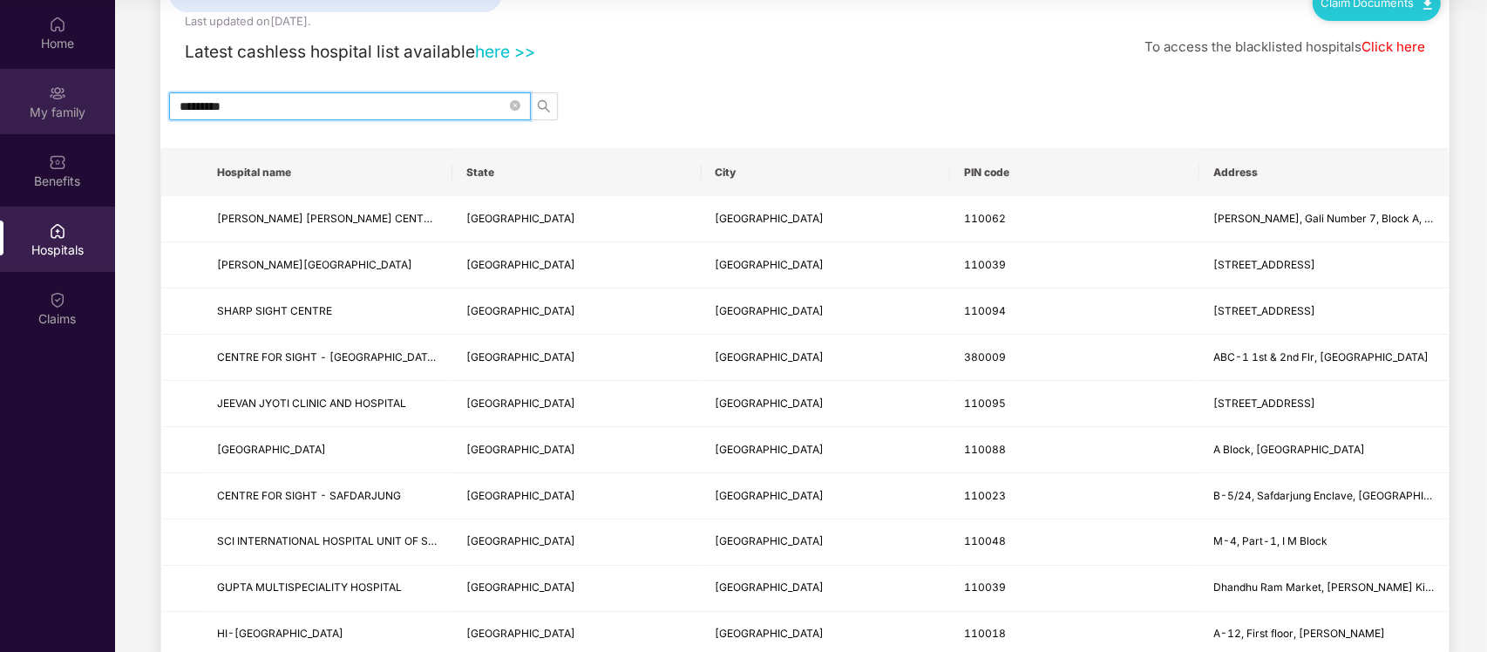
drag, startPoint x: 275, startPoint y: 102, endPoint x: 88, endPoint y: 102, distance: 186.5
click at [92, 102] on div "Home My family Benefits Hospitals Claims GROUP HEALTH INSURANCE - Employee Spou…" at bounding box center [743, 326] width 1487 height 652
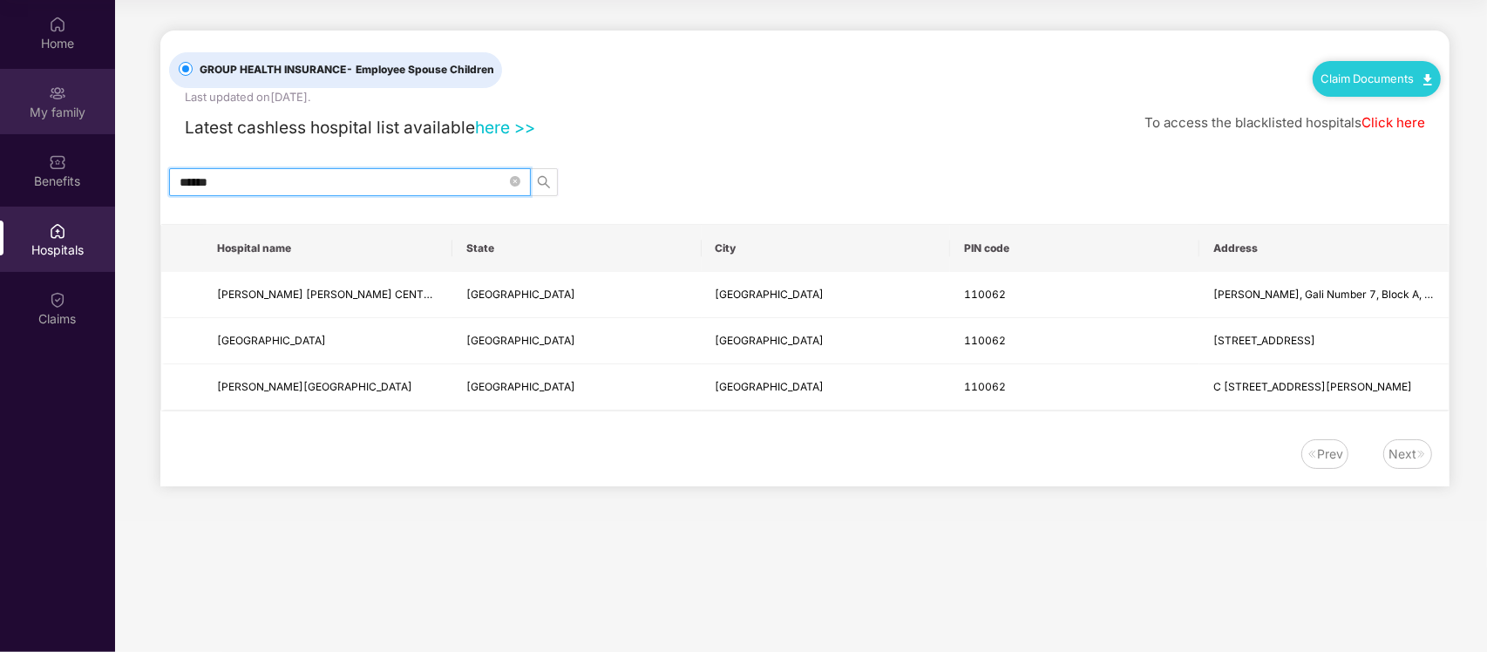
scroll to position [0, 0]
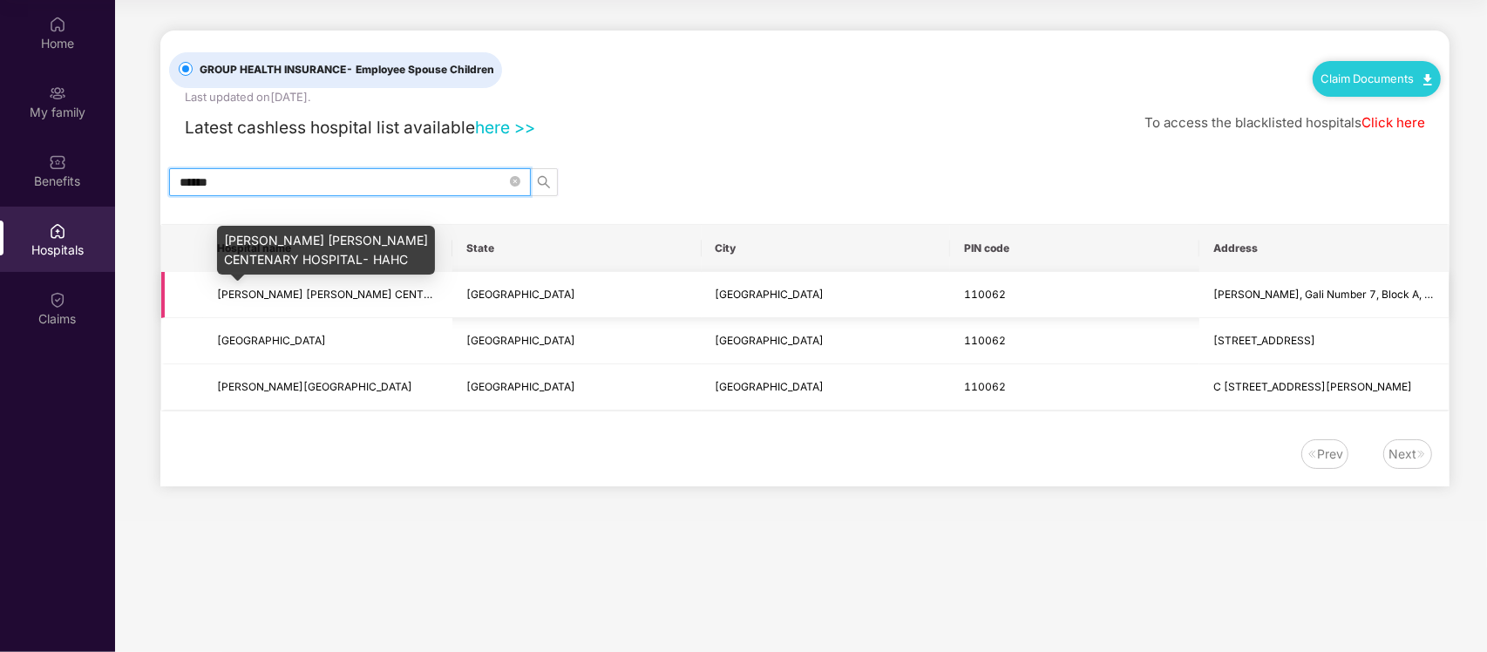
type input "******"
click at [332, 288] on span "HAKEEM ABDUL HAMEED CENTENARY HOSPITAL- HAHC" at bounding box center [384, 294] width 335 height 13
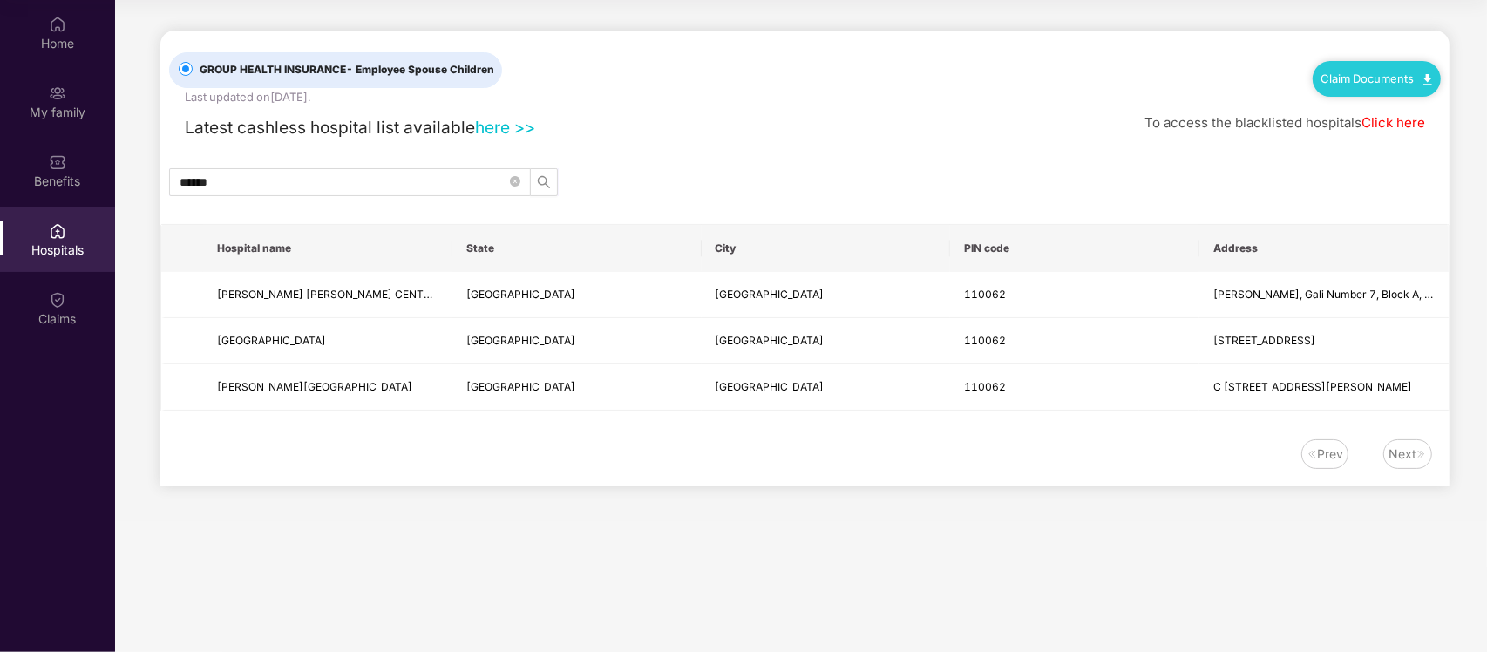
click at [502, 125] on link "here >>" at bounding box center [505, 127] width 60 height 21
click at [28, 26] on div "Home" at bounding box center [57, 32] width 115 height 65
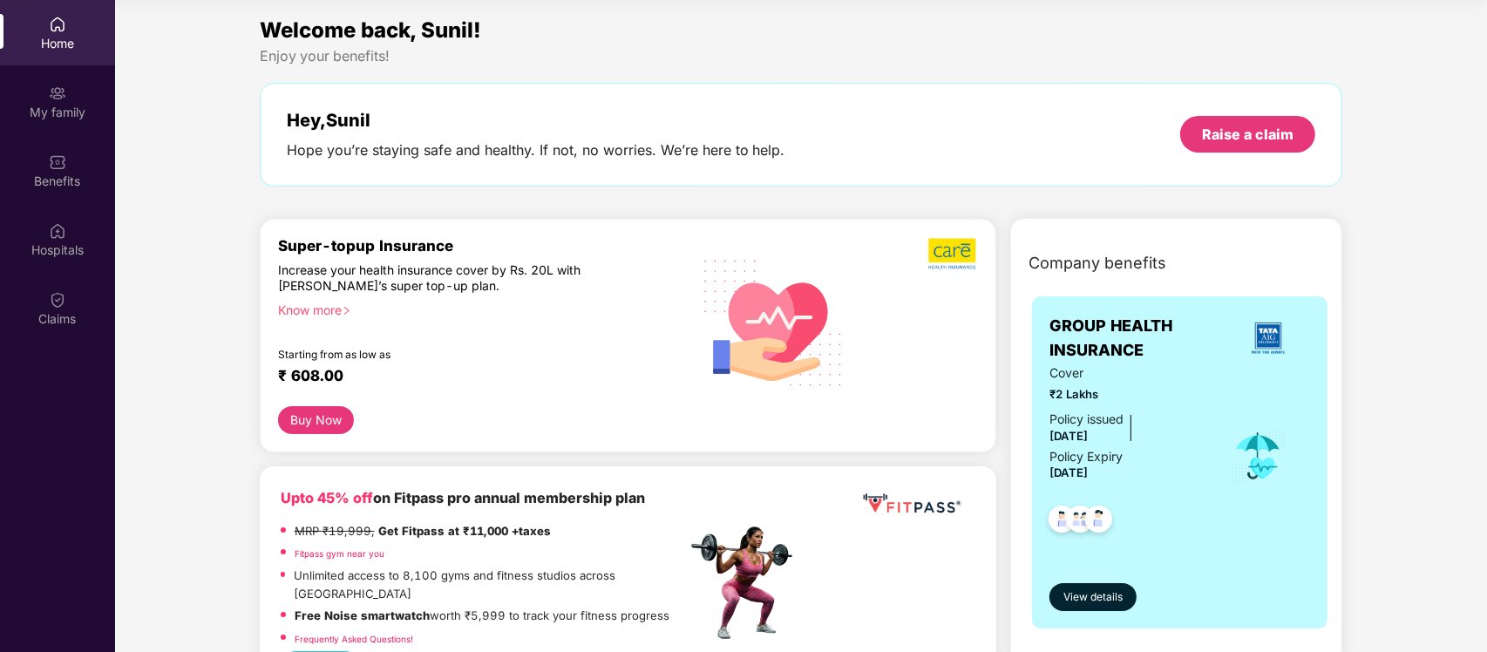
click at [1188, 329] on img at bounding box center [1268, 338] width 47 height 47
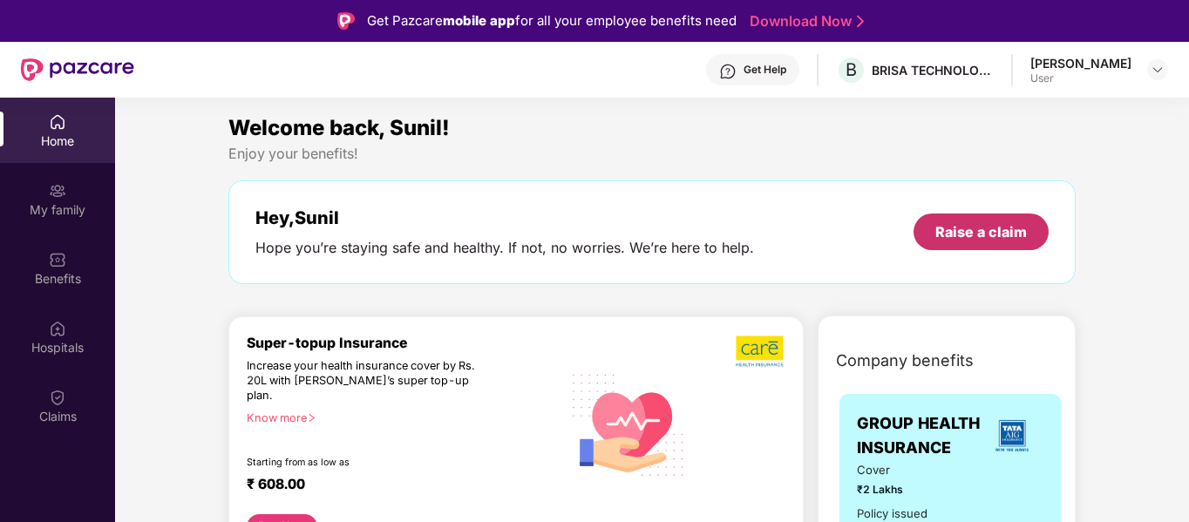
click at [985, 224] on div "Raise a claim" at bounding box center [981, 231] width 92 height 19
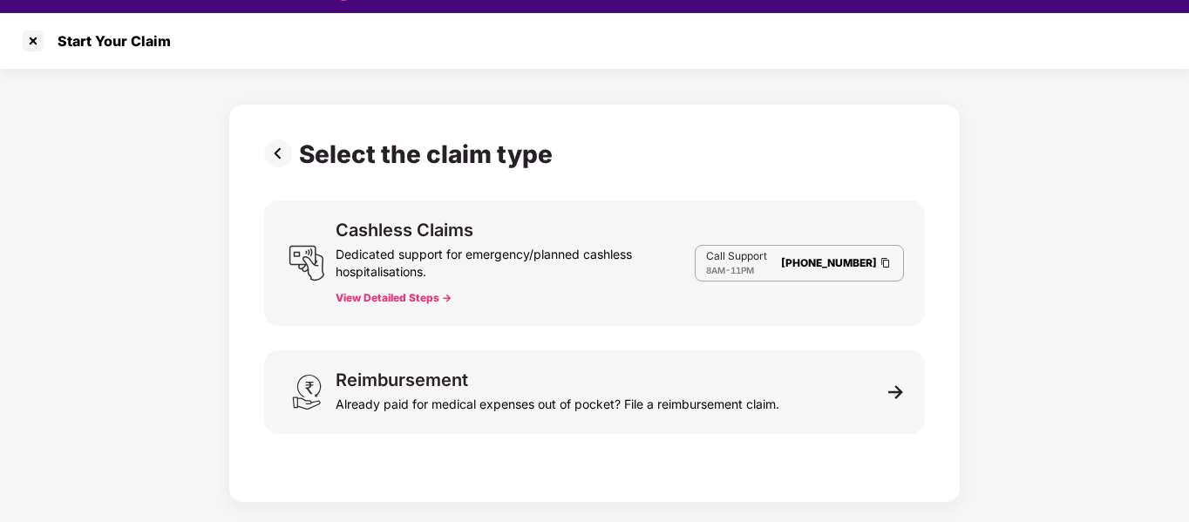
scroll to position [42, 0]
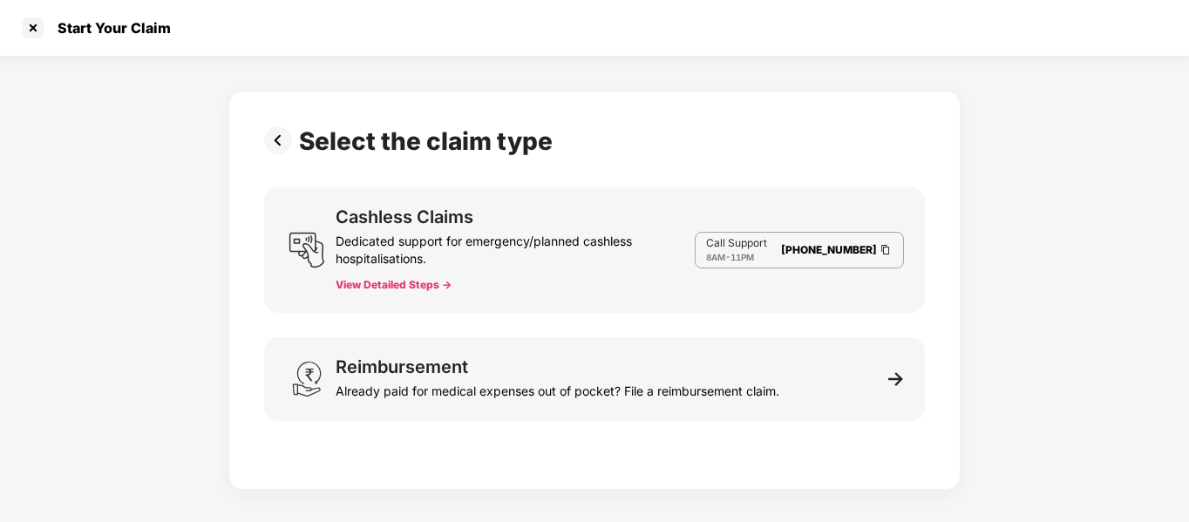
click at [396, 282] on button "View Detailed Steps ->" at bounding box center [394, 285] width 116 height 14
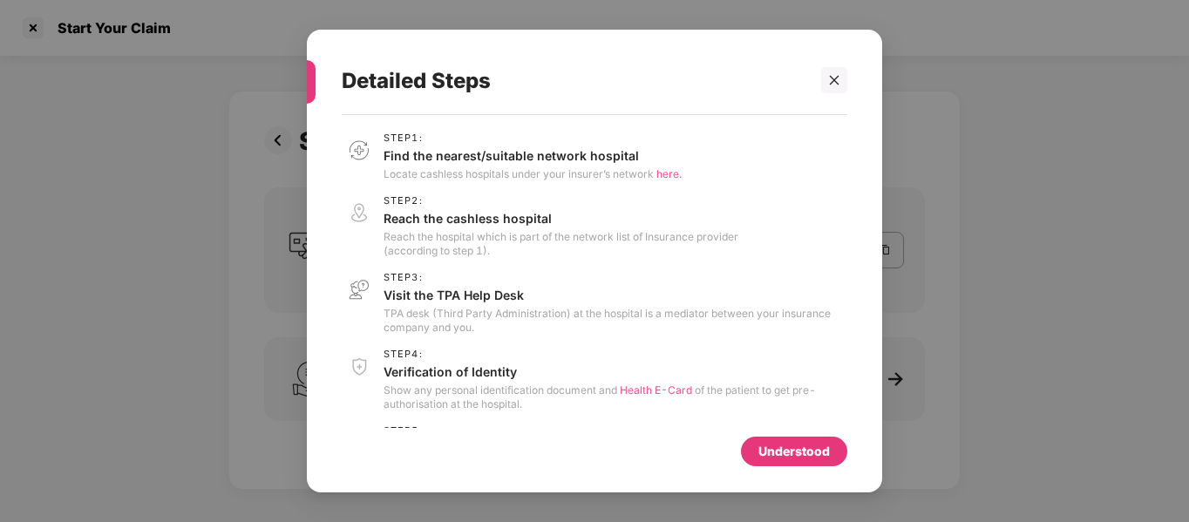
scroll to position [67, 0]
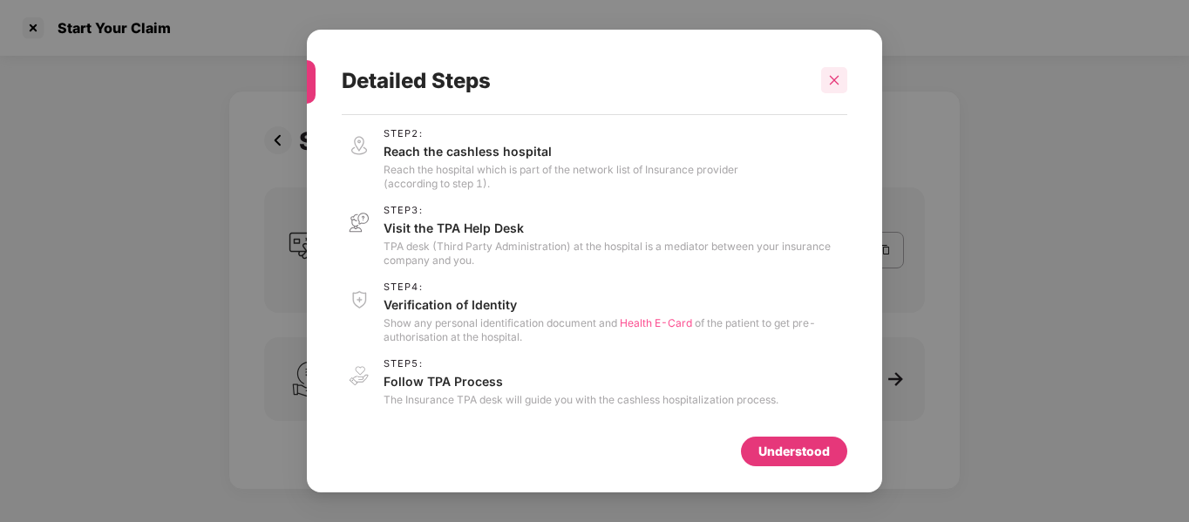
click at [832, 71] on div at bounding box center [834, 80] width 26 height 26
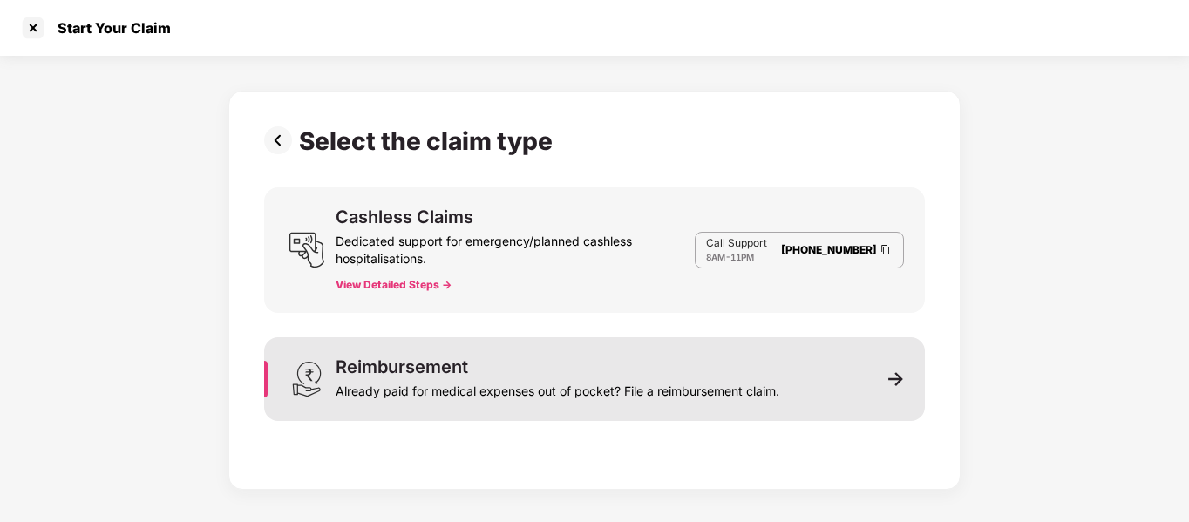
click at [905, 381] on div "Reimbursement Already paid for medical expenses out of pocket? File a reimburse…" at bounding box center [594, 379] width 661 height 84
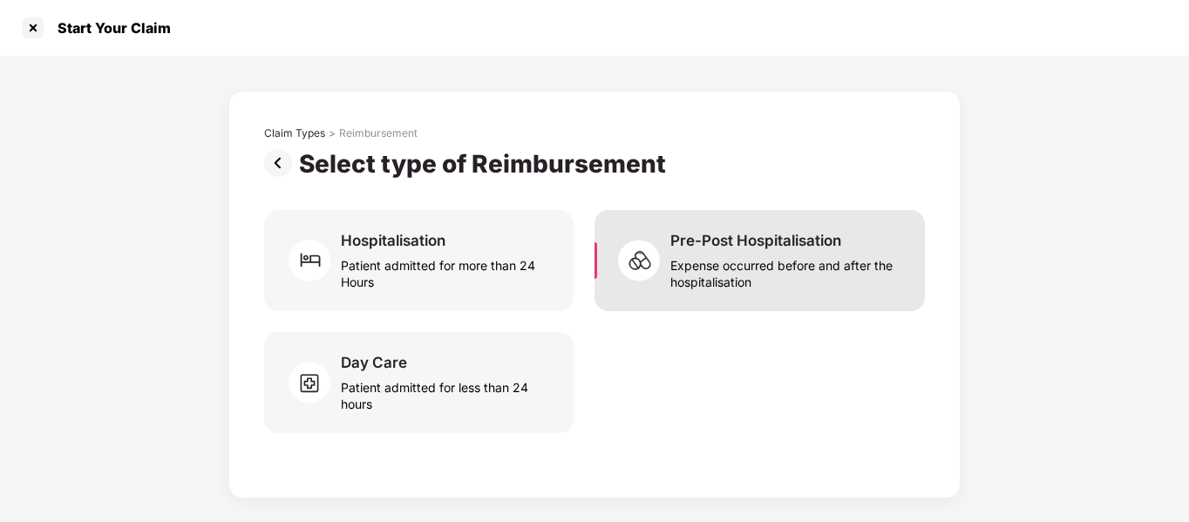
click at [769, 271] on div "Expense occurred before and after the hospitalisation" at bounding box center [787, 270] width 234 height 40
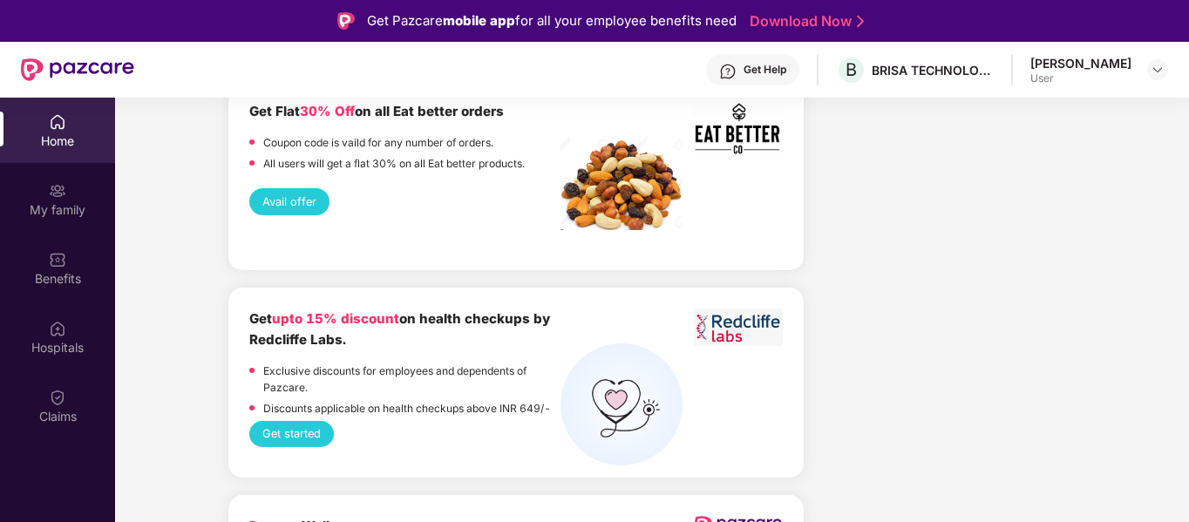
scroll to position [4154, 0]
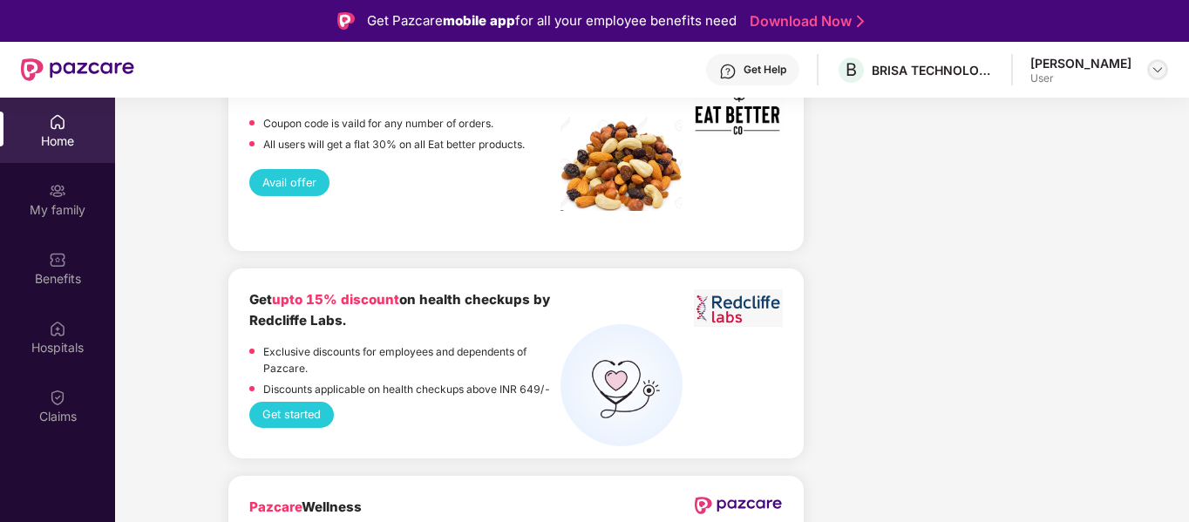
click at [1159, 63] on img at bounding box center [1158, 70] width 14 height 14
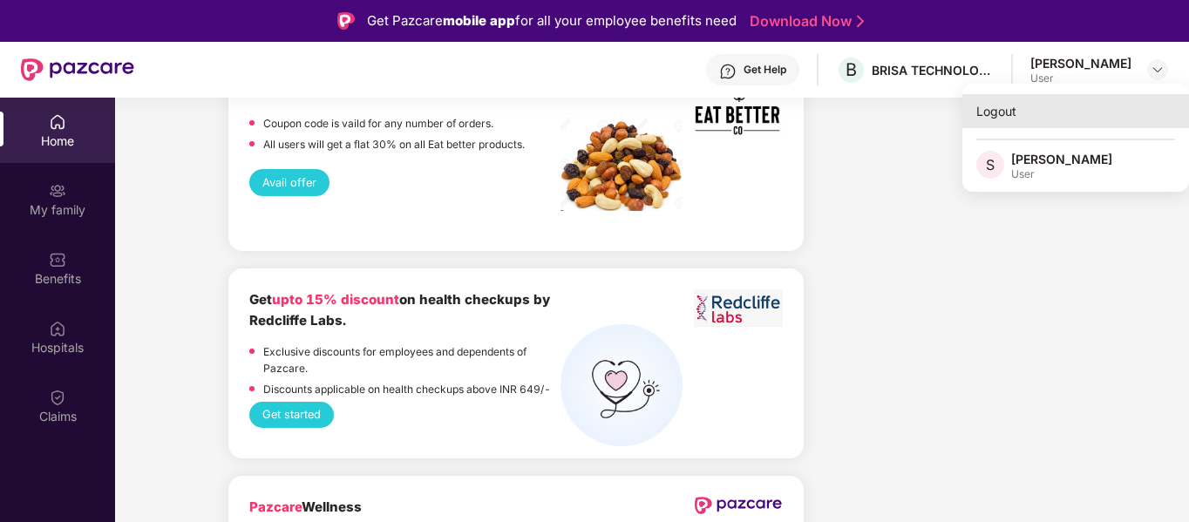
click at [993, 112] on div "Logout" at bounding box center [1075, 111] width 227 height 34
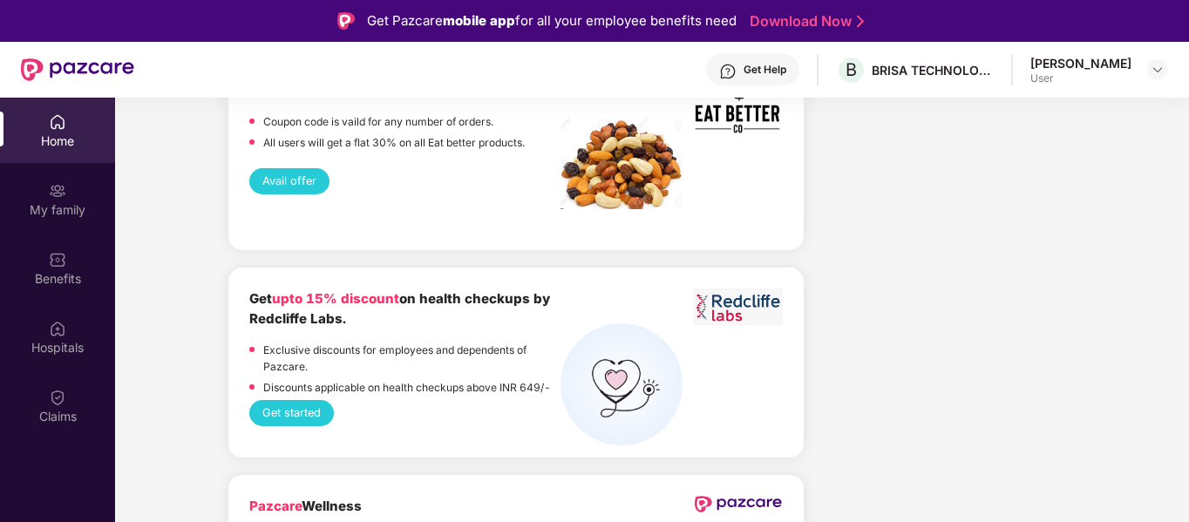
scroll to position [4152, 0]
